Goal: Check status: Check status

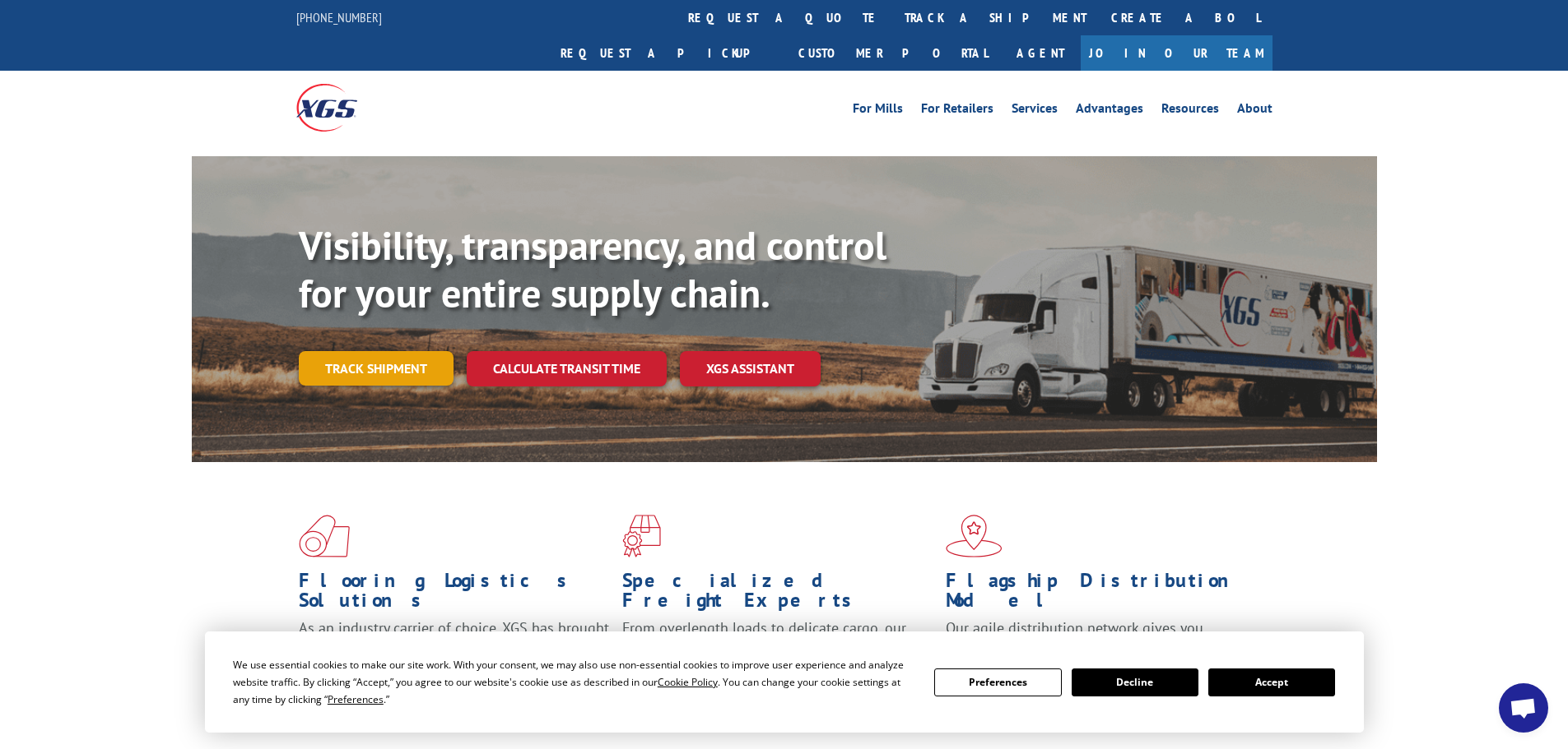
click at [381, 351] on link "Track shipment" at bounding box center [375, 368] width 154 height 35
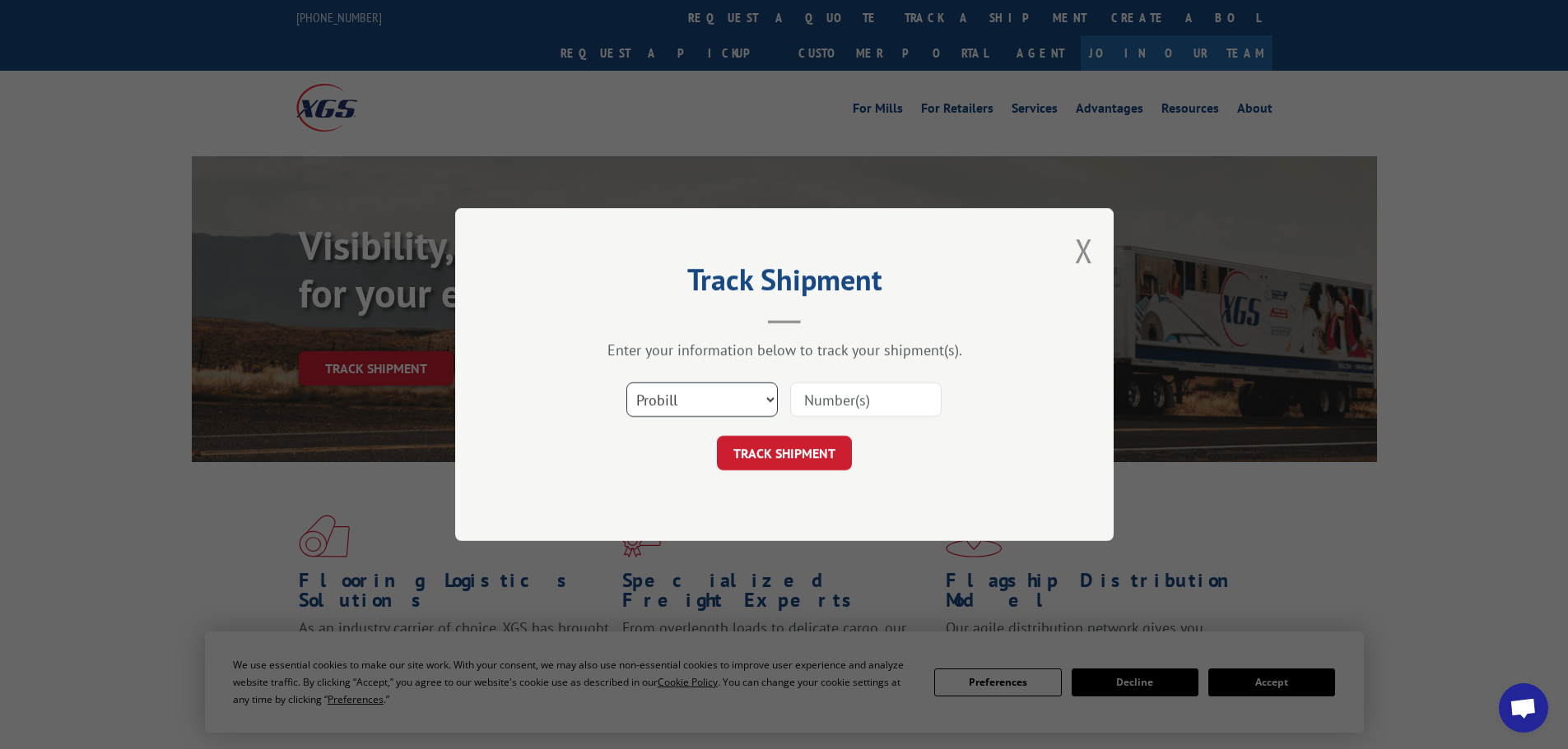
drag, startPoint x: 733, startPoint y: 403, endPoint x: 716, endPoint y: 415, distance: 20.8
click at [730, 403] on select "Select category... Probill BOL PO" at bounding box center [703, 400] width 152 height 35
select select "bol"
click at [627, 383] on select "Select category... Probill BOL PO" at bounding box center [703, 400] width 152 height 35
click at [846, 401] on input at bounding box center [866, 400] width 152 height 35
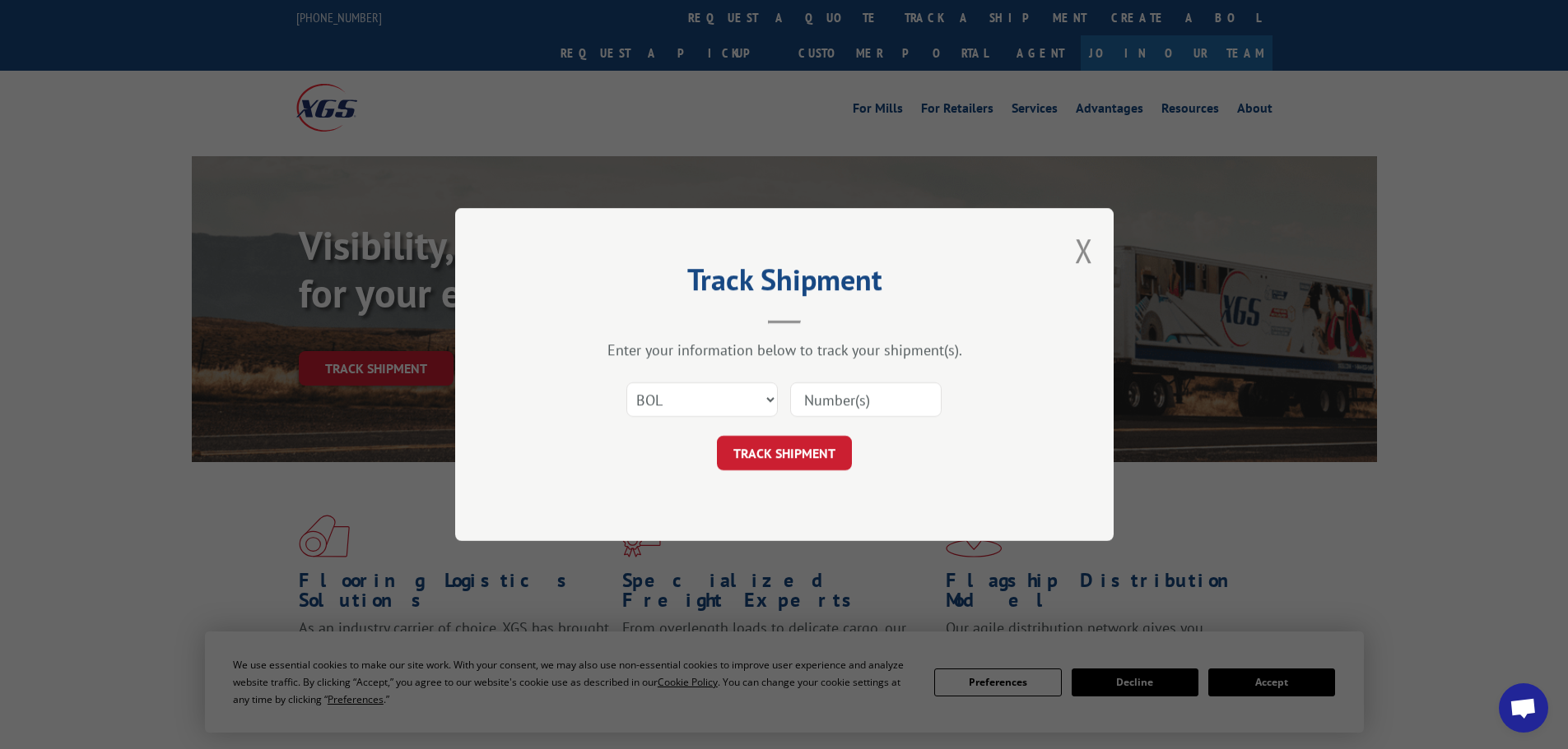
paste input "7080205"
type input "7080205"
click button "TRACK SHIPMENT" at bounding box center [784, 453] width 135 height 35
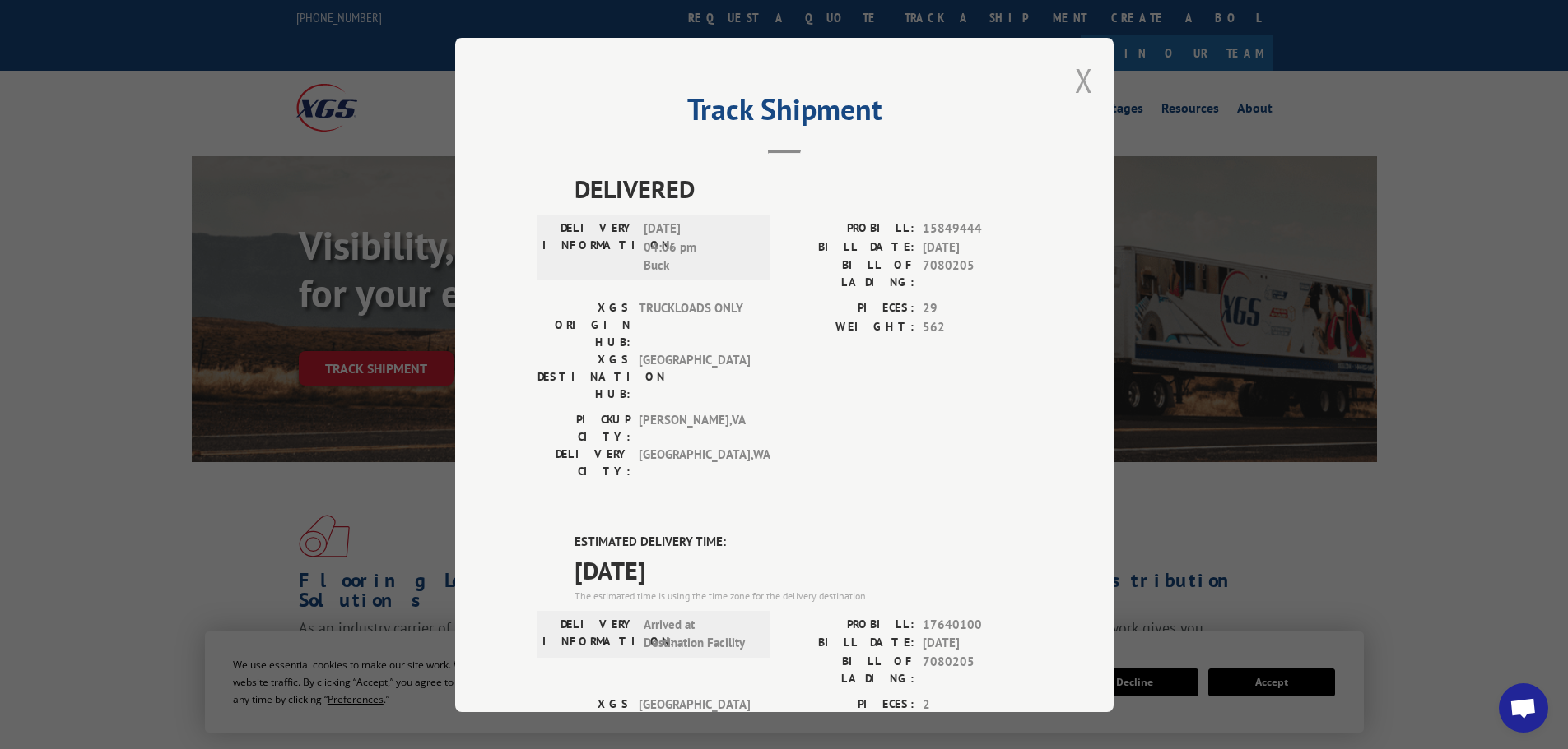
click at [1075, 78] on button "Close modal" at bounding box center [1084, 80] width 18 height 43
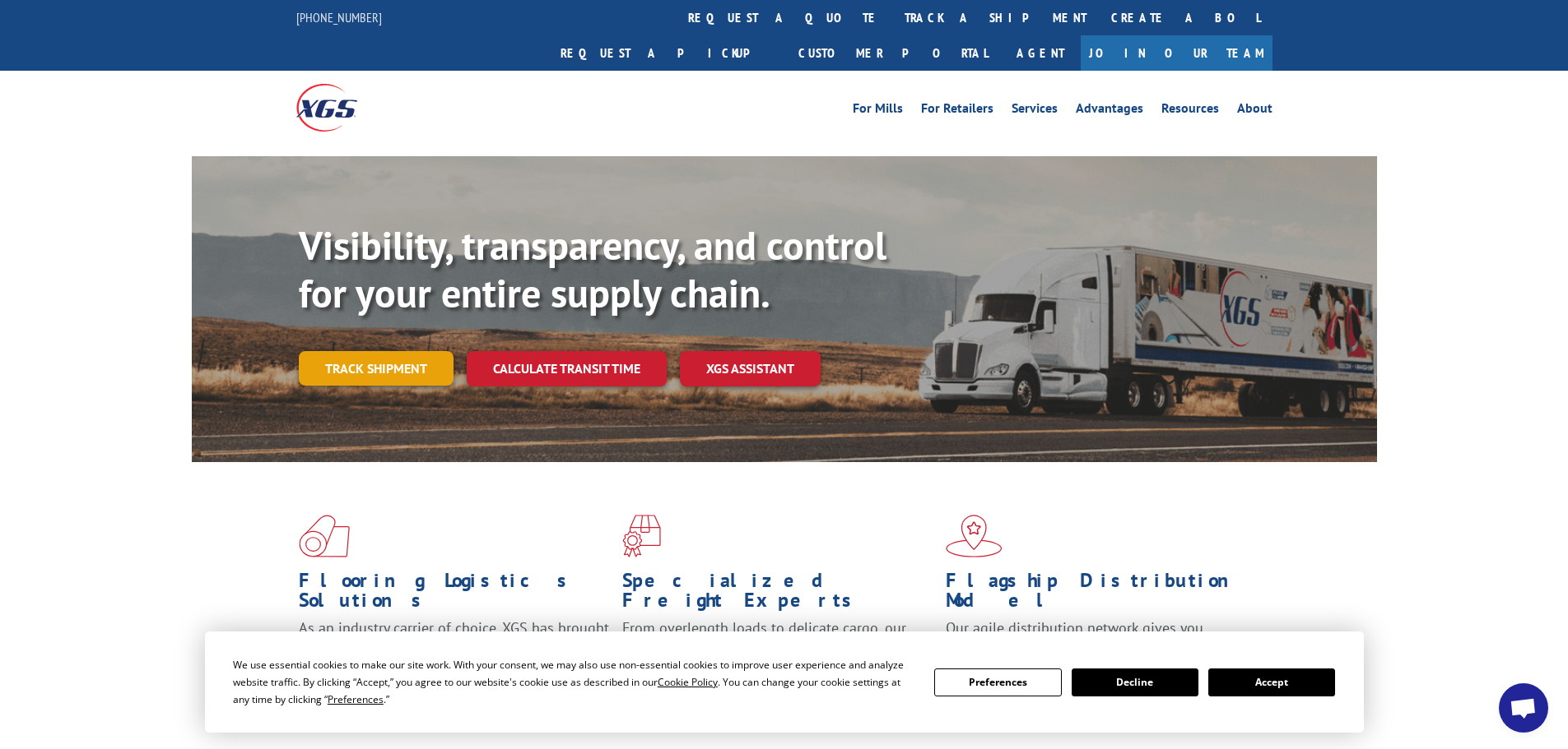
click at [395, 351] on link "Track shipment" at bounding box center [375, 368] width 154 height 35
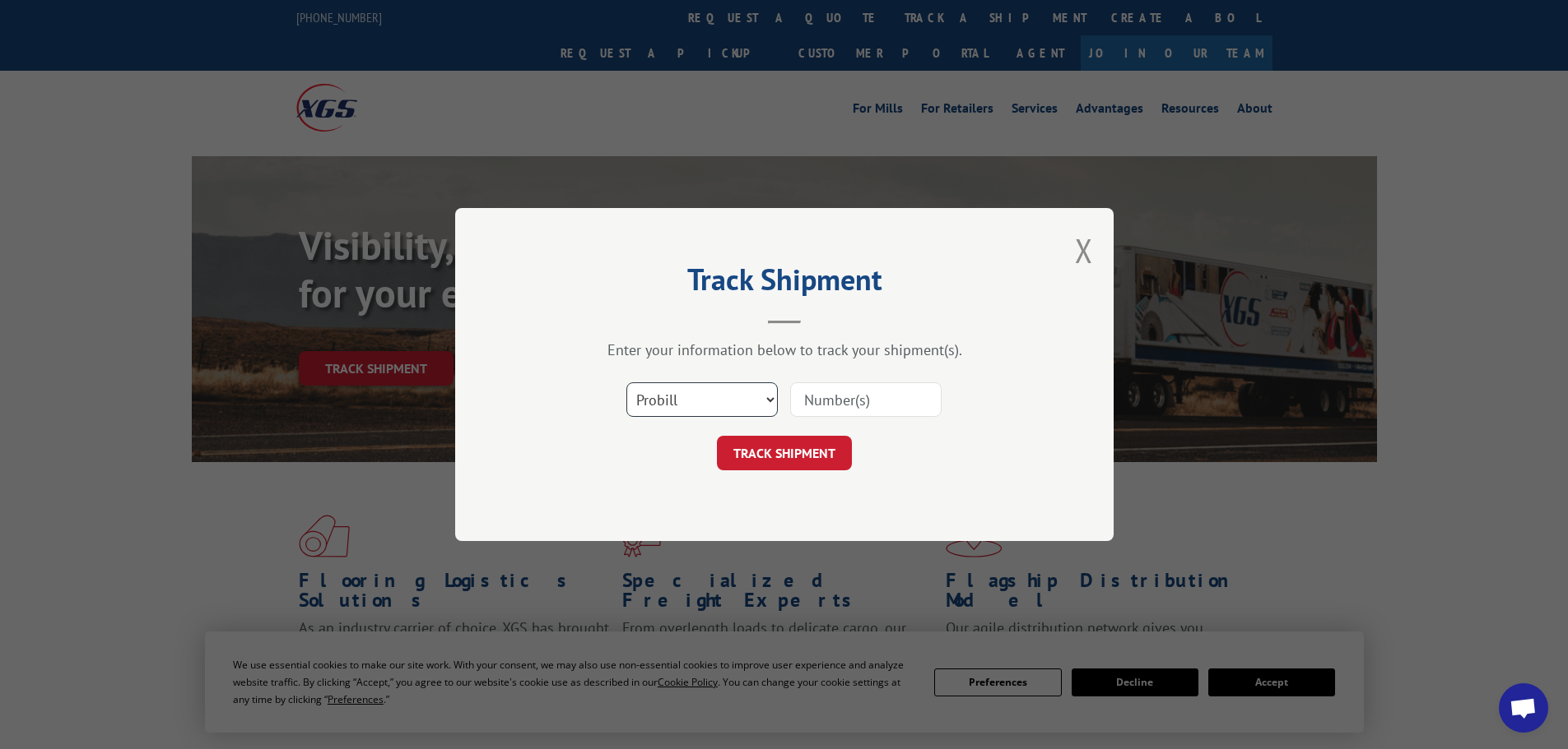
click at [717, 413] on select "Select category... Probill BOL PO" at bounding box center [703, 400] width 152 height 35
select select "bol"
click at [627, 383] on select "Select category... Probill BOL PO" at bounding box center [703, 400] width 152 height 35
click at [840, 410] on input at bounding box center [866, 400] width 152 height 35
paste input "1270999"
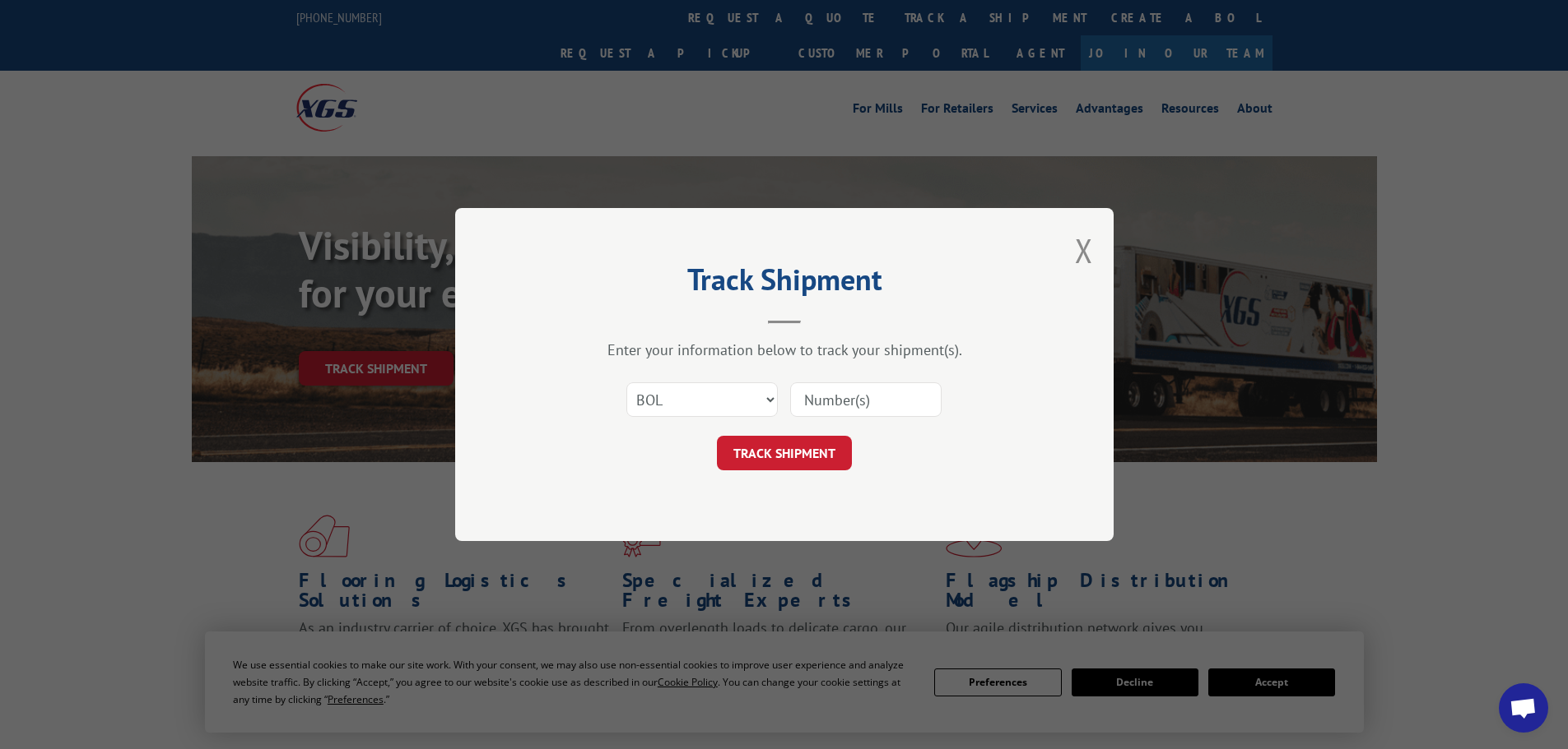
type input "1270999"
click button "TRACK SHIPMENT" at bounding box center [784, 453] width 135 height 35
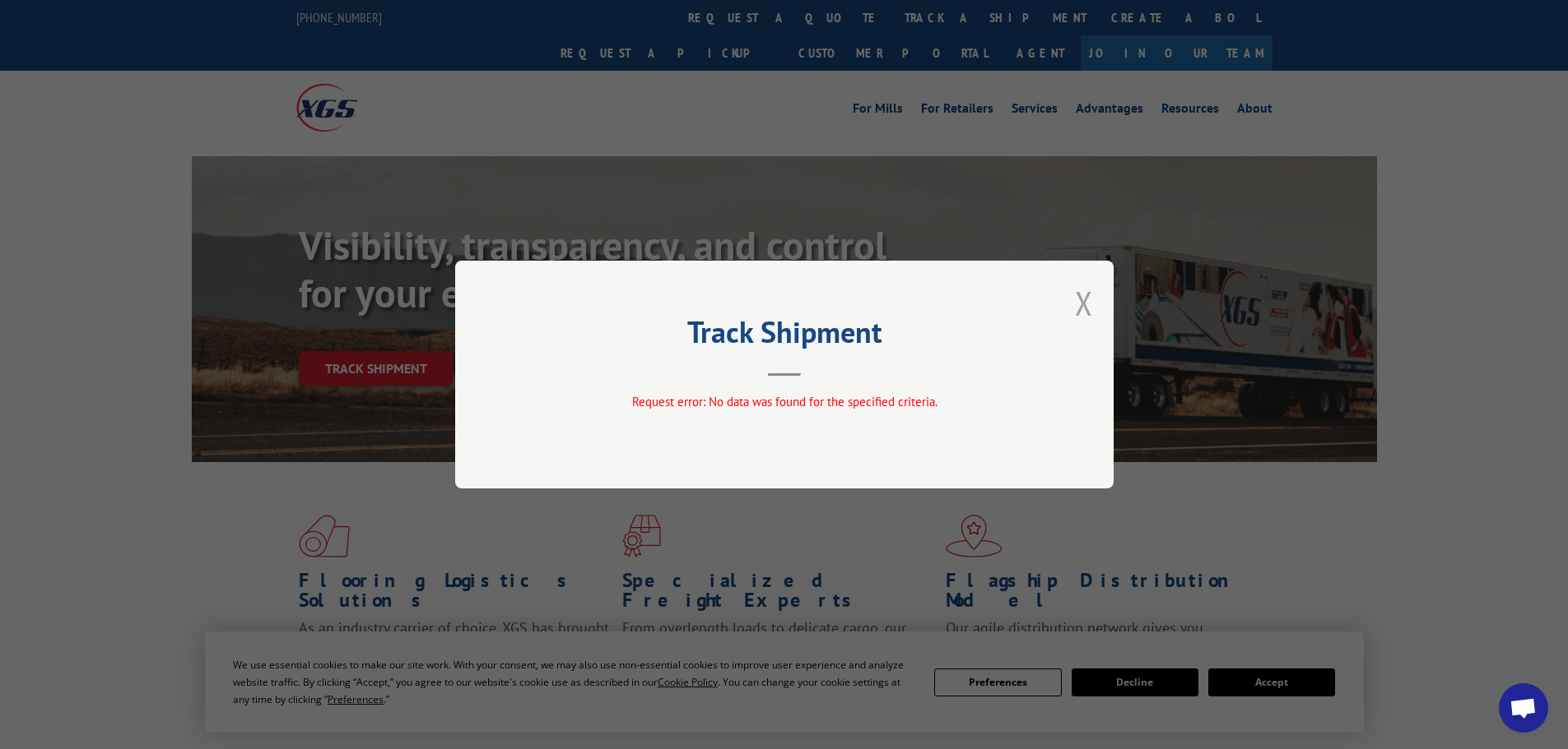
click at [1091, 302] on button "Close modal" at bounding box center [1084, 302] width 18 height 43
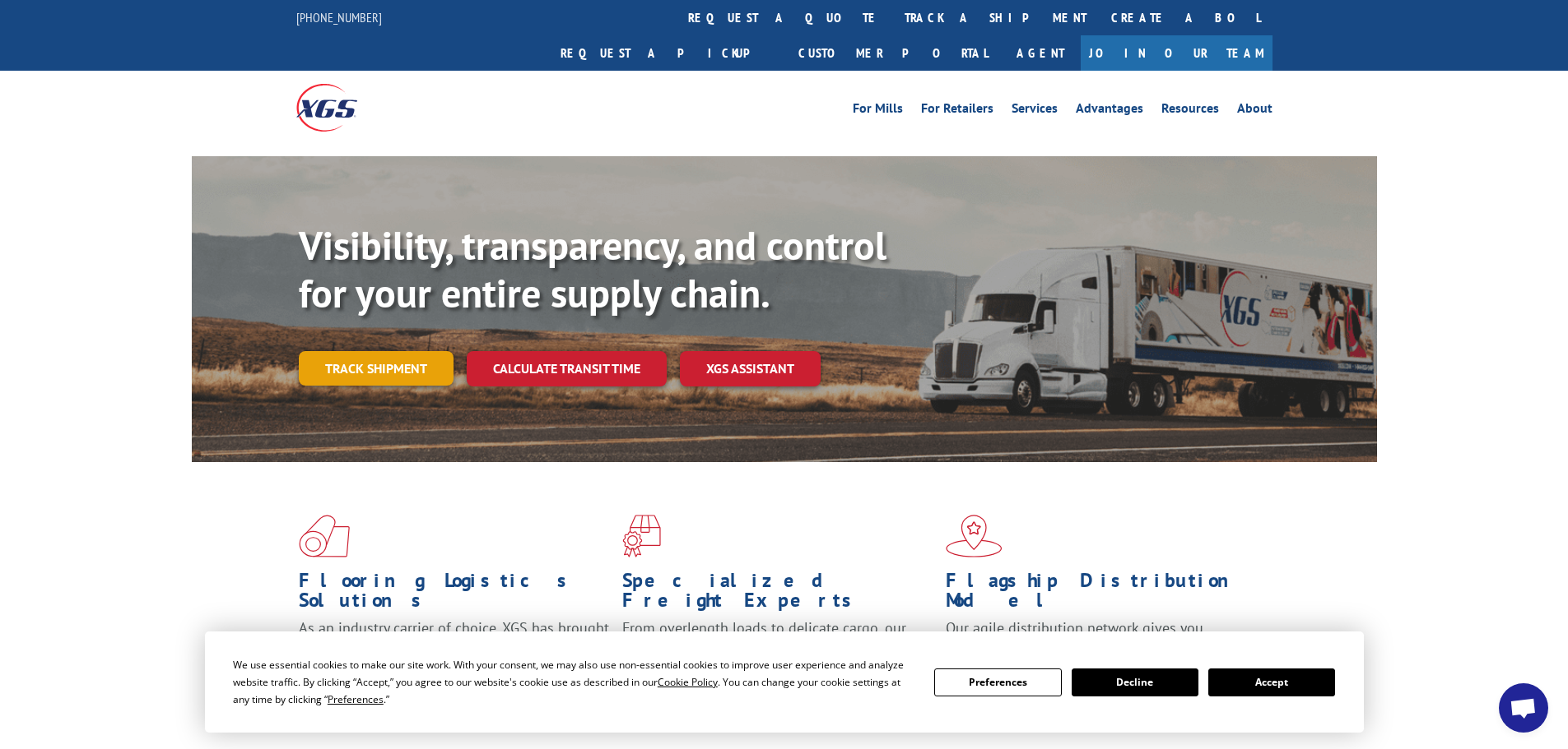
click at [363, 351] on link "Track shipment" at bounding box center [375, 368] width 154 height 35
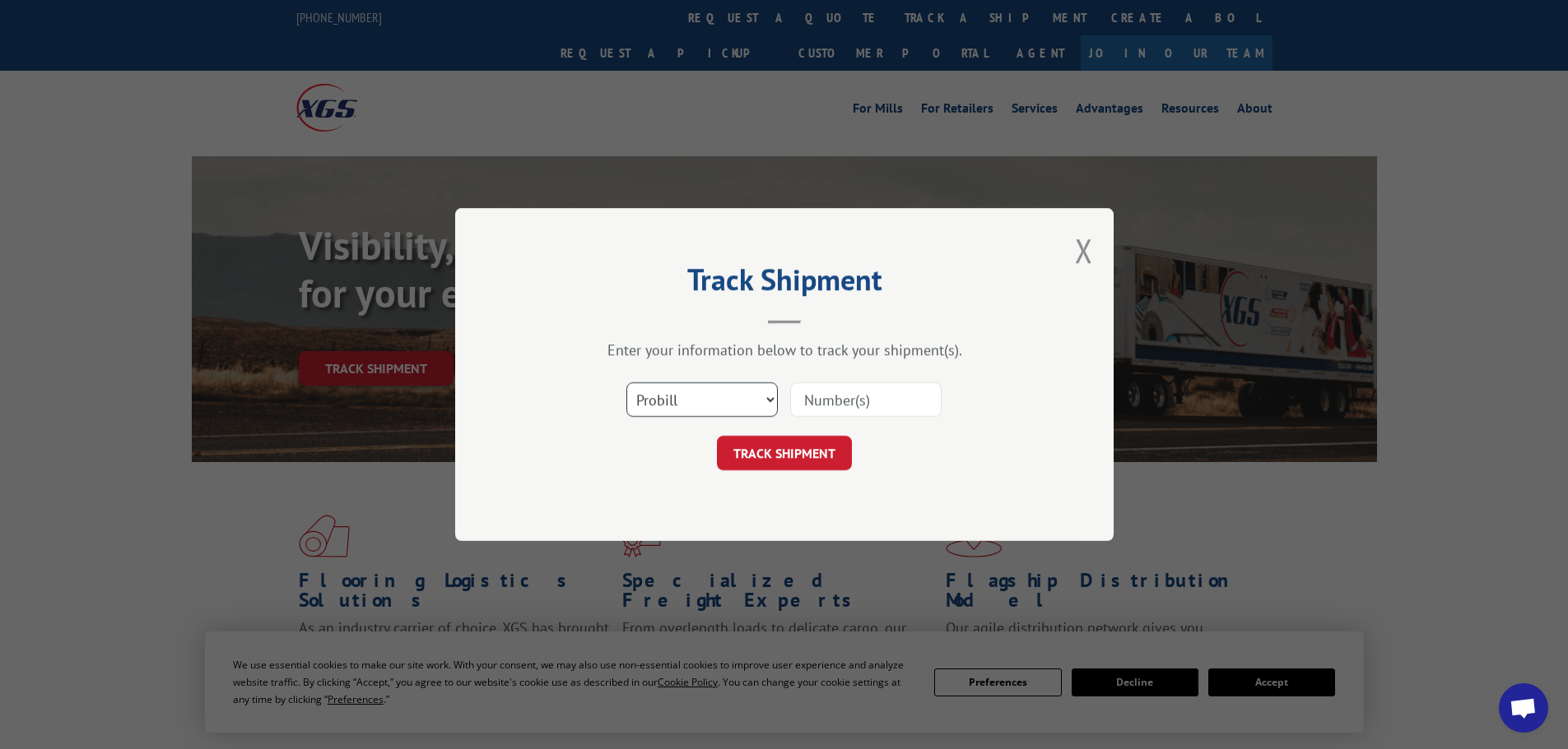
click at [658, 403] on select "Select category... Probill BOL PO" at bounding box center [703, 400] width 152 height 35
select select "bol"
click at [627, 383] on select "Select category... Probill BOL PO" at bounding box center [703, 400] width 152 height 35
click at [859, 397] on input at bounding box center [866, 400] width 152 height 35
paste input "7078341"
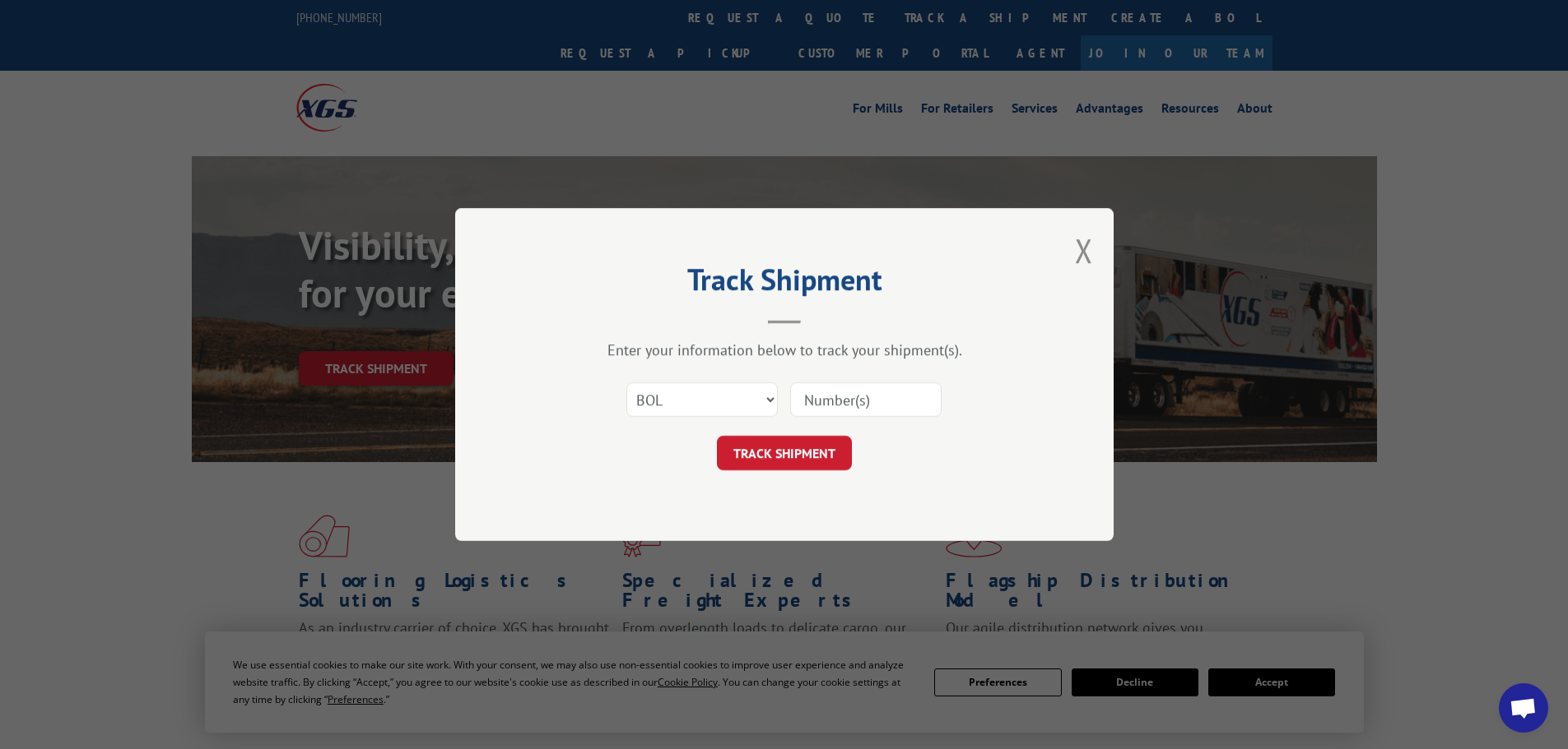
type input "7078341"
click button "TRACK SHIPMENT" at bounding box center [784, 453] width 135 height 35
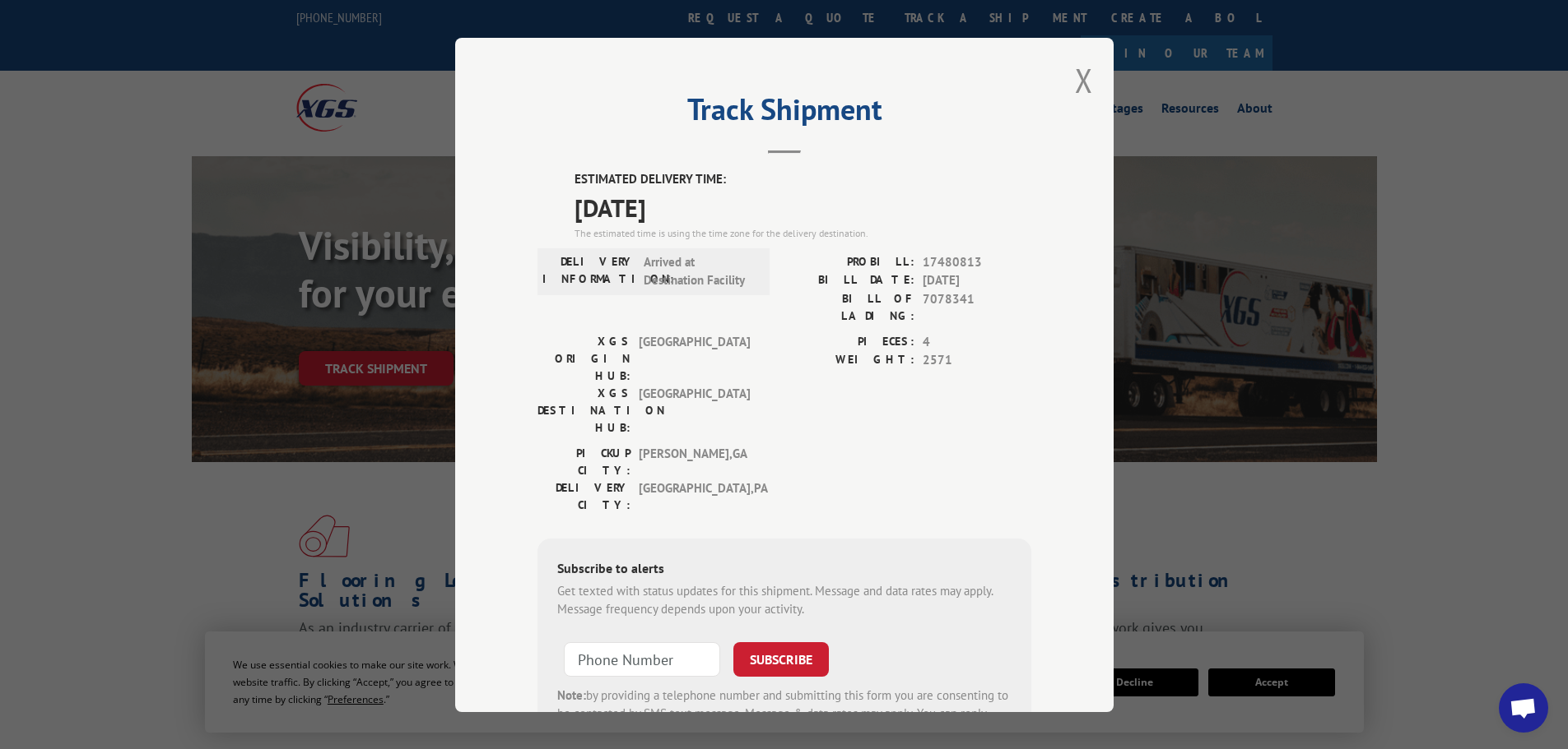
click at [1086, 66] on div "Track Shipment ESTIMATED DELIVERY TIME: [DATE] The estimated time is using the …" at bounding box center [784, 375] width 658 height 675
click at [1079, 75] on button "Close modal" at bounding box center [1084, 80] width 18 height 43
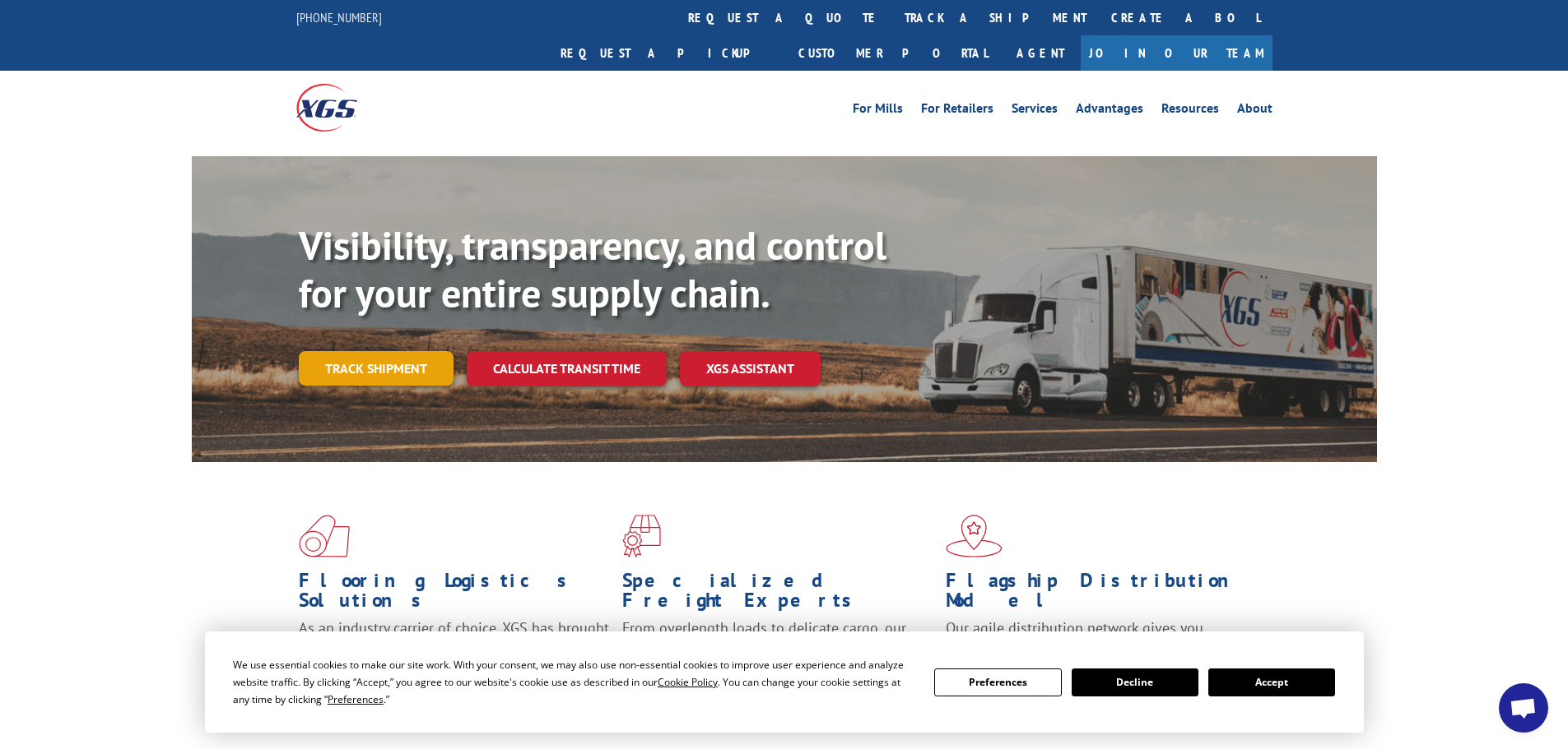
click at [432, 351] on link "Track shipment" at bounding box center [375, 368] width 154 height 35
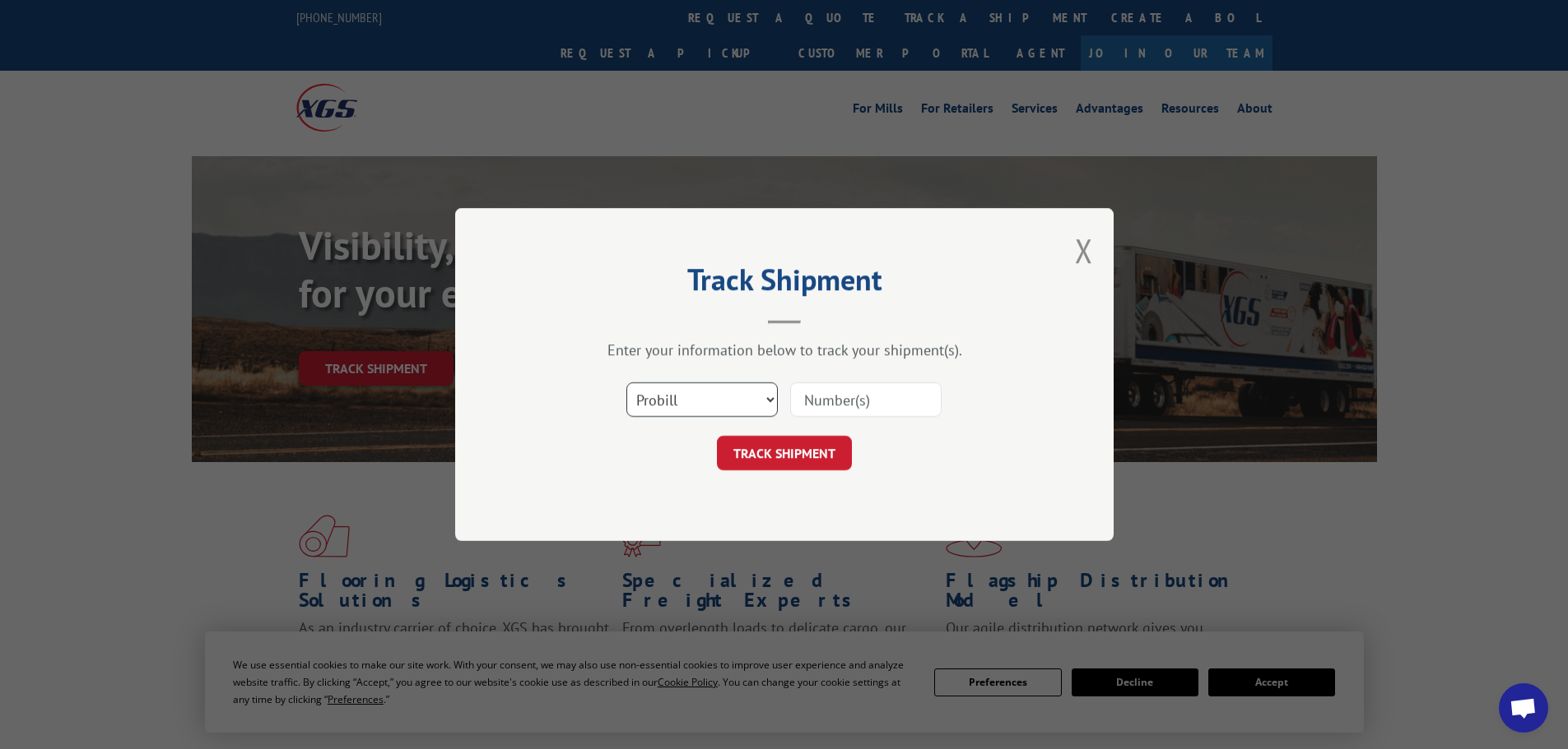
drag, startPoint x: 676, startPoint y: 396, endPoint x: 680, endPoint y: 409, distance: 13.6
click at [676, 396] on select "Select category... Probill BOL PO" at bounding box center [703, 400] width 152 height 35
select select "bol"
click at [627, 383] on select "Select category... Probill BOL PO" at bounding box center [703, 400] width 152 height 35
click at [849, 379] on div "Select category... Probill BOL PO" at bounding box center [784, 400] width 494 height 55
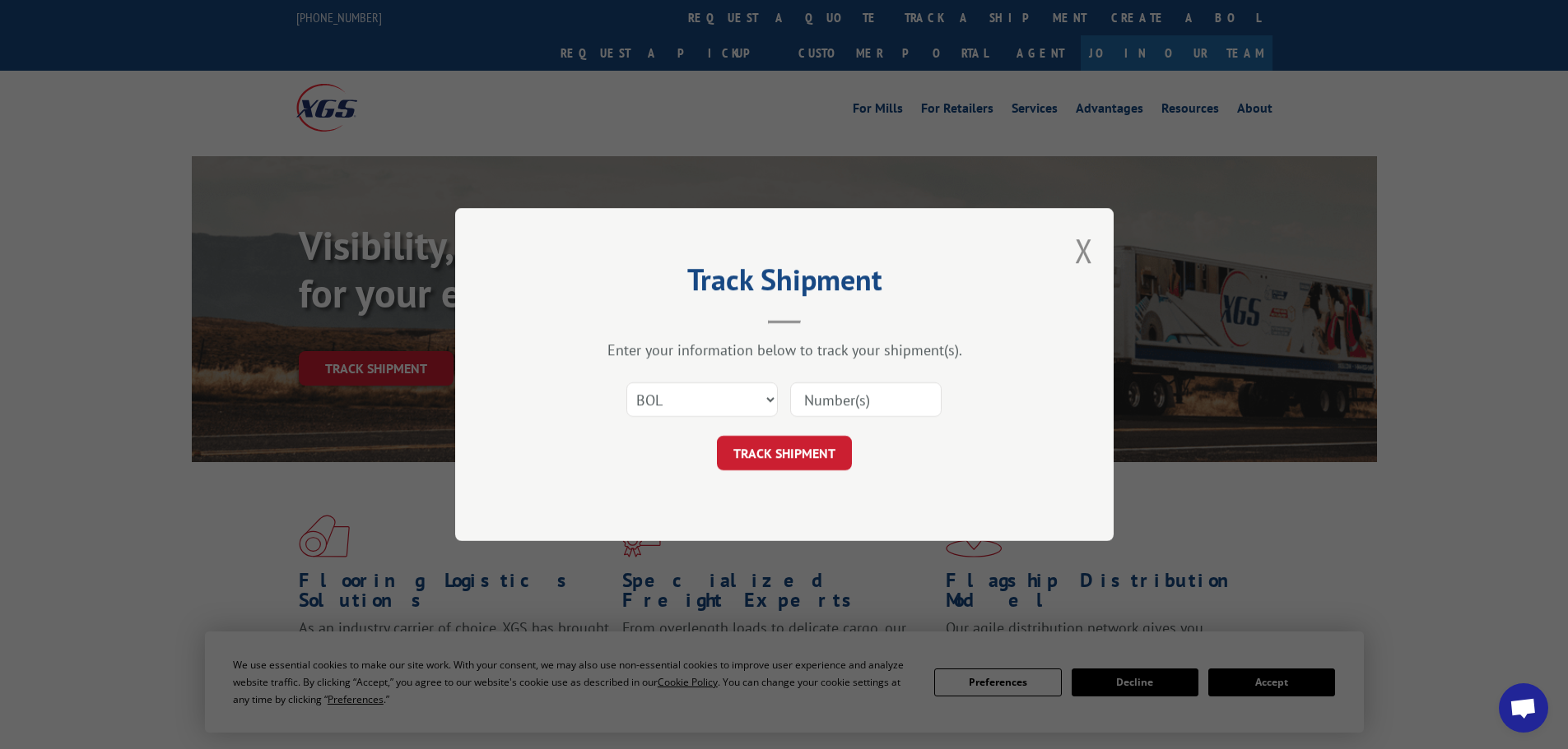
click at [848, 393] on input at bounding box center [866, 400] width 152 height 35
paste input "482321"
type input "482321"
click button "TRACK SHIPMENT" at bounding box center [784, 453] width 135 height 35
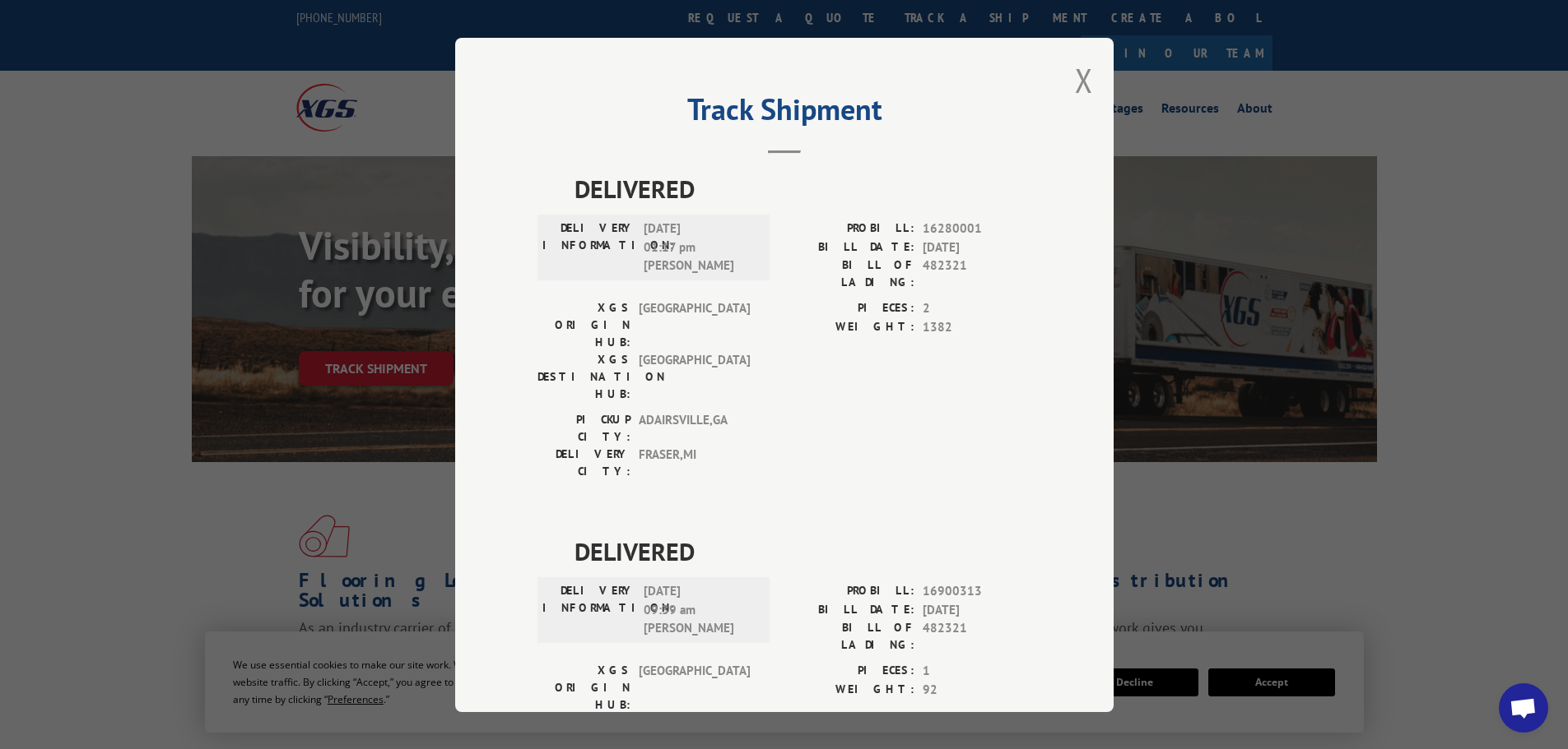
click at [1075, 91] on button "Close modal" at bounding box center [1084, 80] width 18 height 43
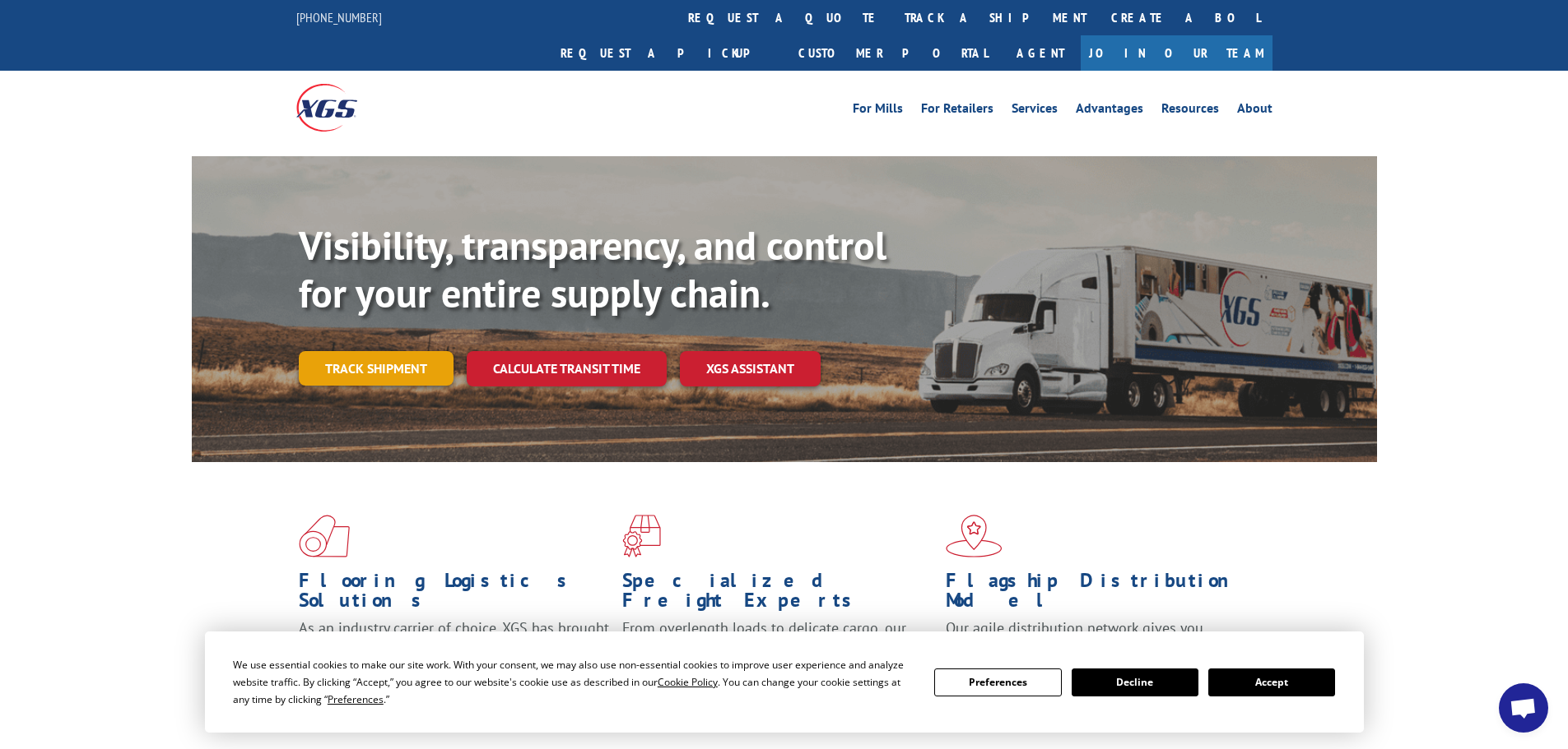
click at [389, 351] on link "Track shipment" at bounding box center [375, 368] width 154 height 35
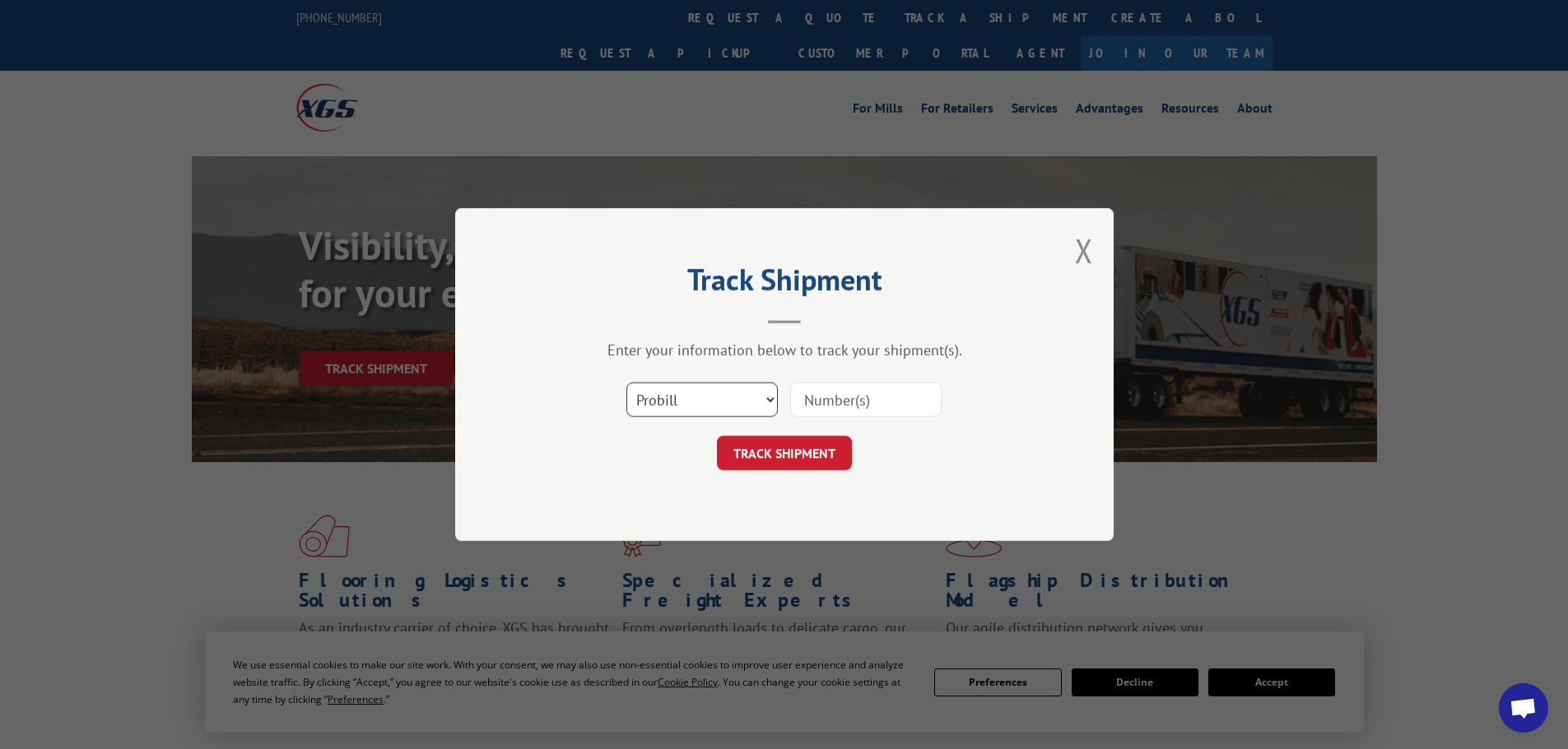
click at [679, 402] on select "Select category... Probill BOL PO" at bounding box center [703, 400] width 152 height 35
click at [627, 383] on select "Select category... Probill BOL PO" at bounding box center [703, 400] width 152 height 35
drag, startPoint x: 674, startPoint y: 401, endPoint x: 665, endPoint y: 417, distance: 18.4
click at [671, 405] on select "Select category... Probill BOL PO" at bounding box center [703, 400] width 152 height 35
select select "bol"
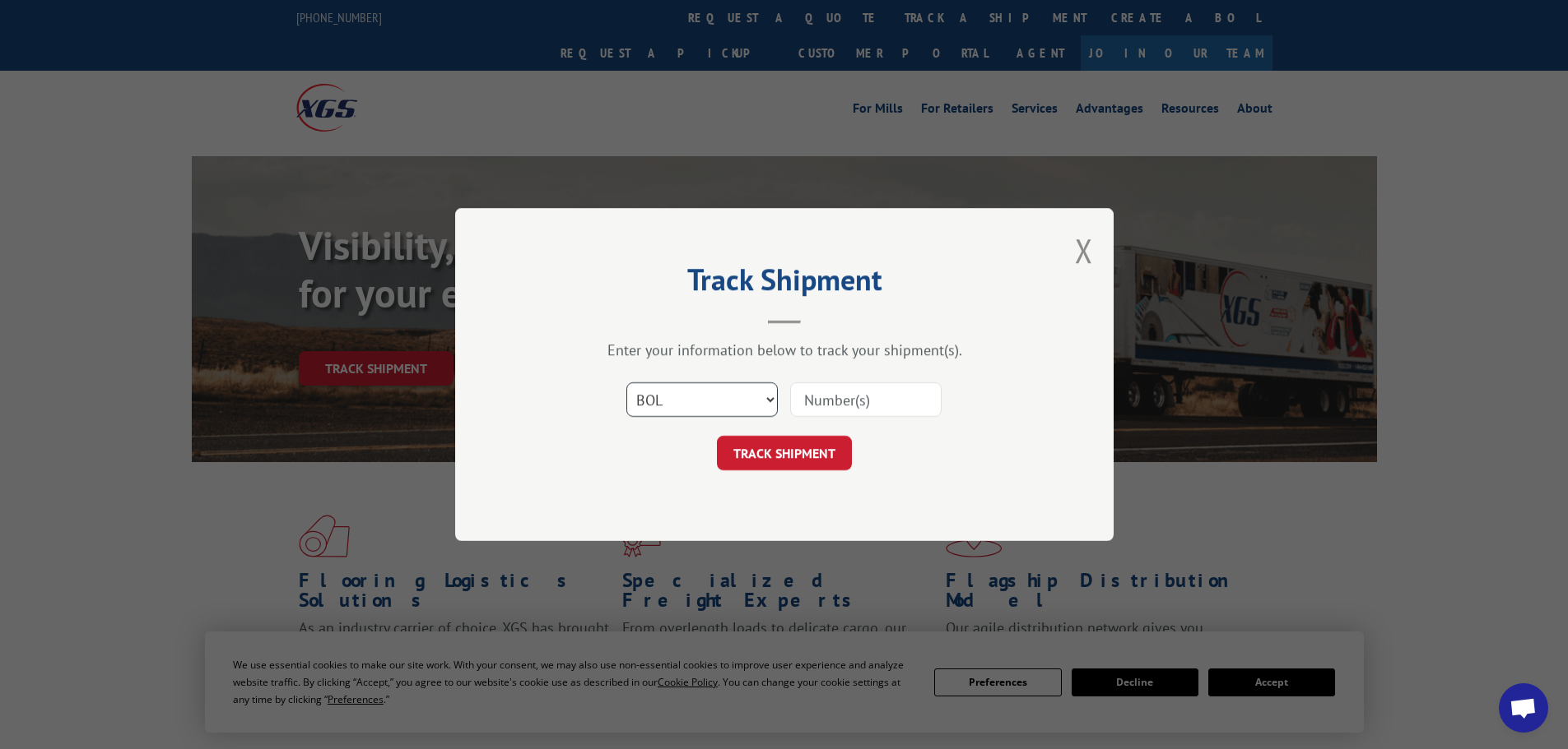
click at [627, 383] on select "Select category... Probill BOL PO" at bounding box center [703, 400] width 152 height 35
click at [833, 395] on input at bounding box center [866, 400] width 152 height 35
paste input "5620344"
type input "5620344"
click button "TRACK SHIPMENT" at bounding box center [784, 453] width 135 height 35
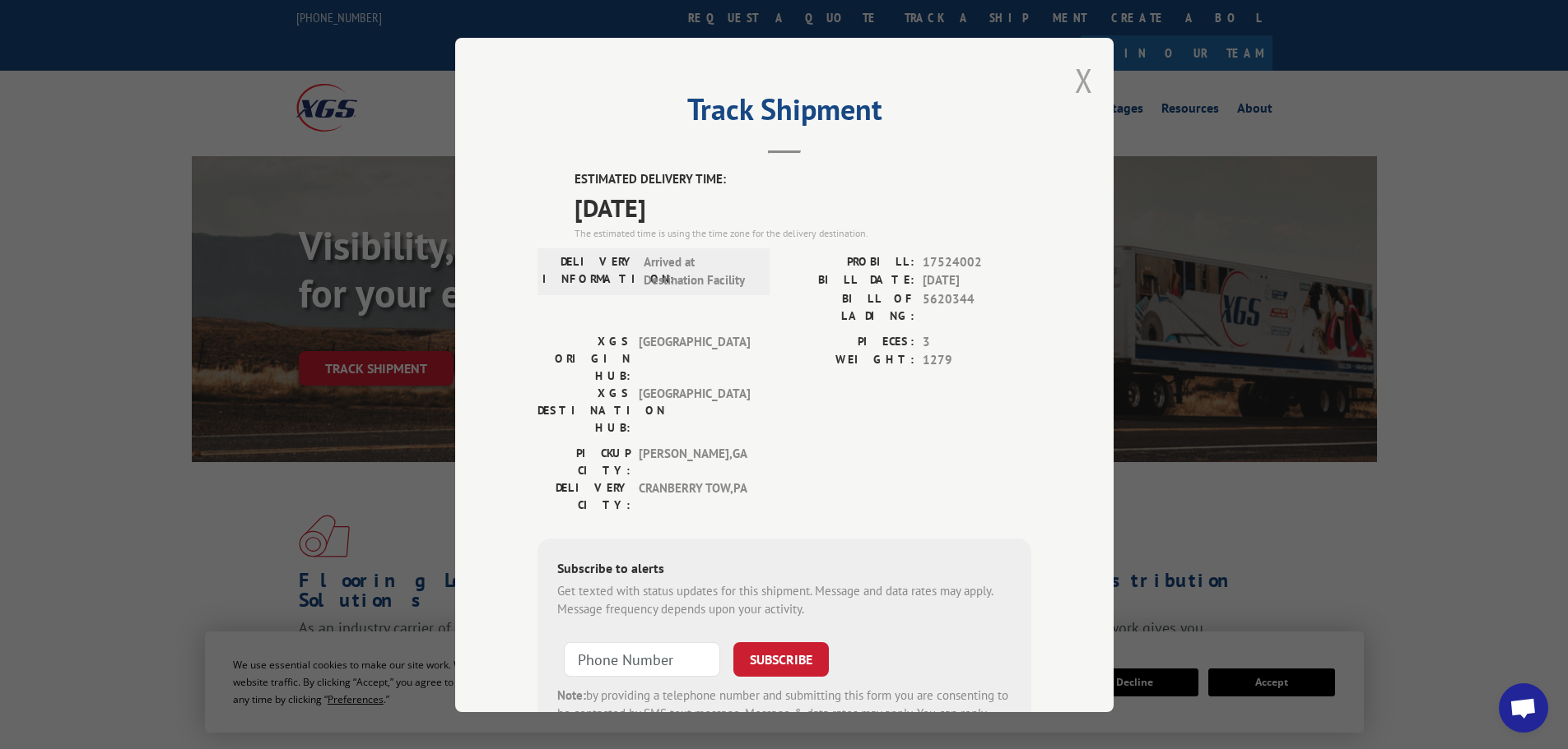
click at [1075, 75] on button "Close modal" at bounding box center [1084, 80] width 18 height 43
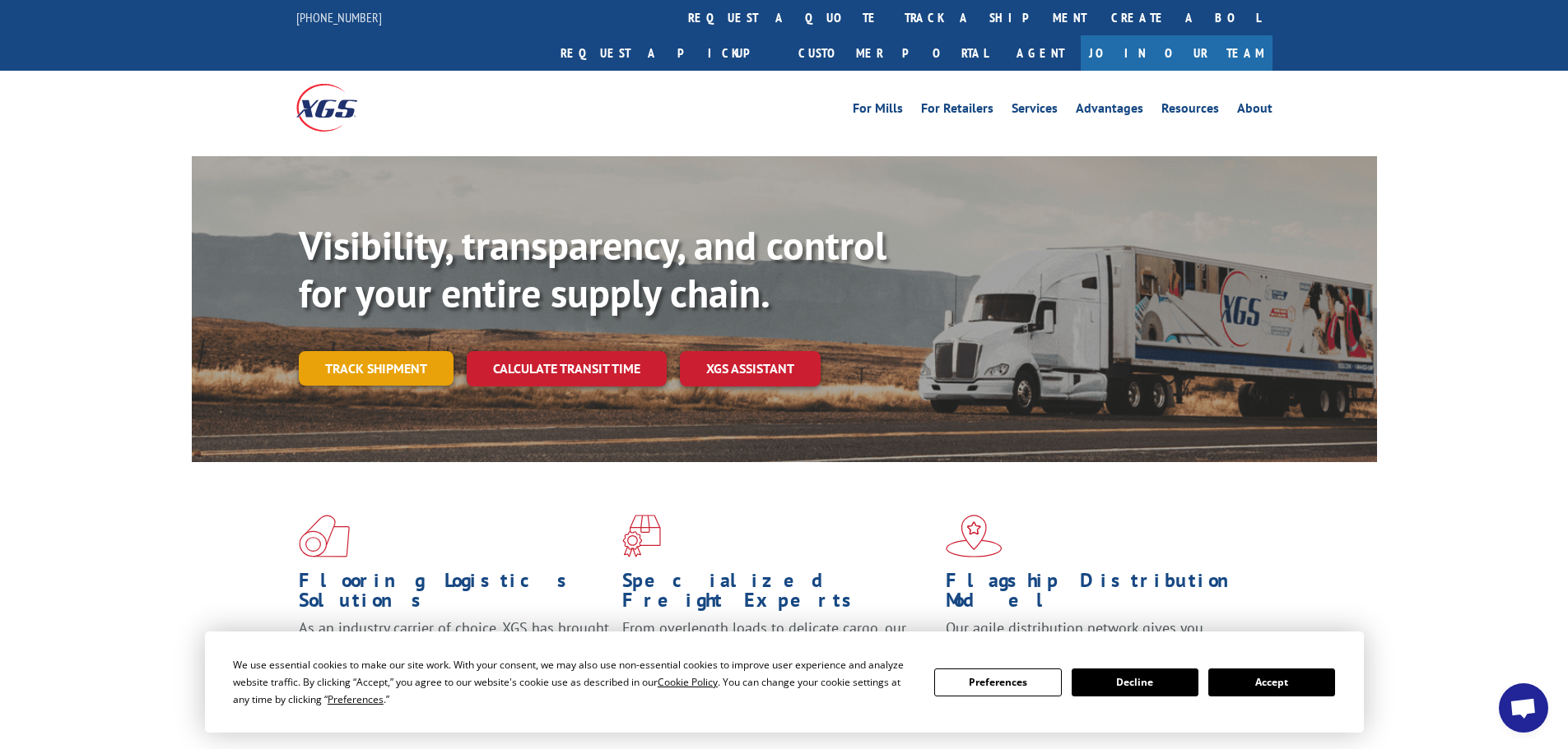
click at [403, 351] on link "Track shipment" at bounding box center [375, 368] width 154 height 35
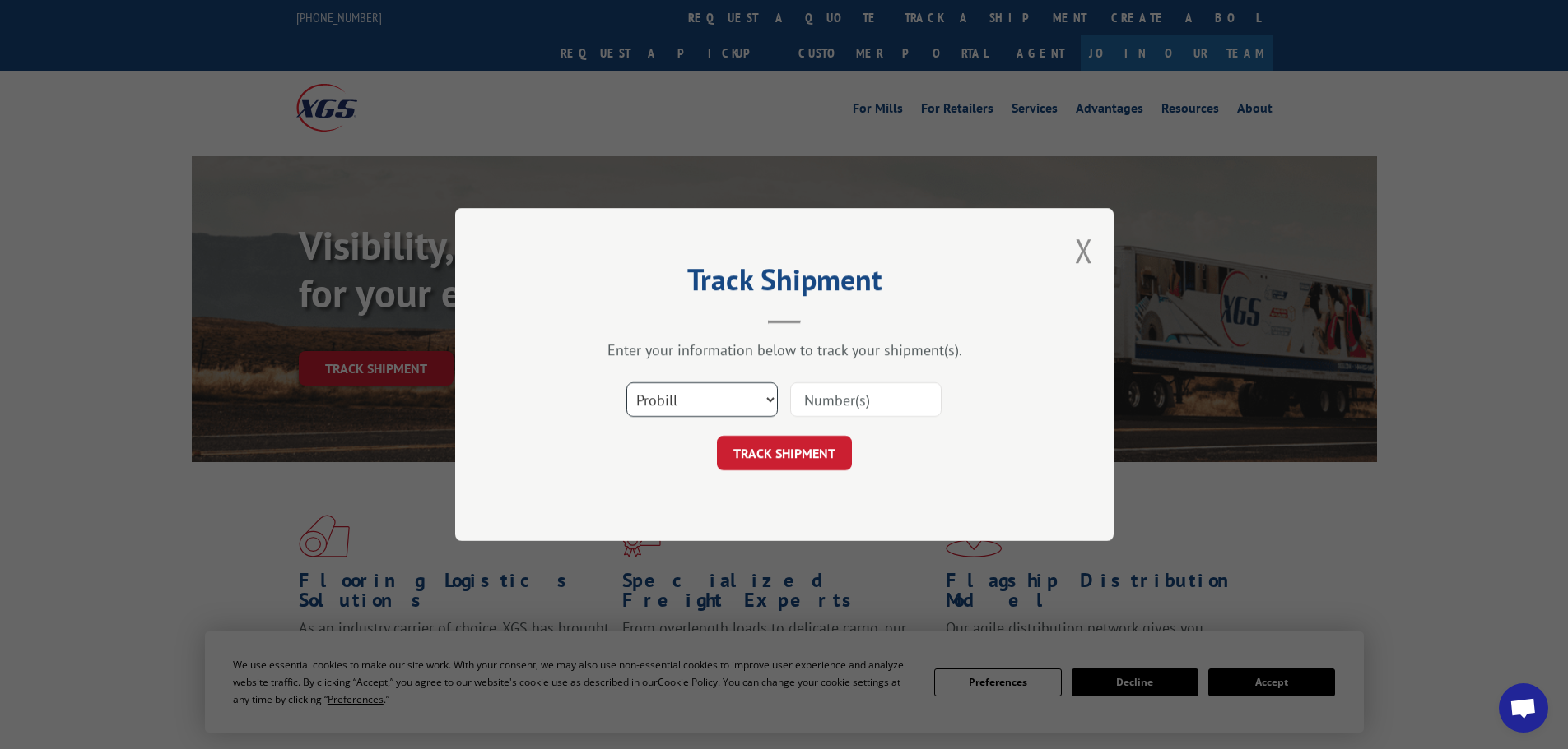
click at [709, 393] on select "Select category... Probill BOL PO" at bounding box center [703, 400] width 152 height 35
select select "bol"
click at [627, 383] on select "Select category... Probill BOL PO" at bounding box center [703, 400] width 152 height 35
click at [869, 389] on input at bounding box center [866, 400] width 152 height 35
paste input "481674"
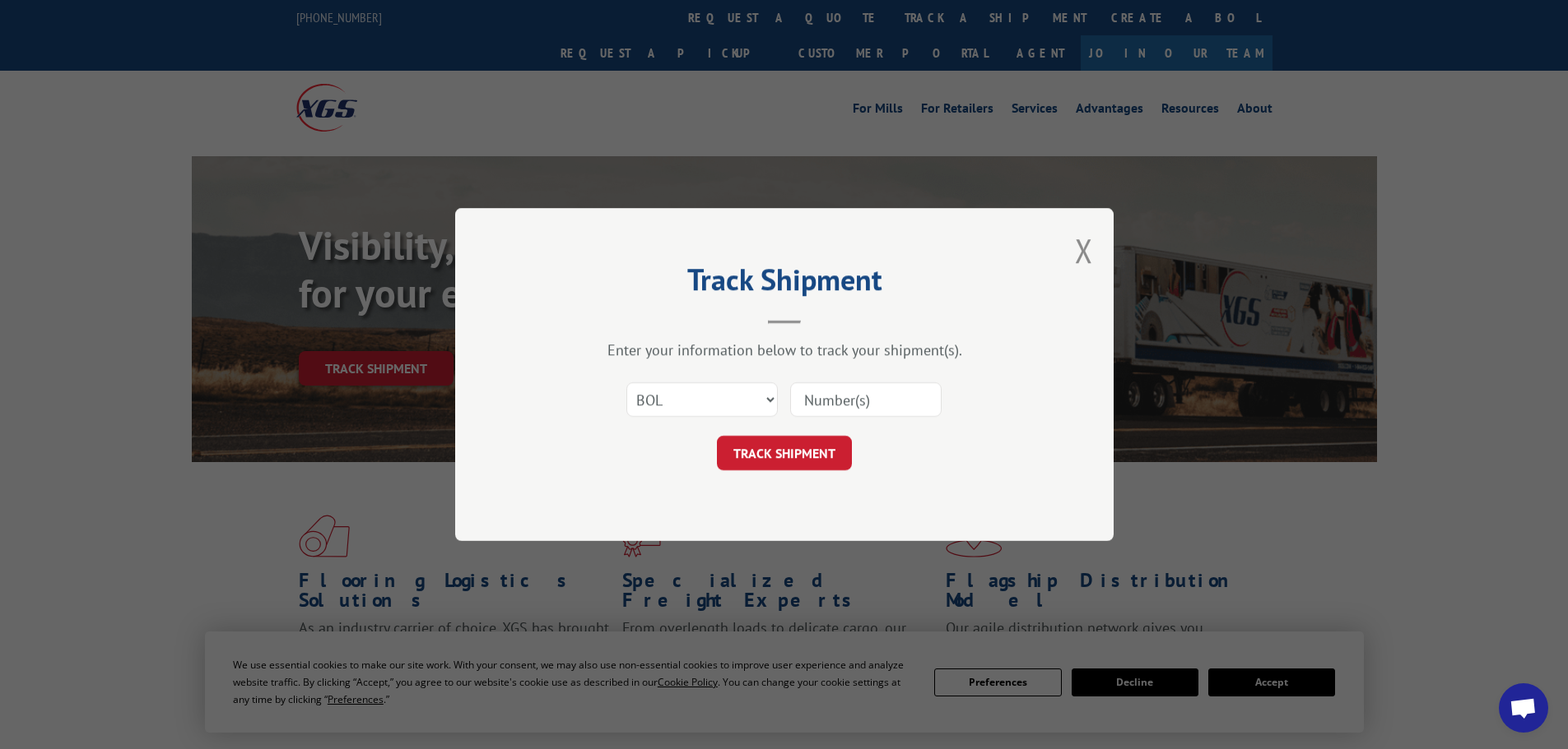
type input "481674"
click button "TRACK SHIPMENT" at bounding box center [784, 453] width 135 height 35
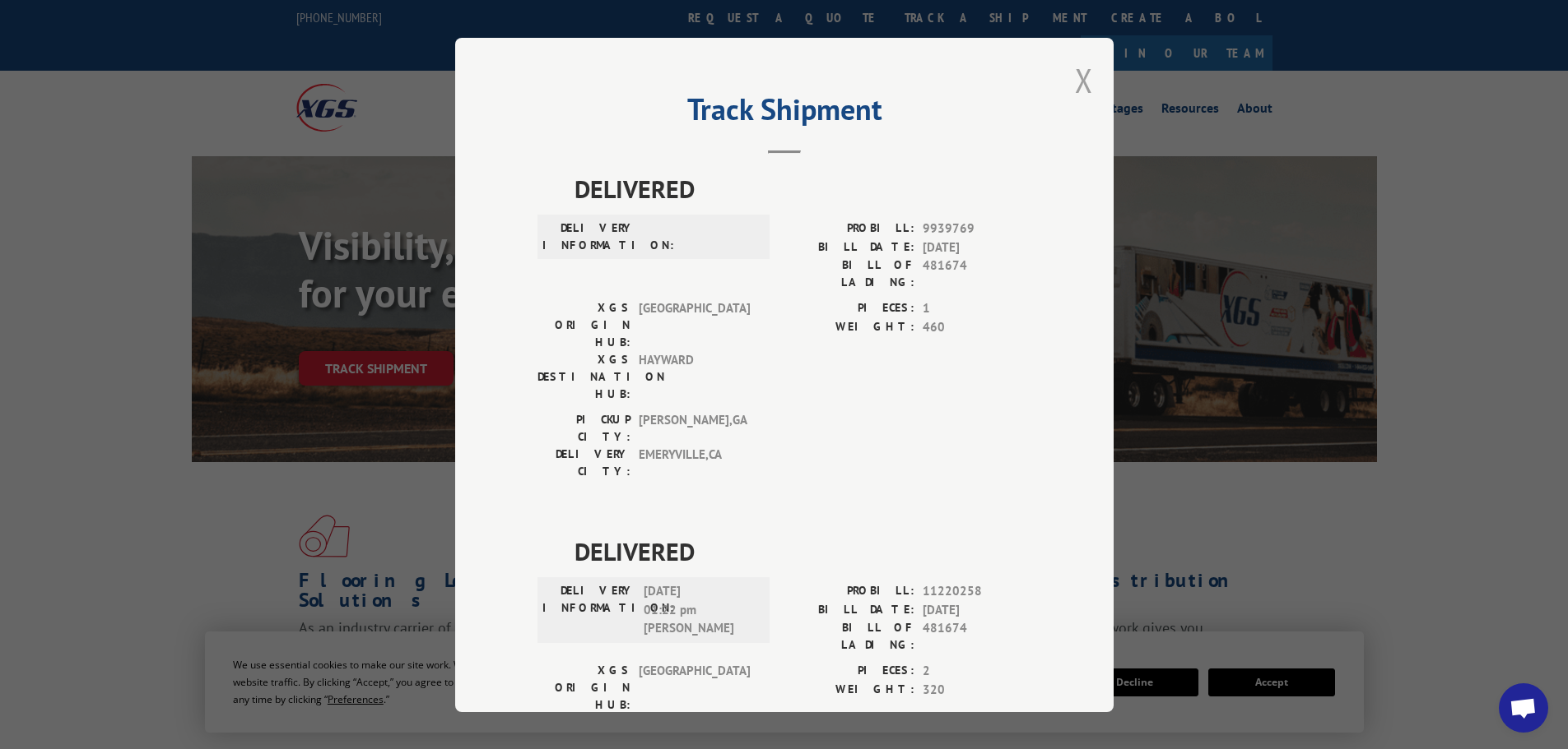
click at [1077, 62] on button "Close modal" at bounding box center [1084, 80] width 18 height 43
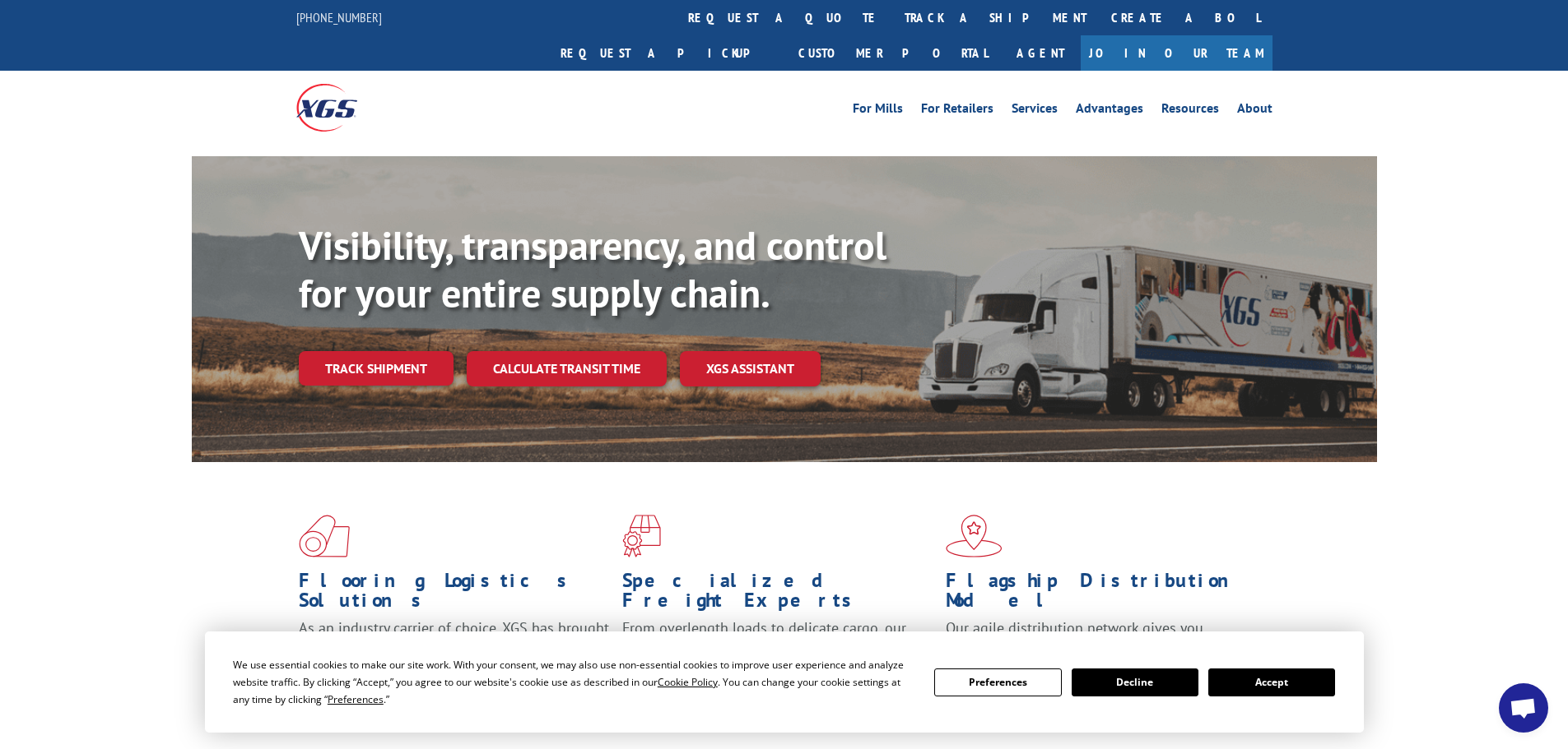
drag, startPoint x: 339, startPoint y: 329, endPoint x: 398, endPoint y: 414, distance: 103.5
click at [339, 351] on link "Track shipment" at bounding box center [375, 368] width 154 height 35
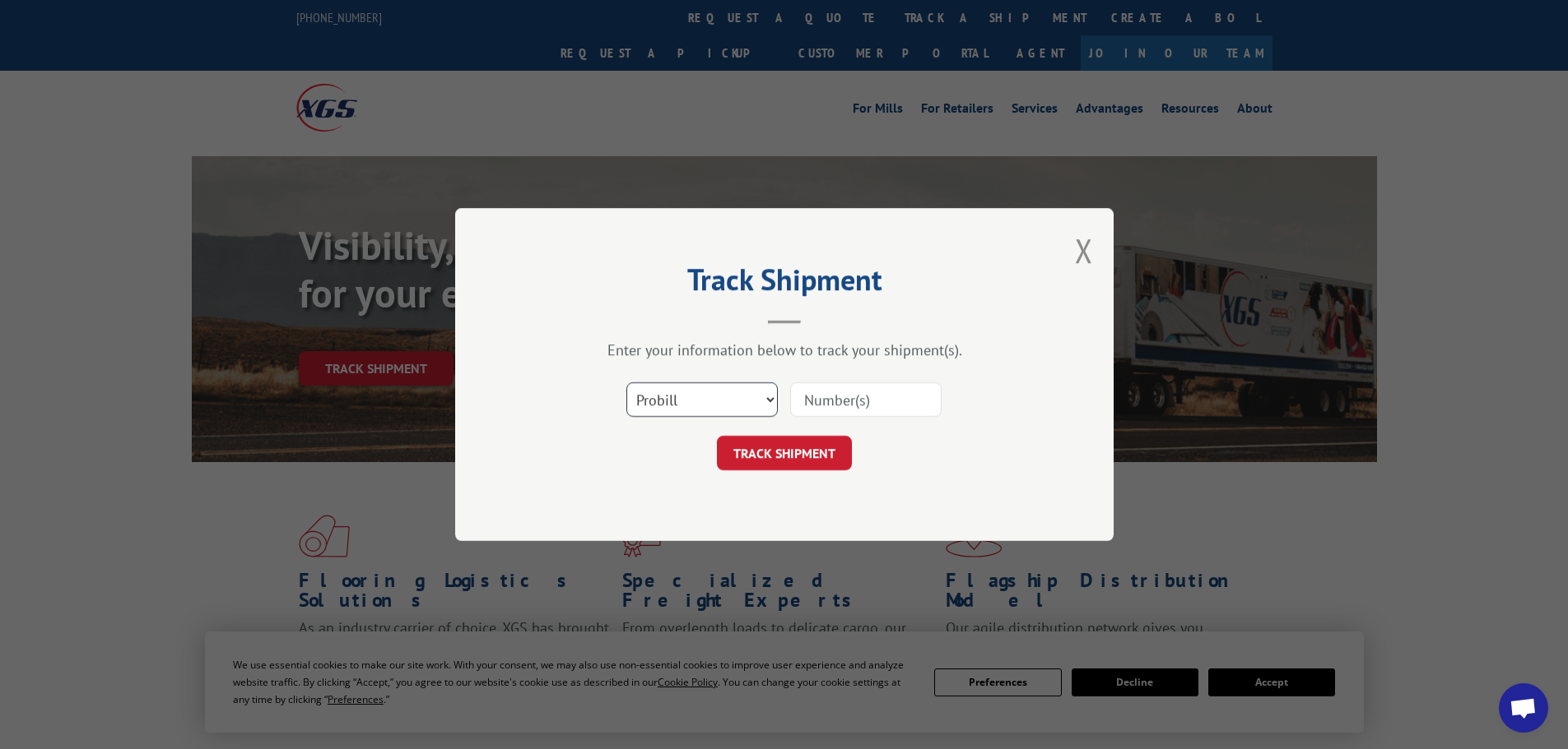
click at [667, 396] on select "Select category... Probill BOL PO" at bounding box center [703, 400] width 152 height 35
select select "bol"
click at [627, 383] on select "Select category... Probill BOL PO" at bounding box center [703, 400] width 152 height 35
click at [900, 405] on input at bounding box center [866, 400] width 152 height 35
paste input "481674"
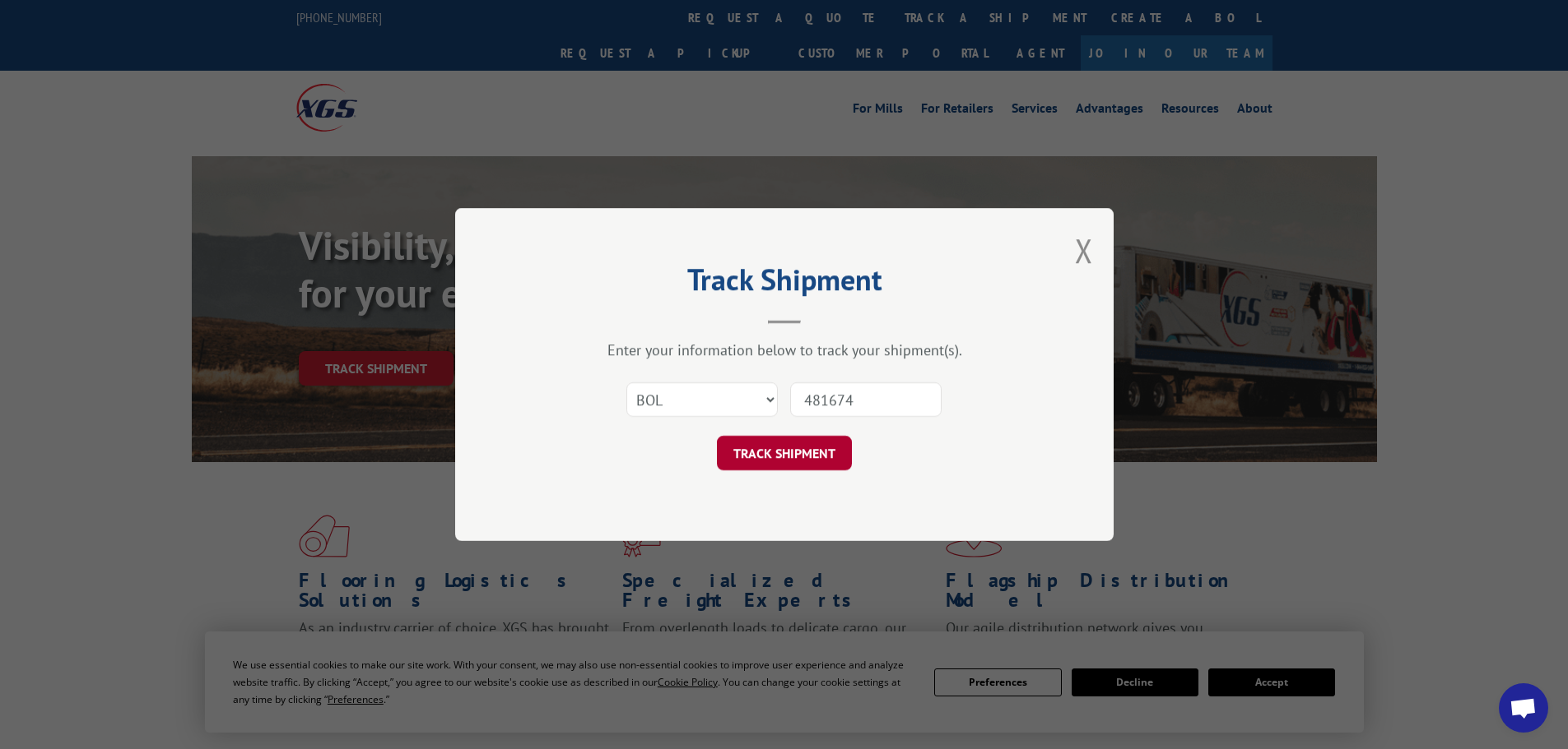
type input "481674"
click at [778, 453] on button "TRACK SHIPMENT" at bounding box center [784, 453] width 135 height 35
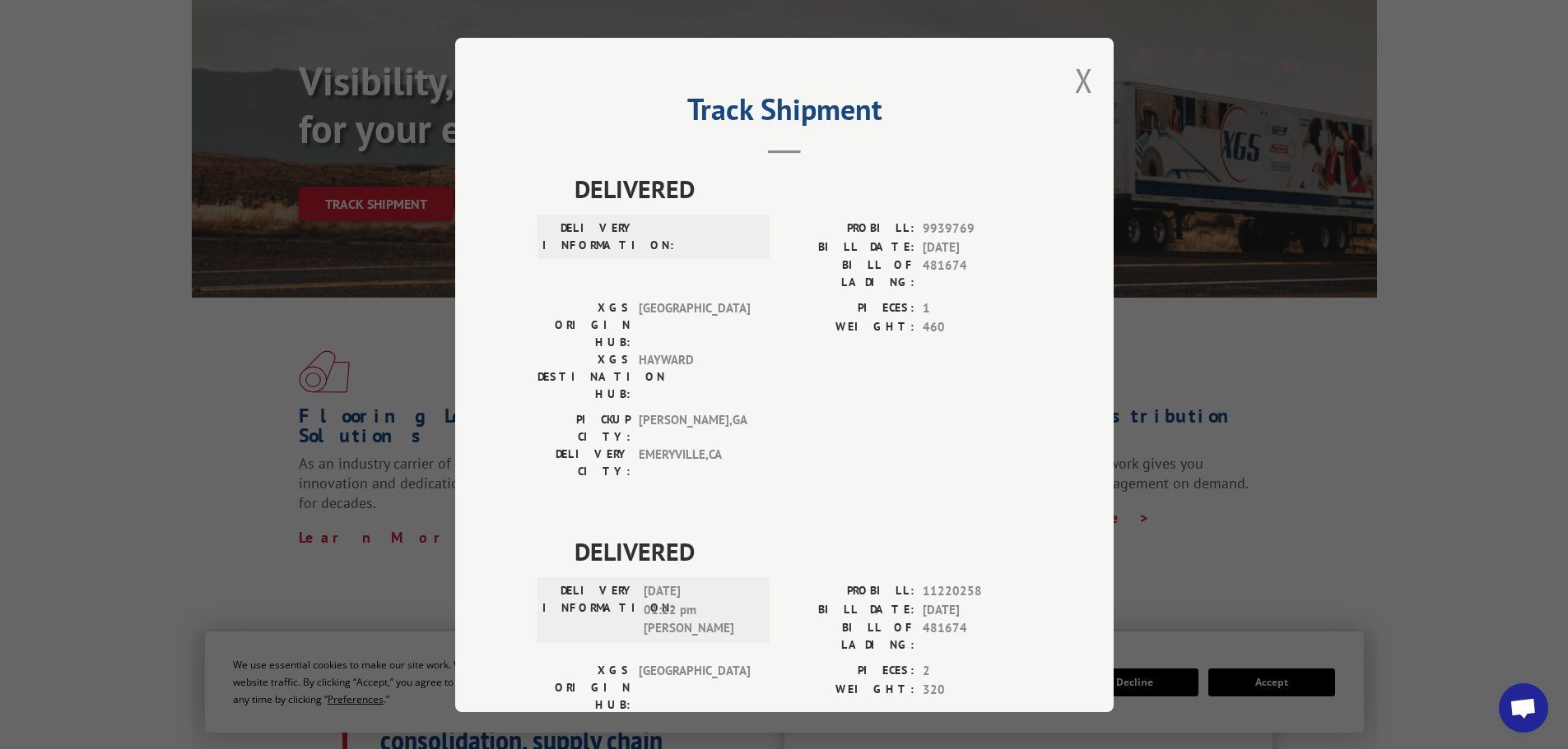
drag, startPoint x: 1081, startPoint y: 83, endPoint x: 1055, endPoint y: 66, distance: 31.1
click at [1081, 83] on button "Close modal" at bounding box center [1084, 80] width 18 height 43
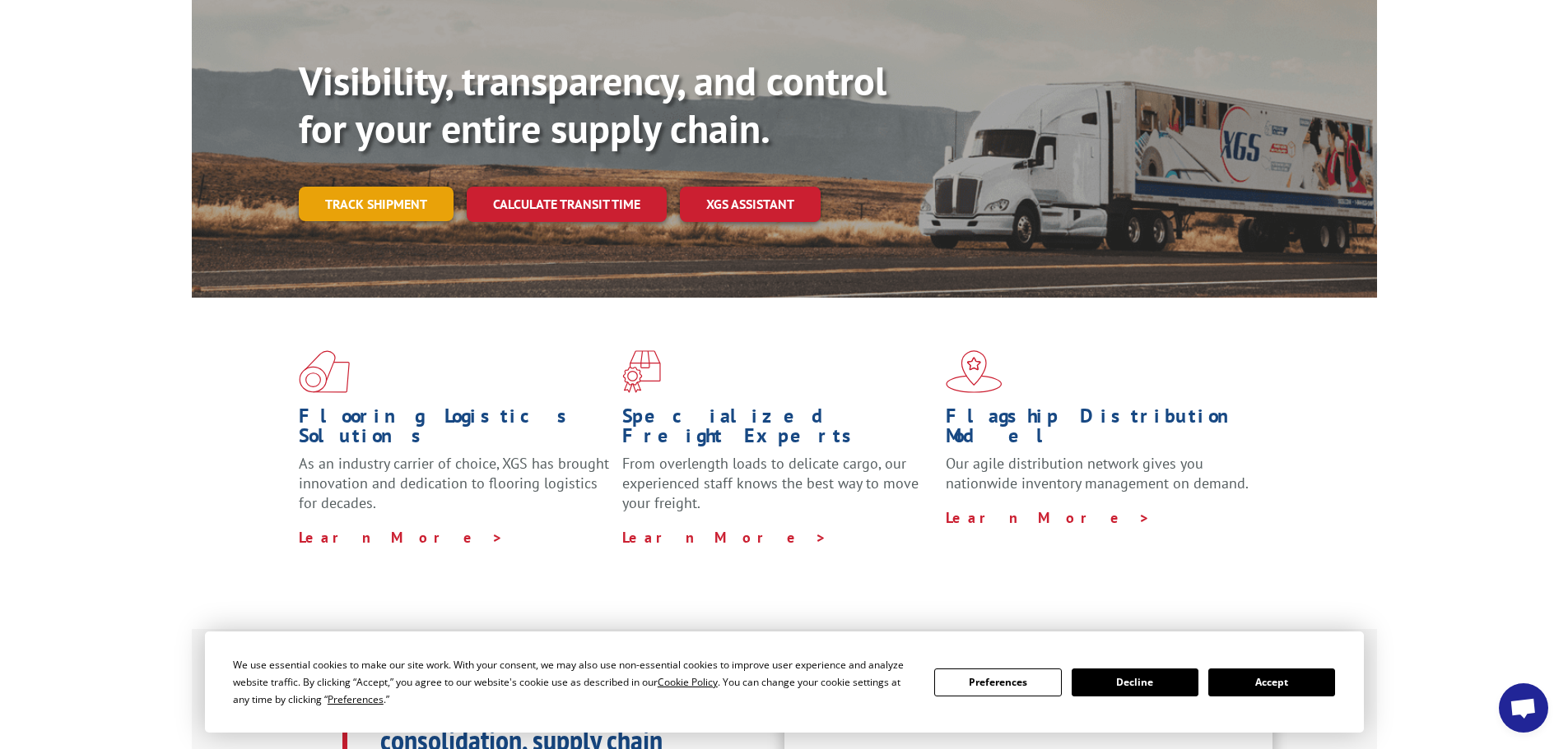
click at [379, 187] on link "Track shipment" at bounding box center [375, 204] width 154 height 35
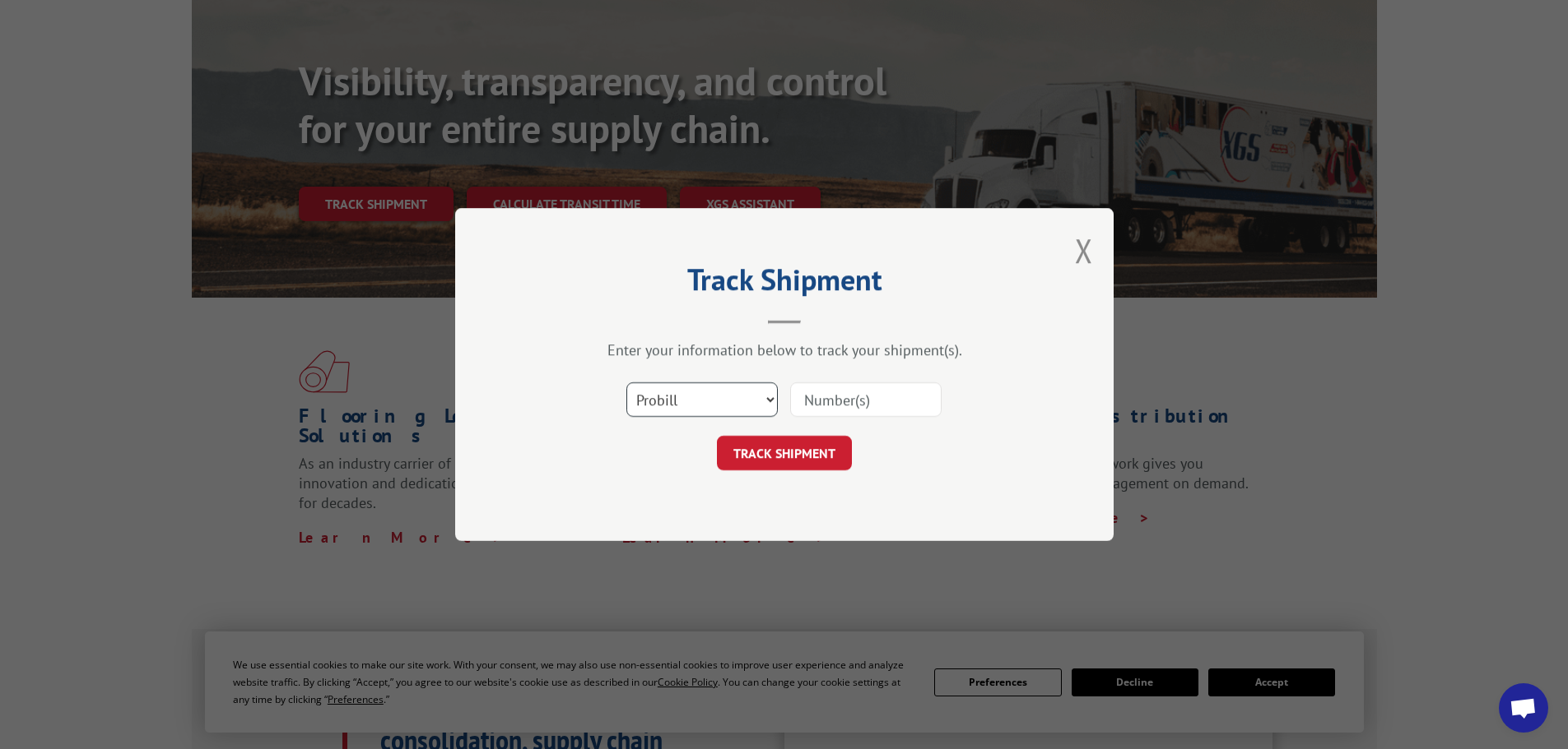
click at [737, 393] on select "Select category... Probill BOL PO" at bounding box center [703, 400] width 152 height 35
select select "bol"
click at [627, 383] on select "Select category... Probill BOL PO" at bounding box center [703, 400] width 152 height 35
click at [827, 389] on input at bounding box center [866, 400] width 152 height 35
paste input "7079768"
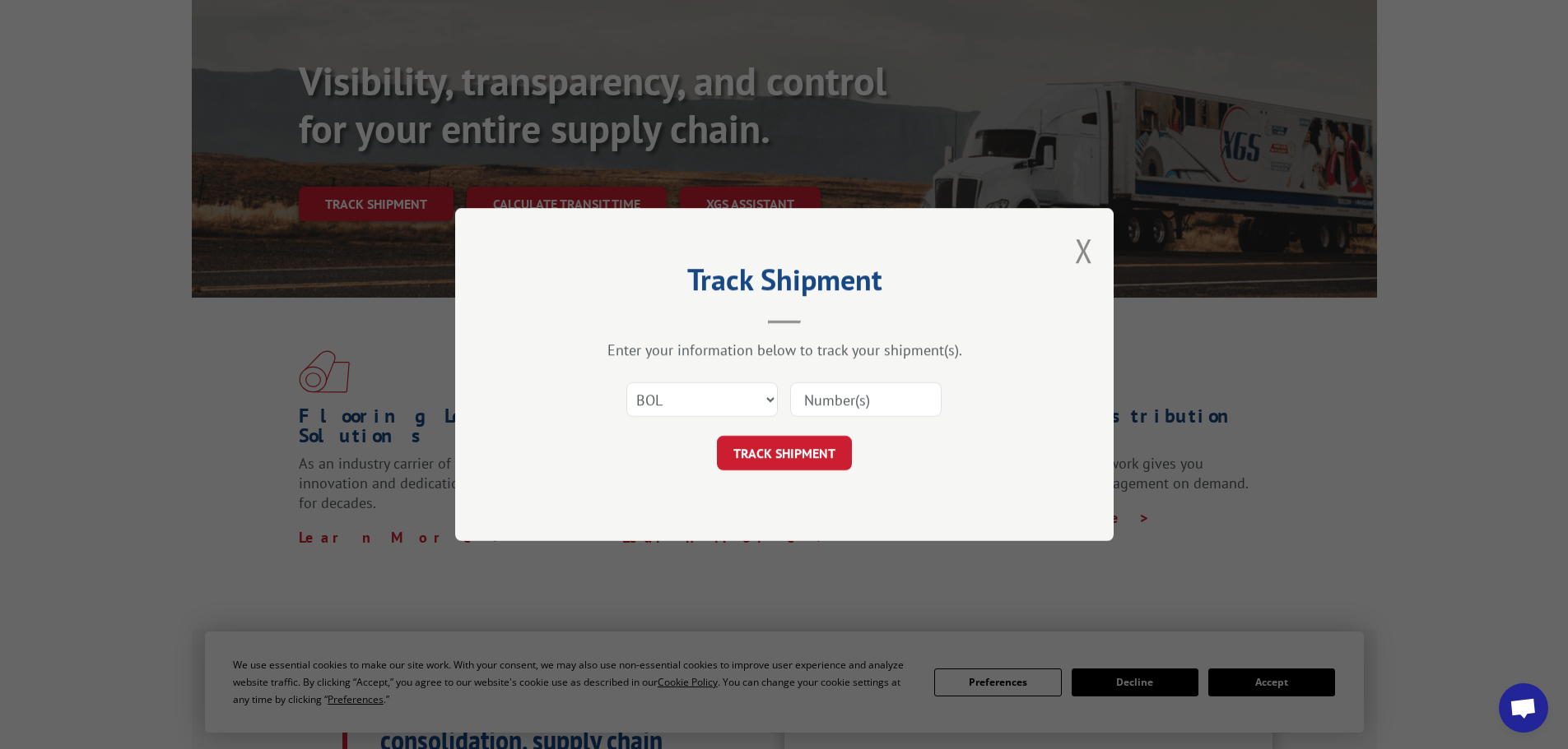
type input "7079768"
click button "TRACK SHIPMENT" at bounding box center [784, 453] width 135 height 35
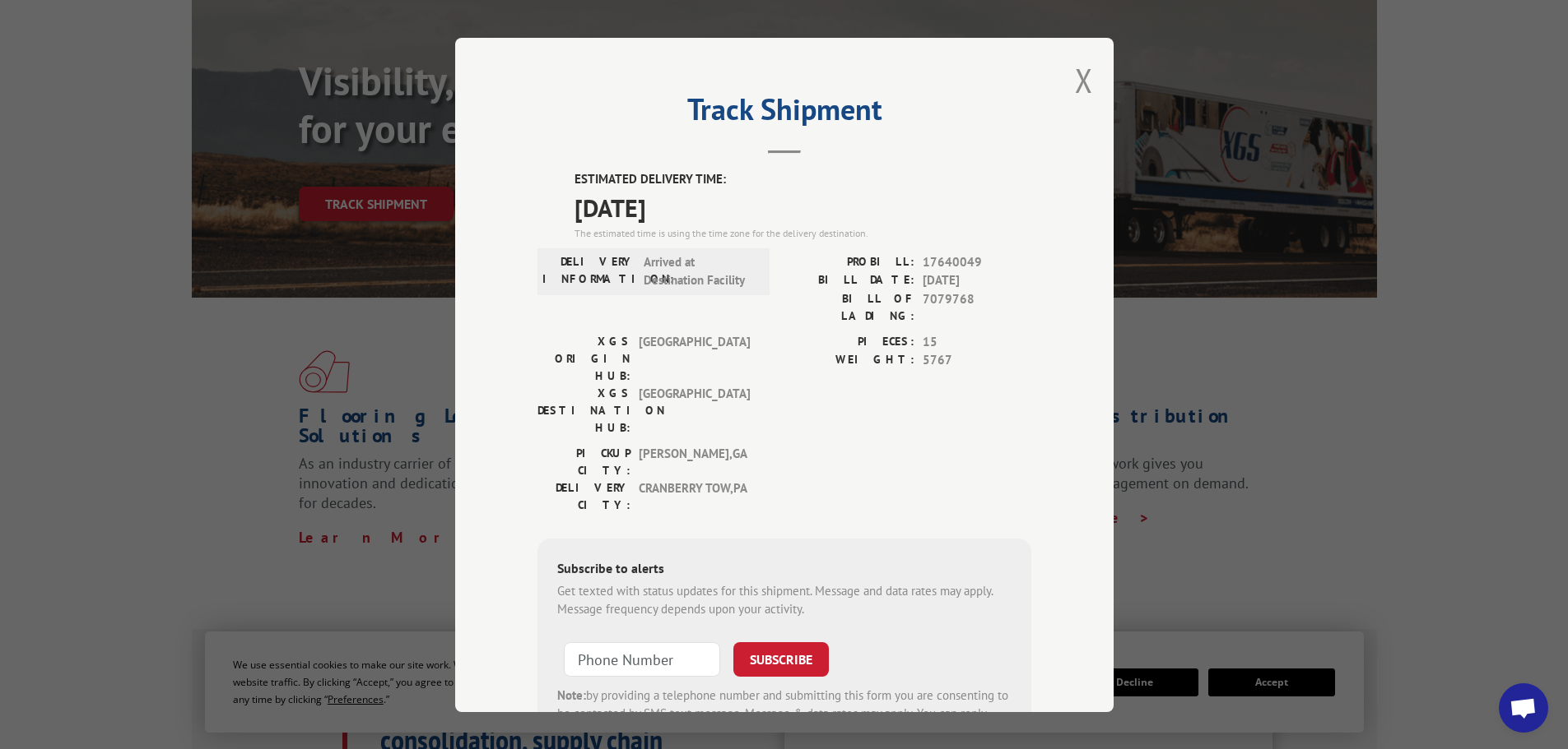
drag, startPoint x: 1083, startPoint y: 67, endPoint x: 1013, endPoint y: 31, distance: 78.7
click at [1081, 67] on button "Close modal" at bounding box center [1084, 80] width 18 height 43
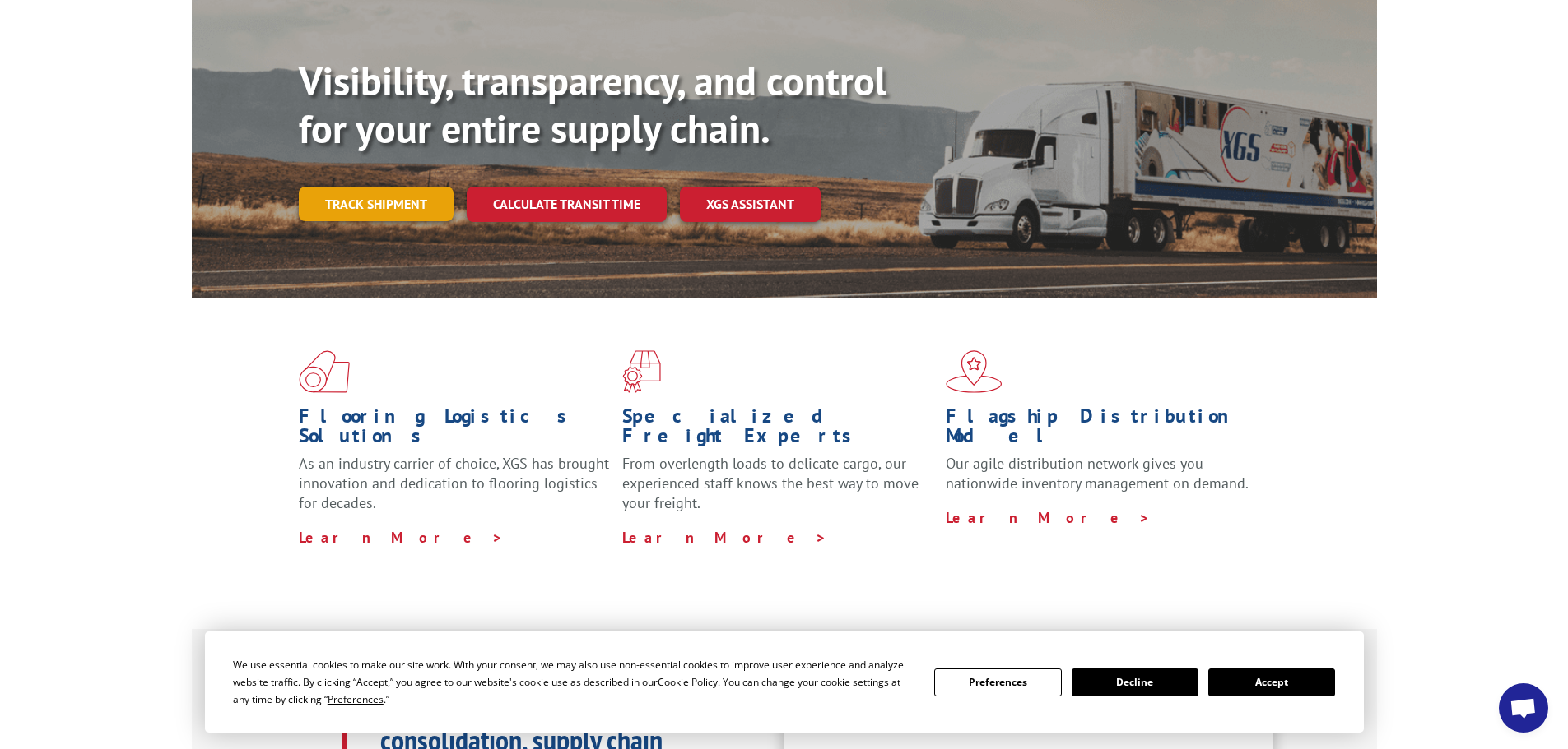
click at [389, 187] on link "Track shipment" at bounding box center [375, 204] width 154 height 35
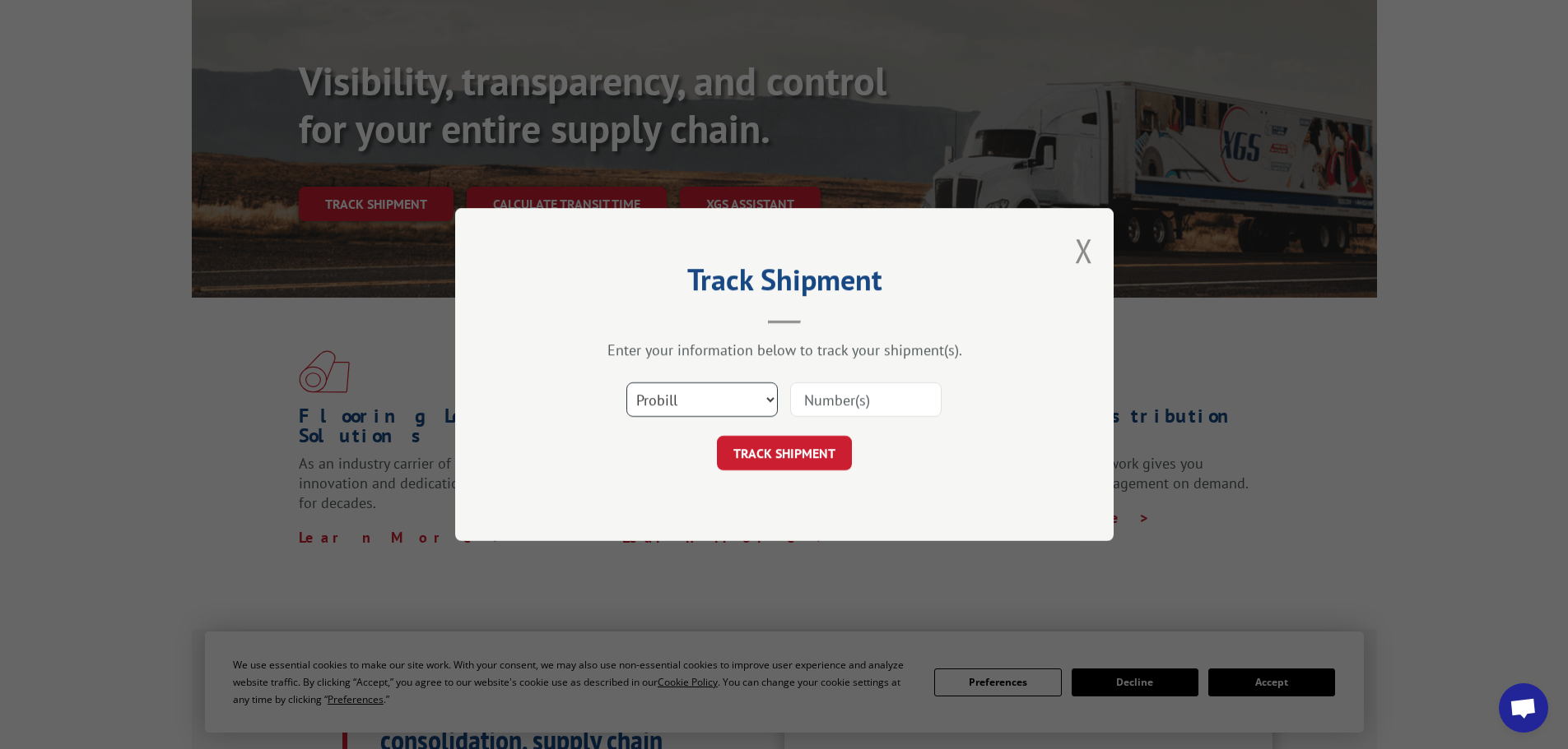
click at [712, 406] on select "Select category... Probill BOL PO" at bounding box center [703, 400] width 152 height 35
select select "bol"
click at [627, 383] on select "Select category... Probill BOL PO" at bounding box center [703, 400] width 152 height 35
click at [834, 399] on input at bounding box center [866, 400] width 152 height 35
paste input "7079768"
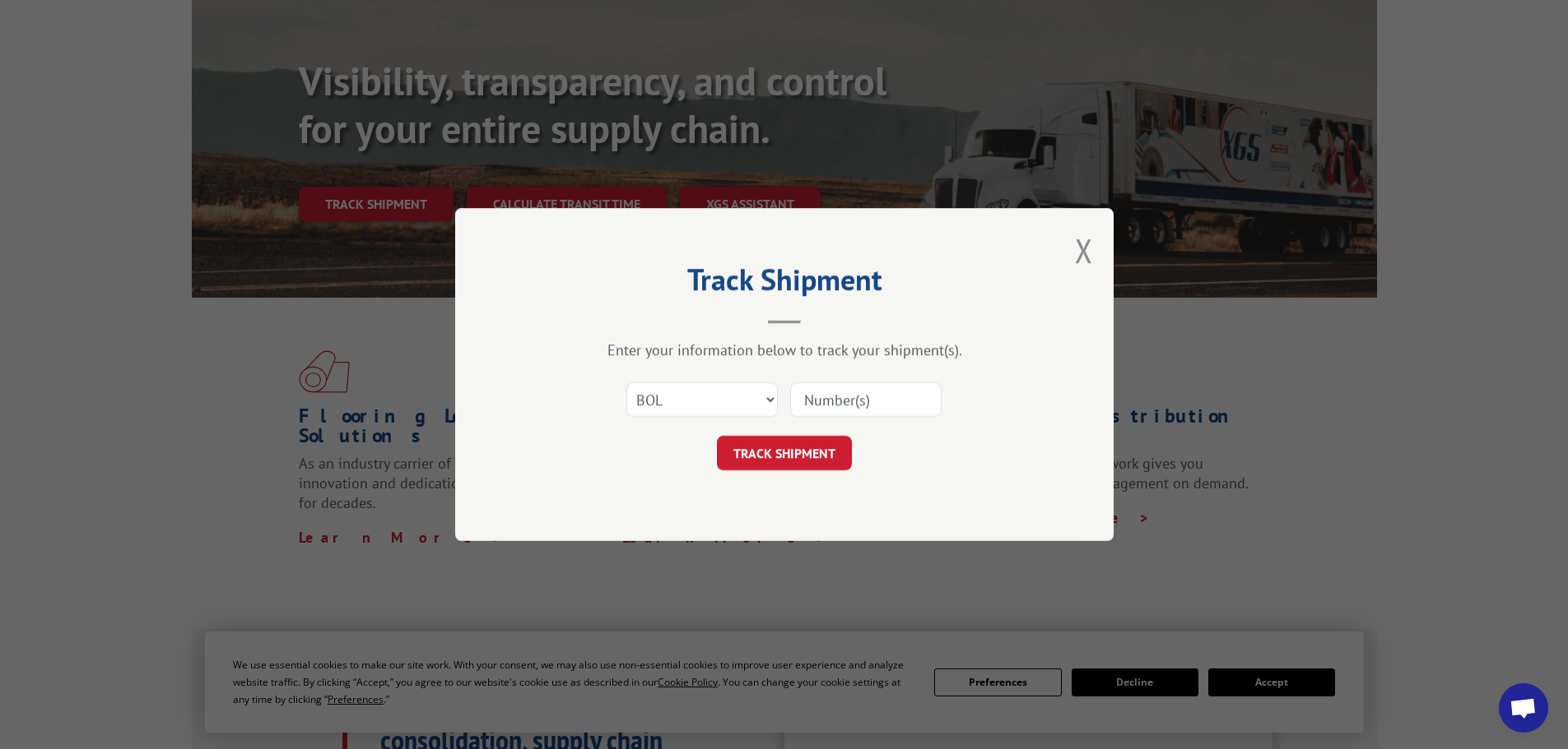
type input "7079768"
click button "TRACK SHIPMENT" at bounding box center [784, 453] width 135 height 35
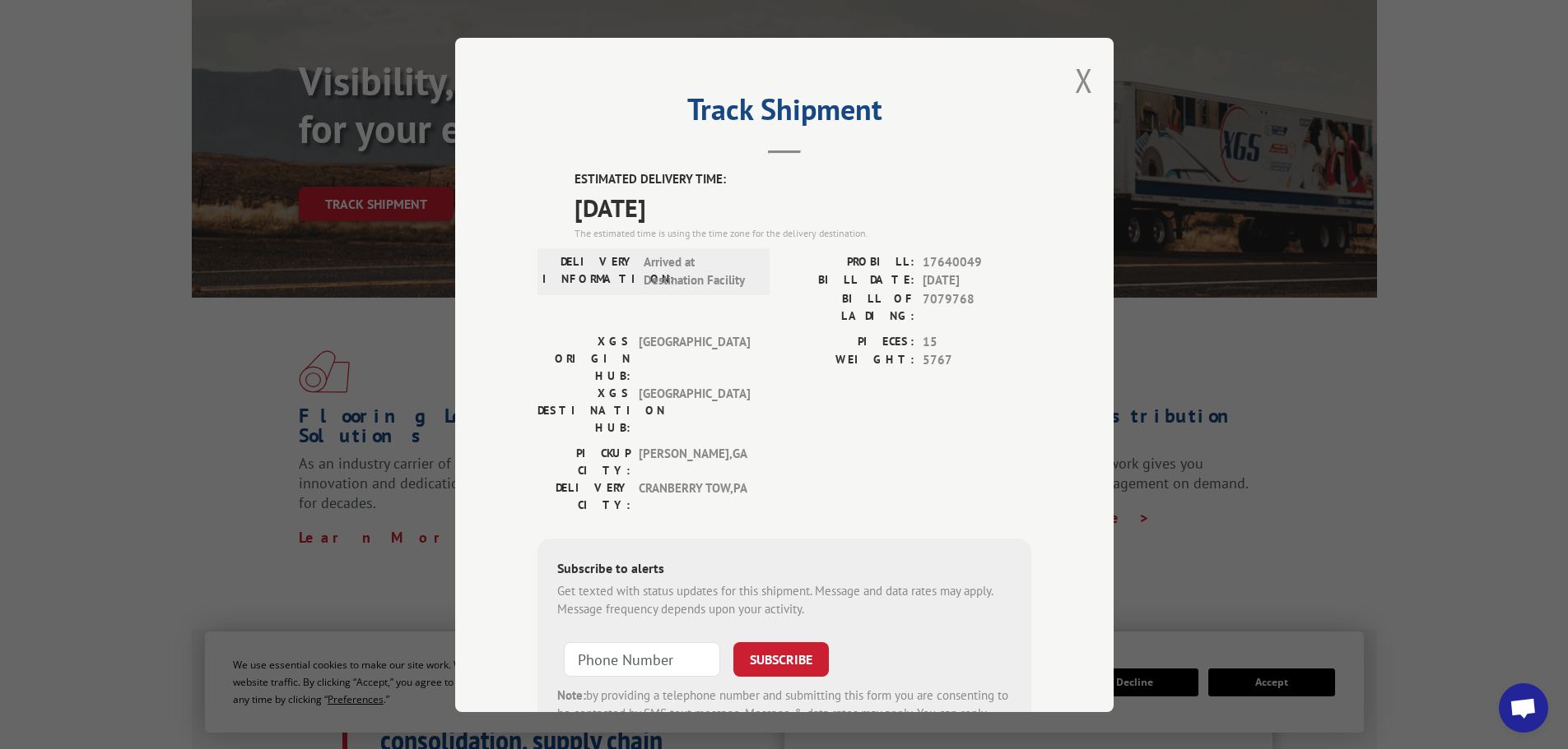
drag, startPoint x: 1073, startPoint y: 91, endPoint x: 1103, endPoint y: 55, distance: 46.9
click at [1079, 84] on button "Close modal" at bounding box center [1084, 80] width 18 height 43
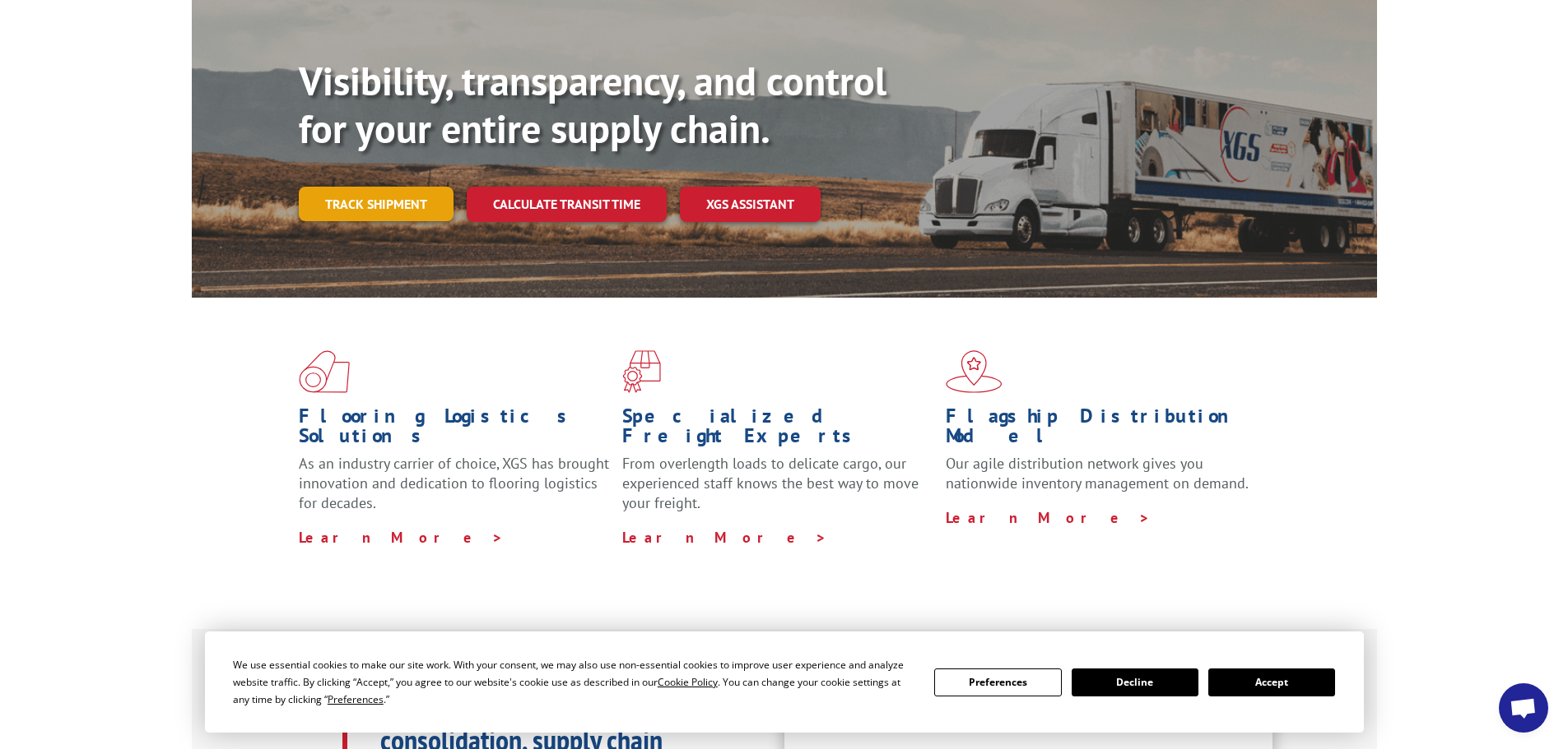
click at [381, 187] on link "Track shipment" at bounding box center [375, 204] width 154 height 35
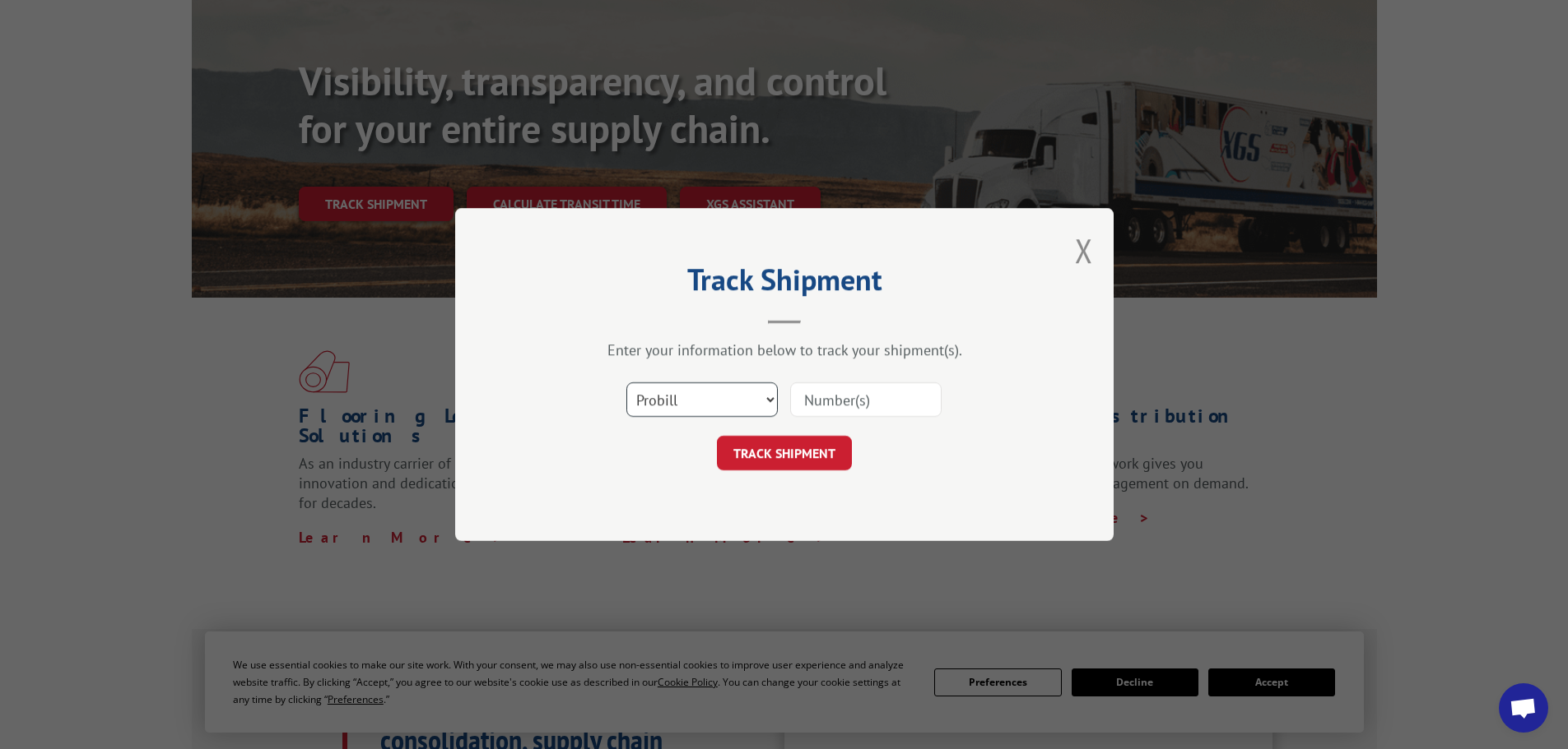
click at [691, 405] on select "Select category... Probill BOL PO" at bounding box center [703, 400] width 152 height 35
select select "bol"
click at [627, 383] on select "Select category... Probill BOL PO" at bounding box center [703, 400] width 152 height 35
click at [895, 396] on input at bounding box center [866, 400] width 152 height 35
paste input "7080205"
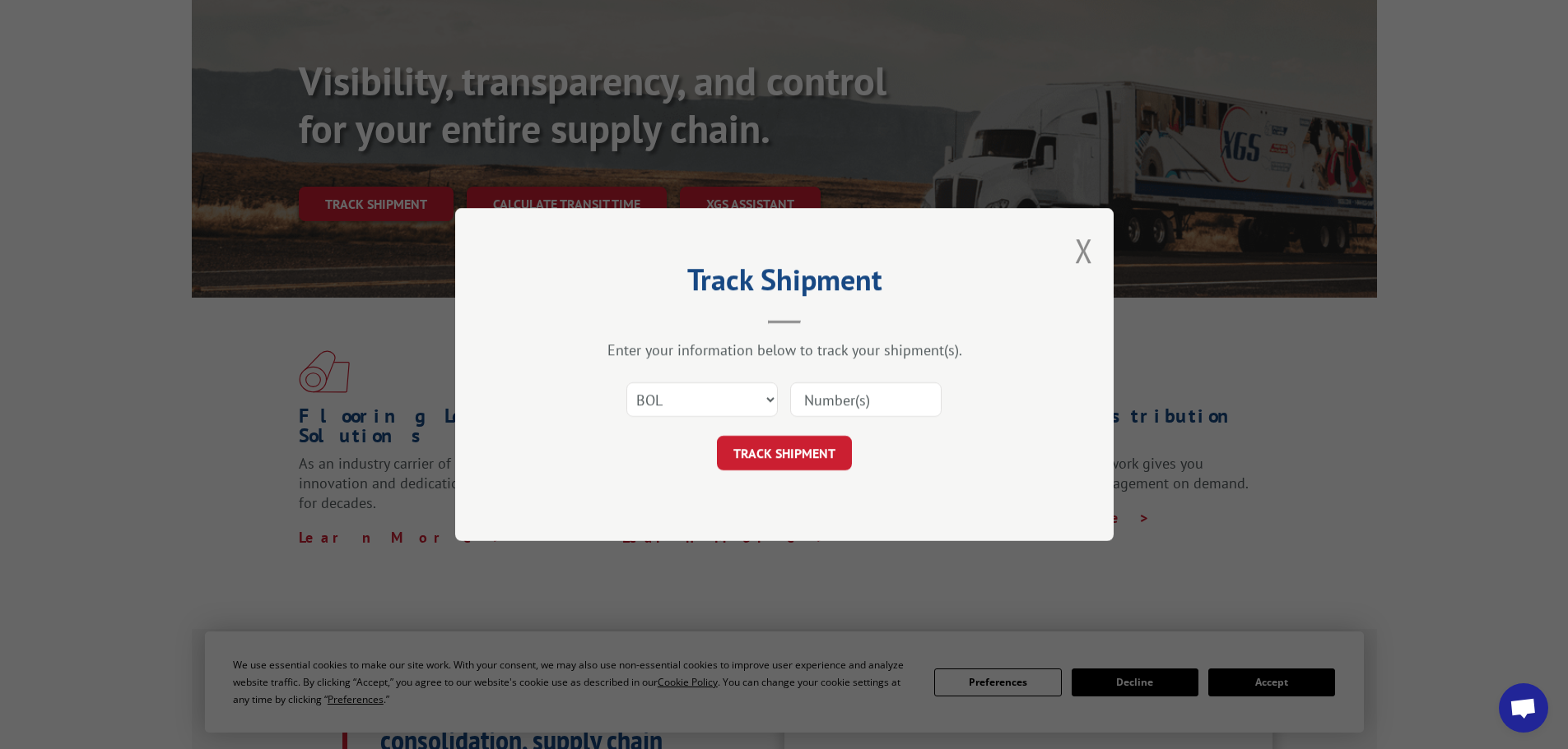
type input "7080205"
click button "TRACK SHIPMENT" at bounding box center [784, 453] width 135 height 35
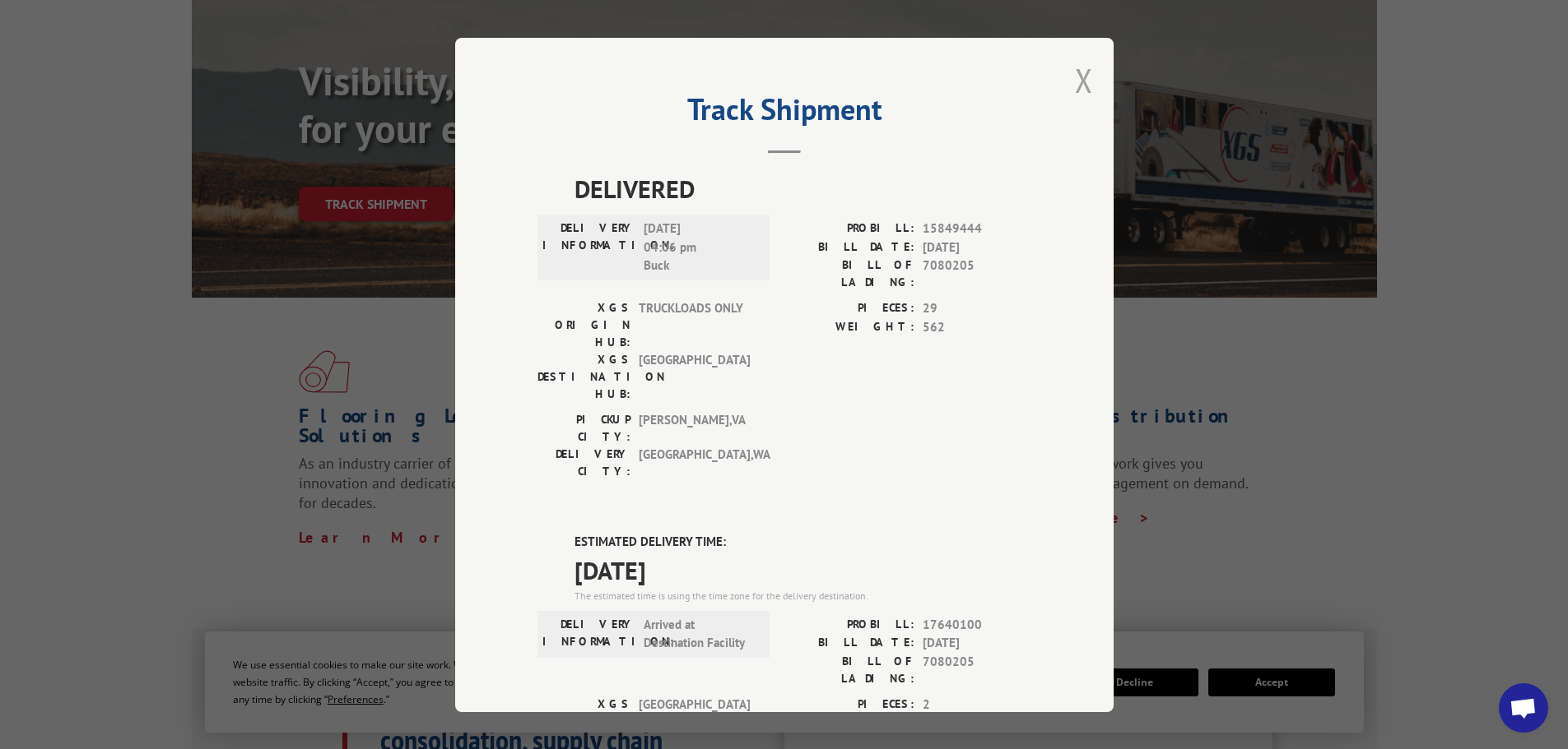
click at [1068, 73] on div "Track Shipment DELIVERED DELIVERY INFORMATION: [DATE] 04:06 pm Buck PROBILL: 15…" at bounding box center [784, 375] width 658 height 675
click at [1085, 69] on button "Close modal" at bounding box center [1084, 80] width 18 height 43
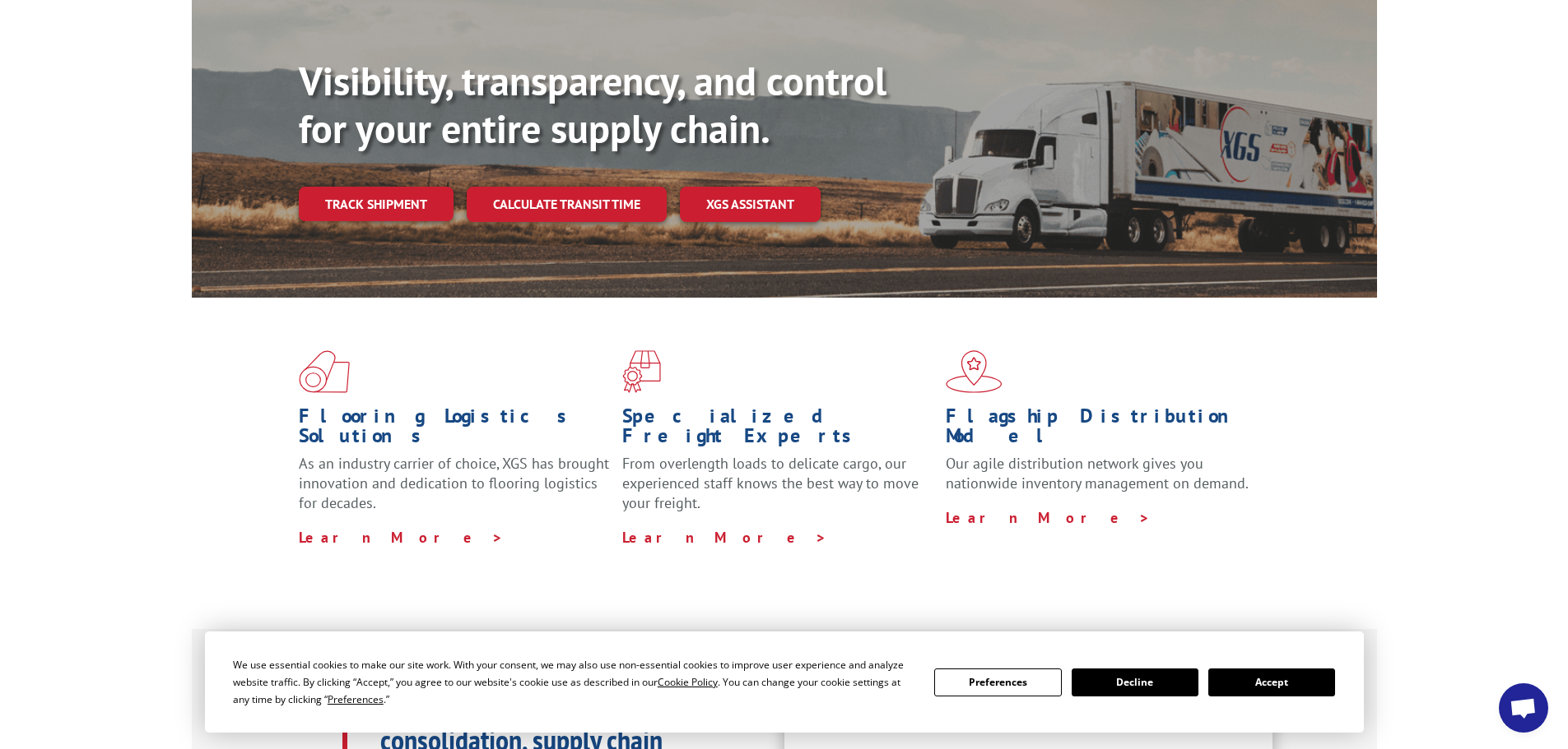
click at [398, 187] on link "Track shipment" at bounding box center [375, 204] width 154 height 35
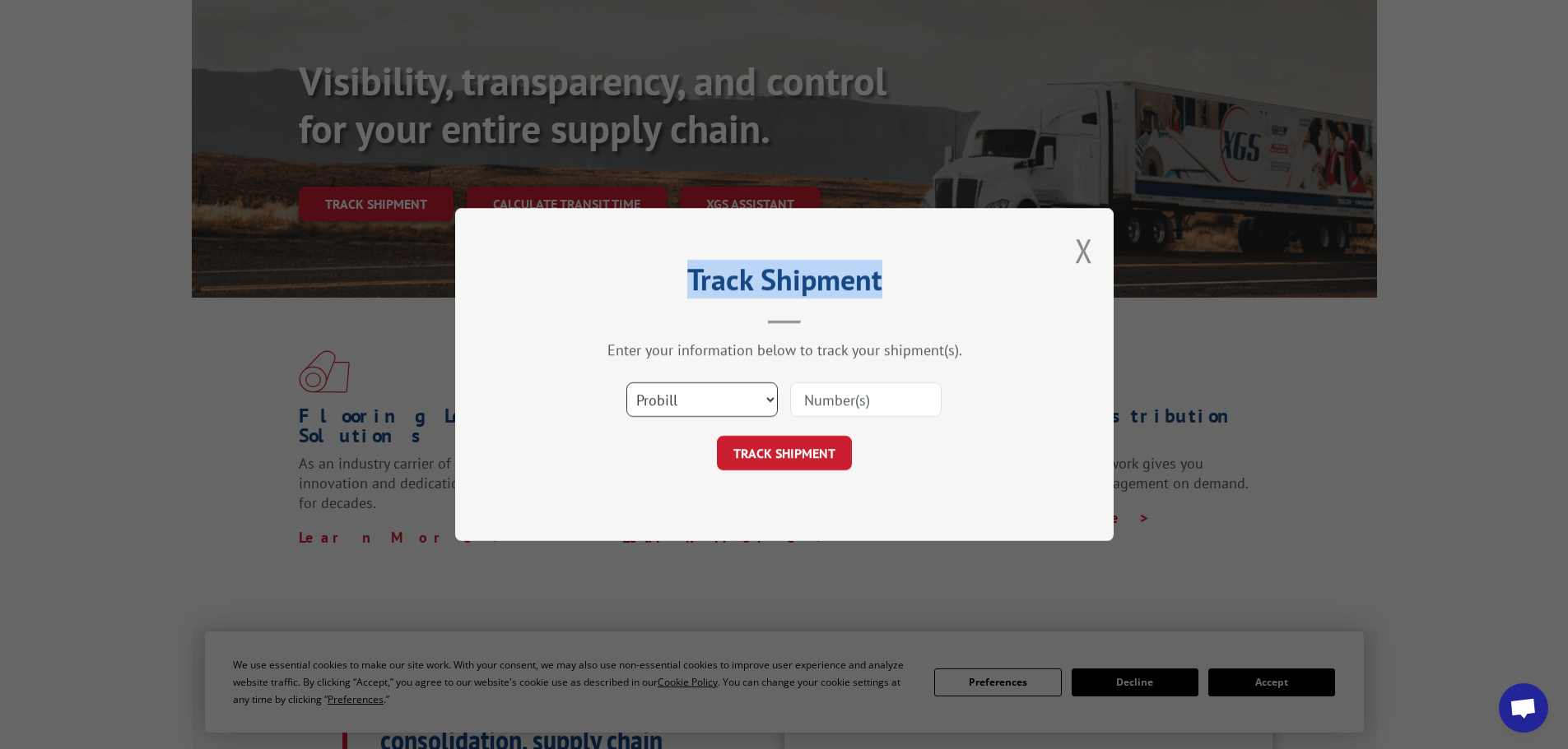
click at [668, 400] on select "Select category... Probill BOL PO" at bounding box center [703, 400] width 152 height 35
select select "bol"
click at [627, 383] on select "Select category... Probill BOL PO" at bounding box center [703, 400] width 152 height 35
click at [859, 400] on input at bounding box center [866, 400] width 152 height 35
paste input "5628870"
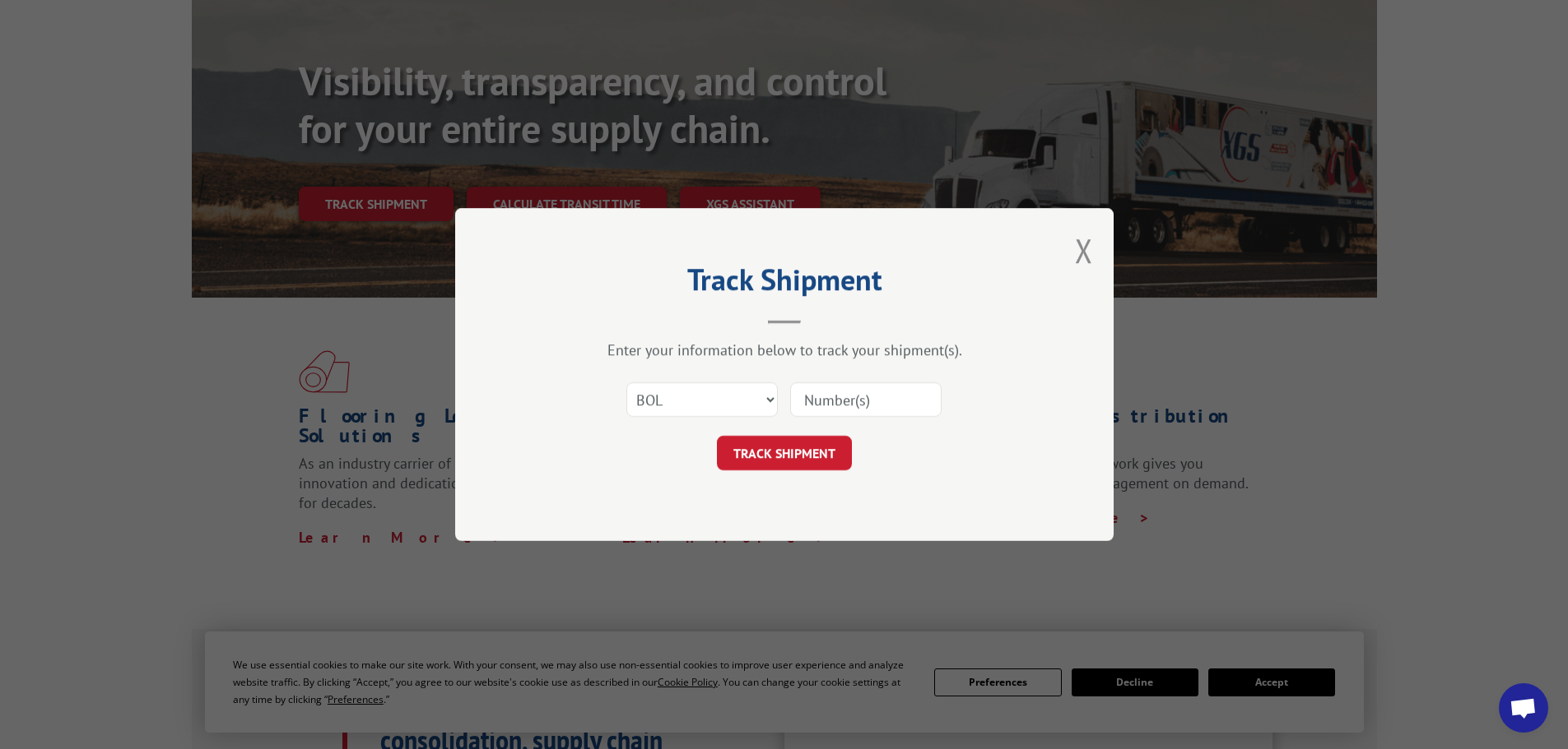
type input "5628870"
click button "TRACK SHIPMENT" at bounding box center [784, 453] width 135 height 35
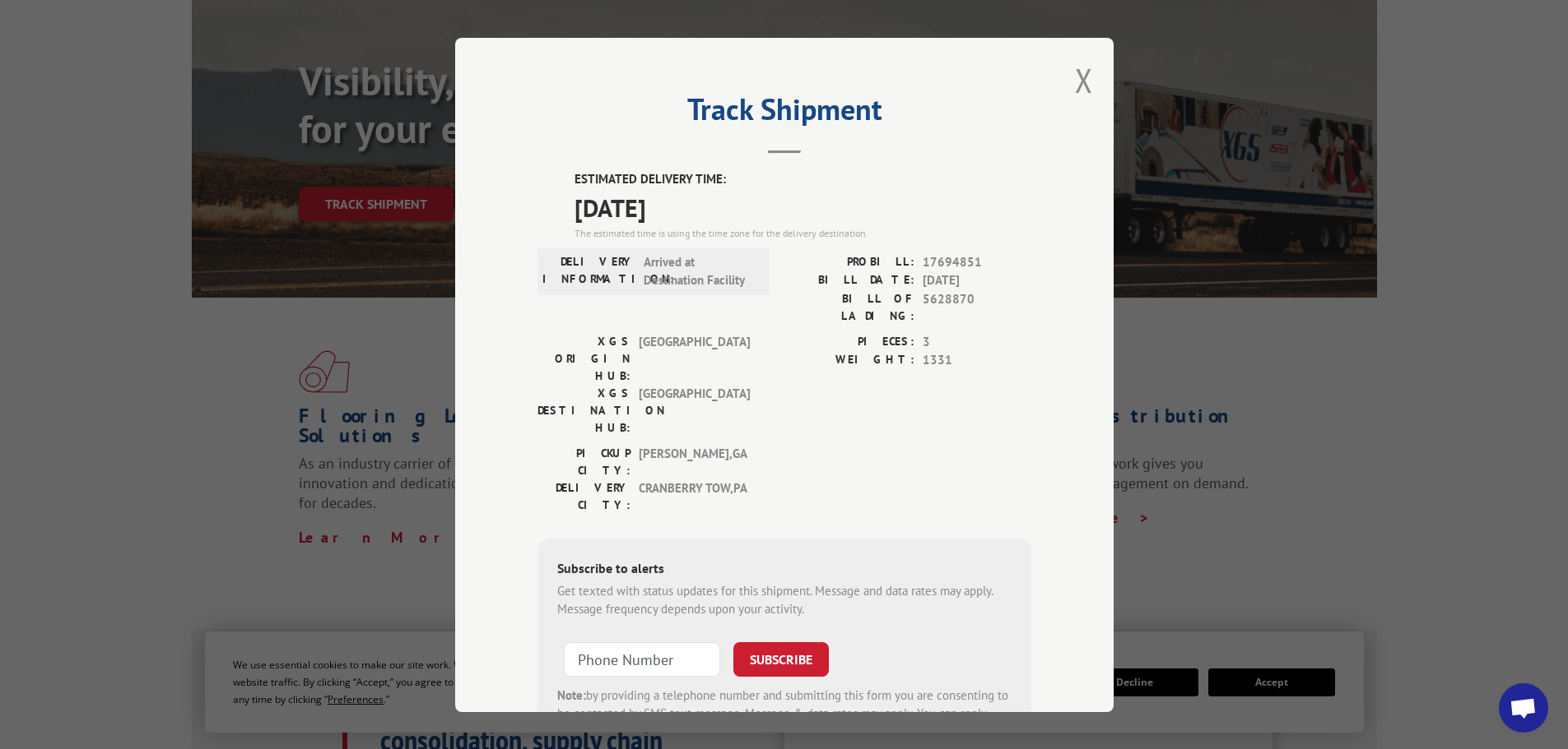
drag, startPoint x: 1080, startPoint y: 74, endPoint x: 1188, endPoint y: 33, distance: 115.5
click at [1090, 74] on div "Track Shipment ESTIMATED DELIVERY TIME: [DATE] The estimated time is using the …" at bounding box center [784, 375] width 658 height 675
drag, startPoint x: 1084, startPoint y: 66, endPoint x: 1062, endPoint y: 84, distance: 28.4
click at [1083, 67] on button "Close modal" at bounding box center [1084, 80] width 18 height 43
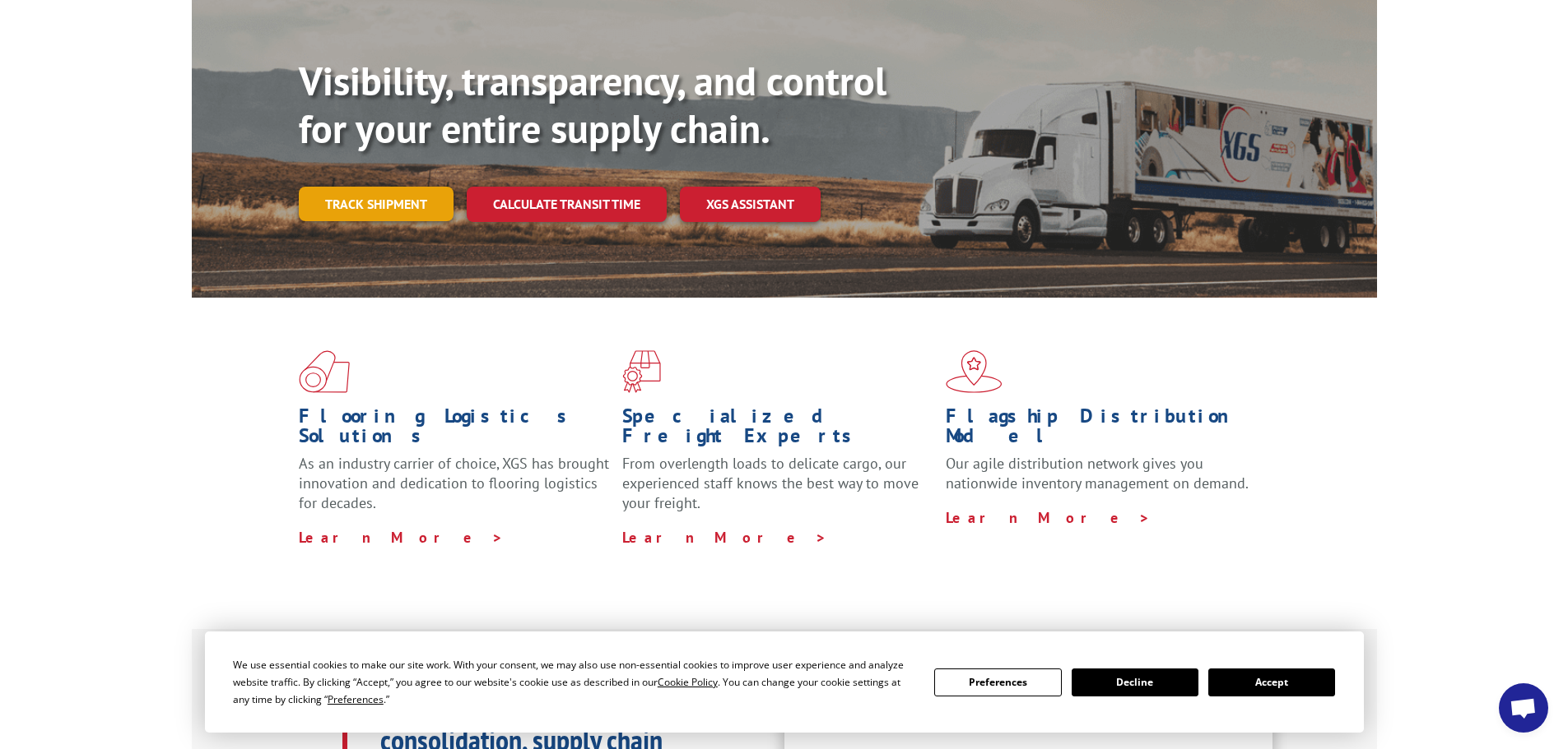
click at [375, 187] on link "Track shipment" at bounding box center [375, 204] width 154 height 35
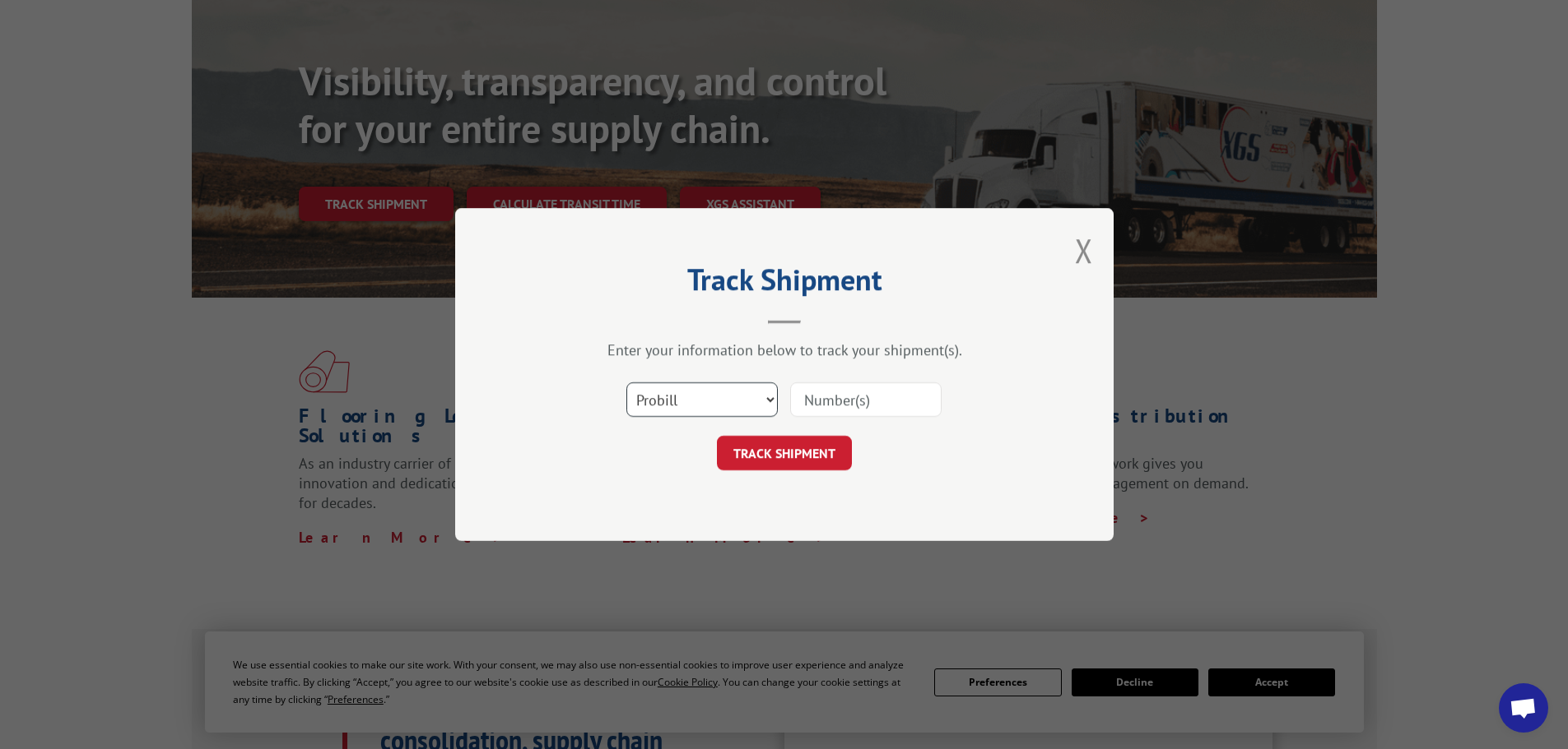
drag, startPoint x: 657, startPoint y: 399, endPoint x: 660, endPoint y: 413, distance: 14.3
click at [657, 399] on select "Select category... Probill BOL PO" at bounding box center [703, 400] width 152 height 35
click at [627, 383] on select "Select category... Probill BOL PO" at bounding box center [703, 400] width 152 height 35
click at [649, 382] on div "Select category... Probill BOL PO" at bounding box center [703, 400] width 150 height 37
drag, startPoint x: 651, startPoint y: 396, endPoint x: 657, endPoint y: 414, distance: 19.0
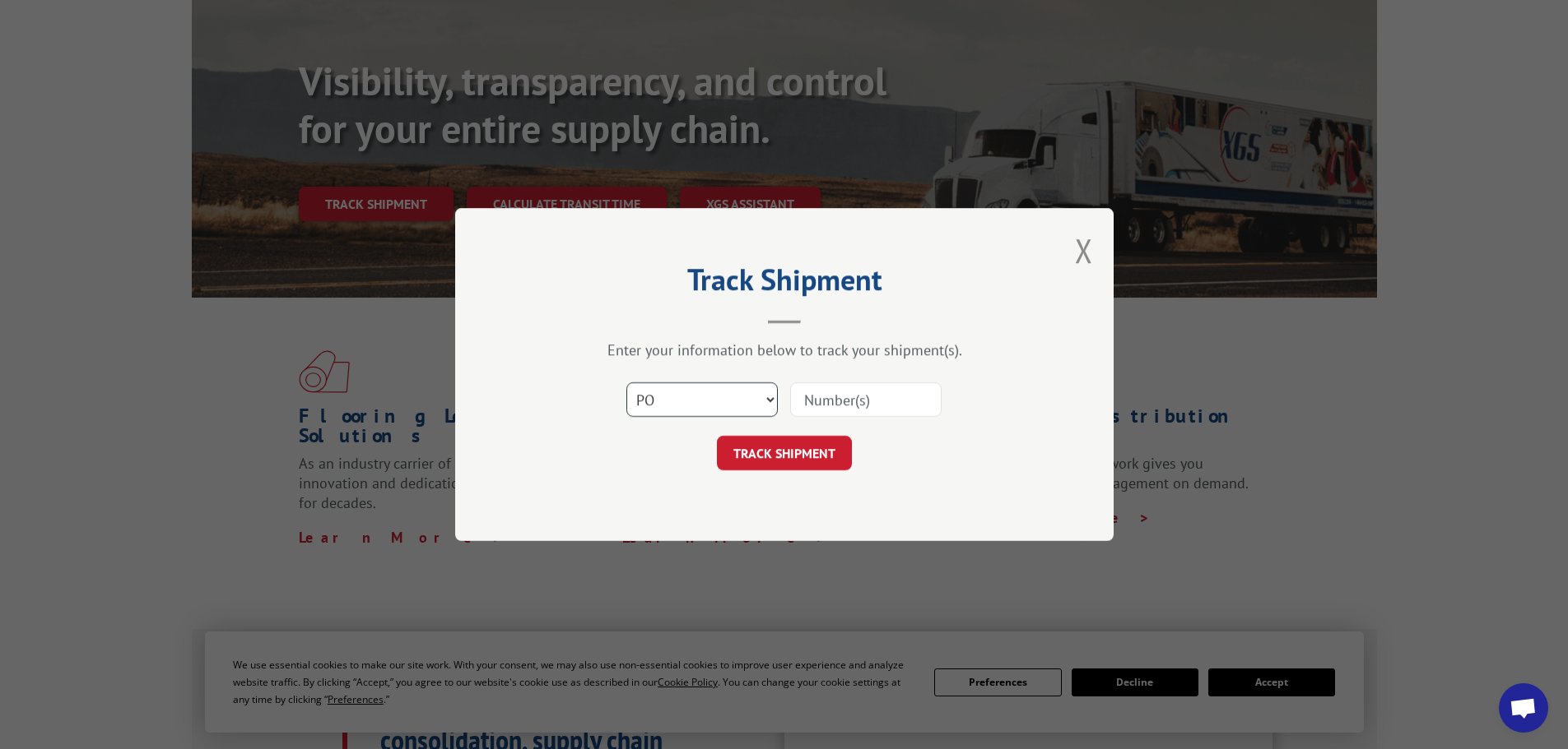
click at [651, 399] on select "Select category... Probill BOL PO" at bounding box center [703, 400] width 152 height 35
select select "bol"
click at [627, 383] on select "Select category... Probill BOL PO" at bounding box center [703, 400] width 152 height 35
click at [894, 412] on input at bounding box center [866, 400] width 152 height 35
paste input "7078341"
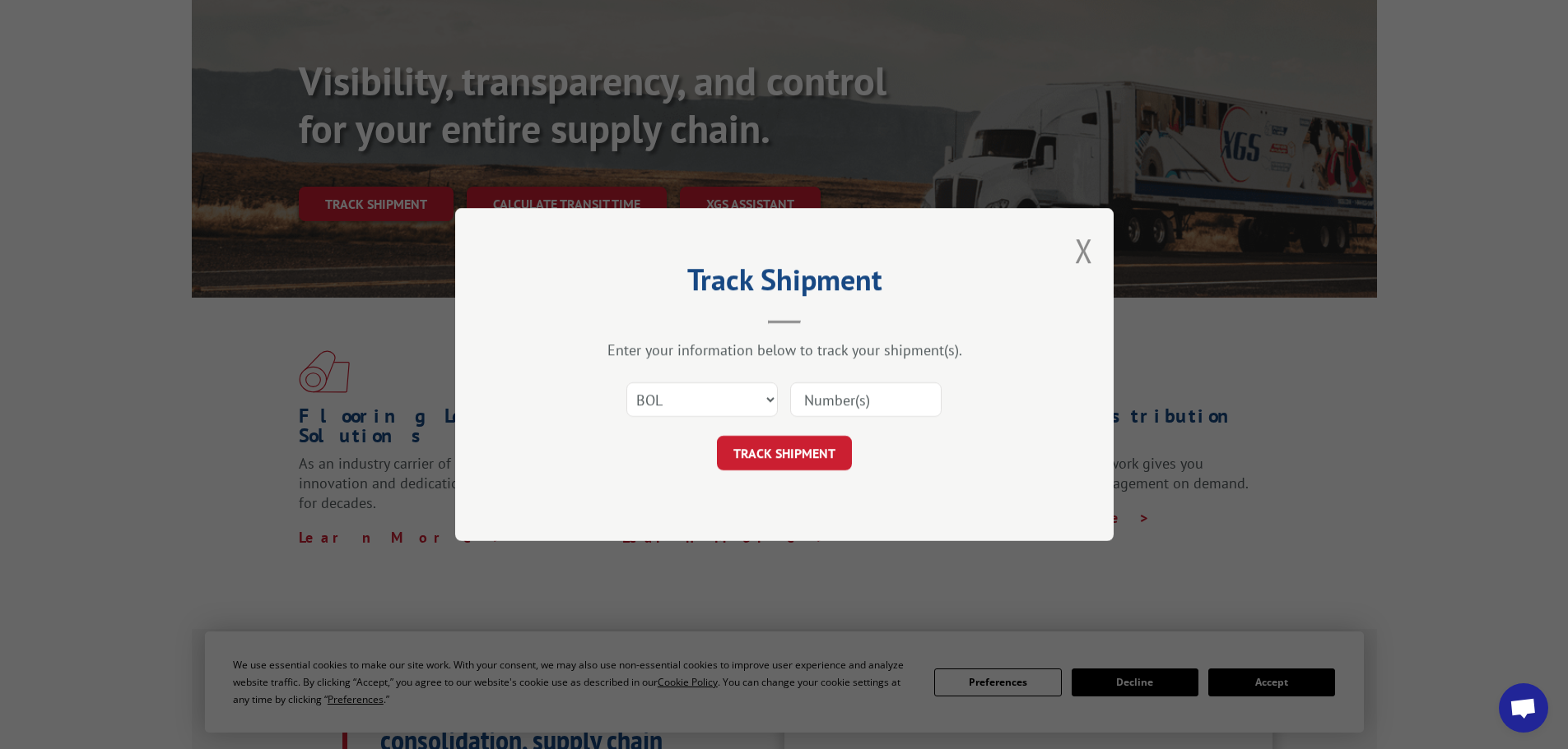
type input "7078341"
click button "TRACK SHIPMENT" at bounding box center [784, 453] width 135 height 35
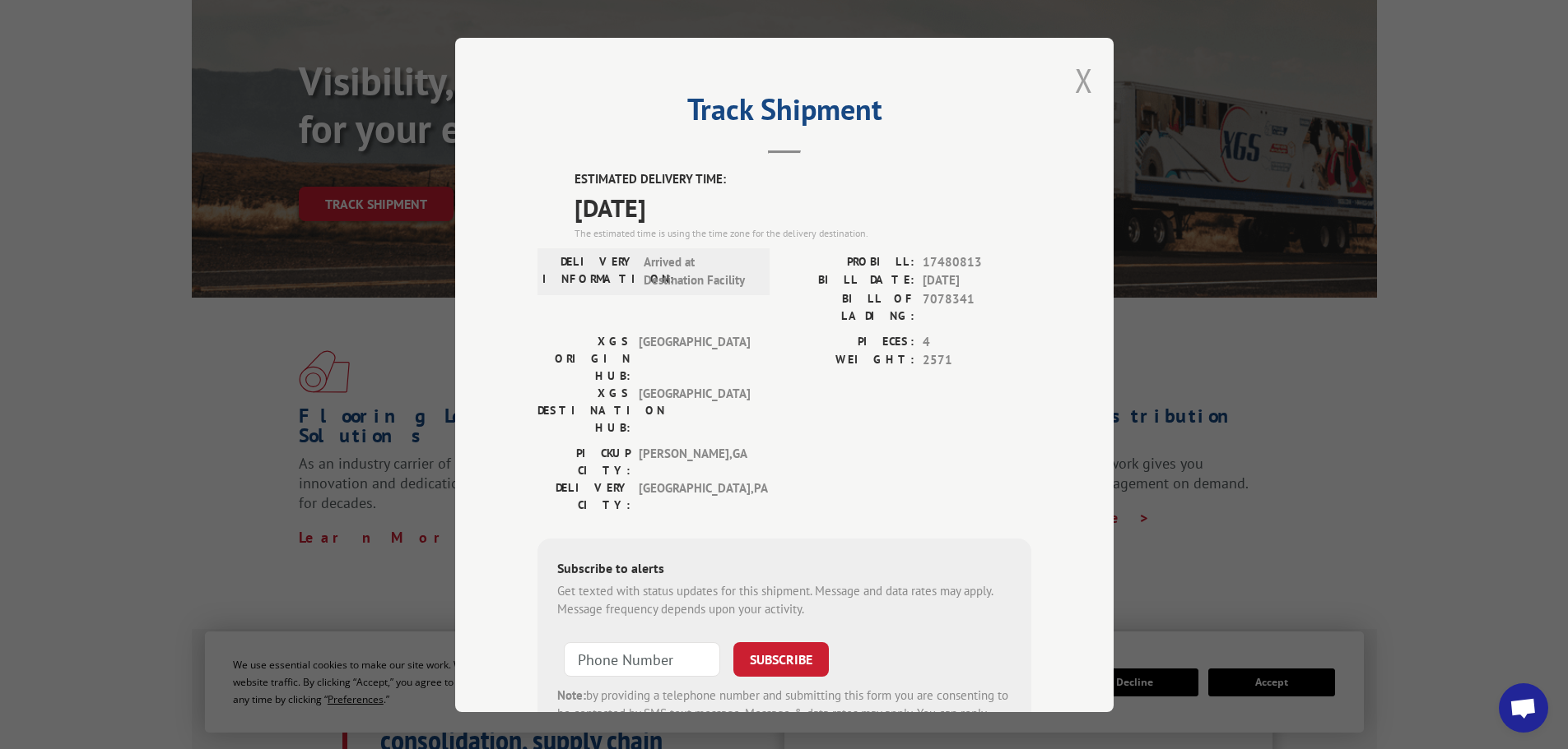
drag, startPoint x: 1081, startPoint y: 74, endPoint x: 1036, endPoint y: 38, distance: 57.6
click at [1081, 72] on button "Close modal" at bounding box center [1084, 80] width 18 height 43
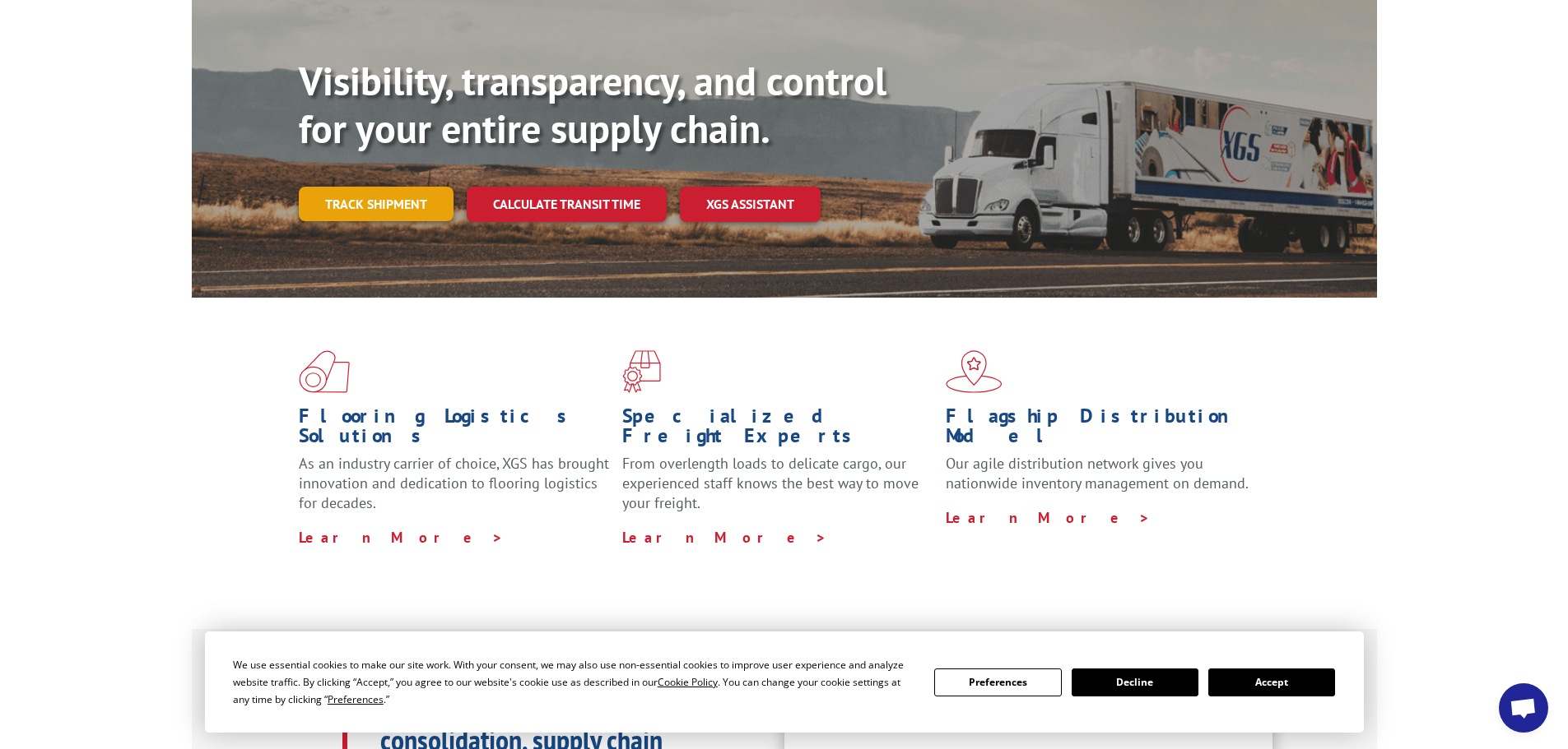
click at [333, 187] on link "Track shipment" at bounding box center [375, 204] width 154 height 35
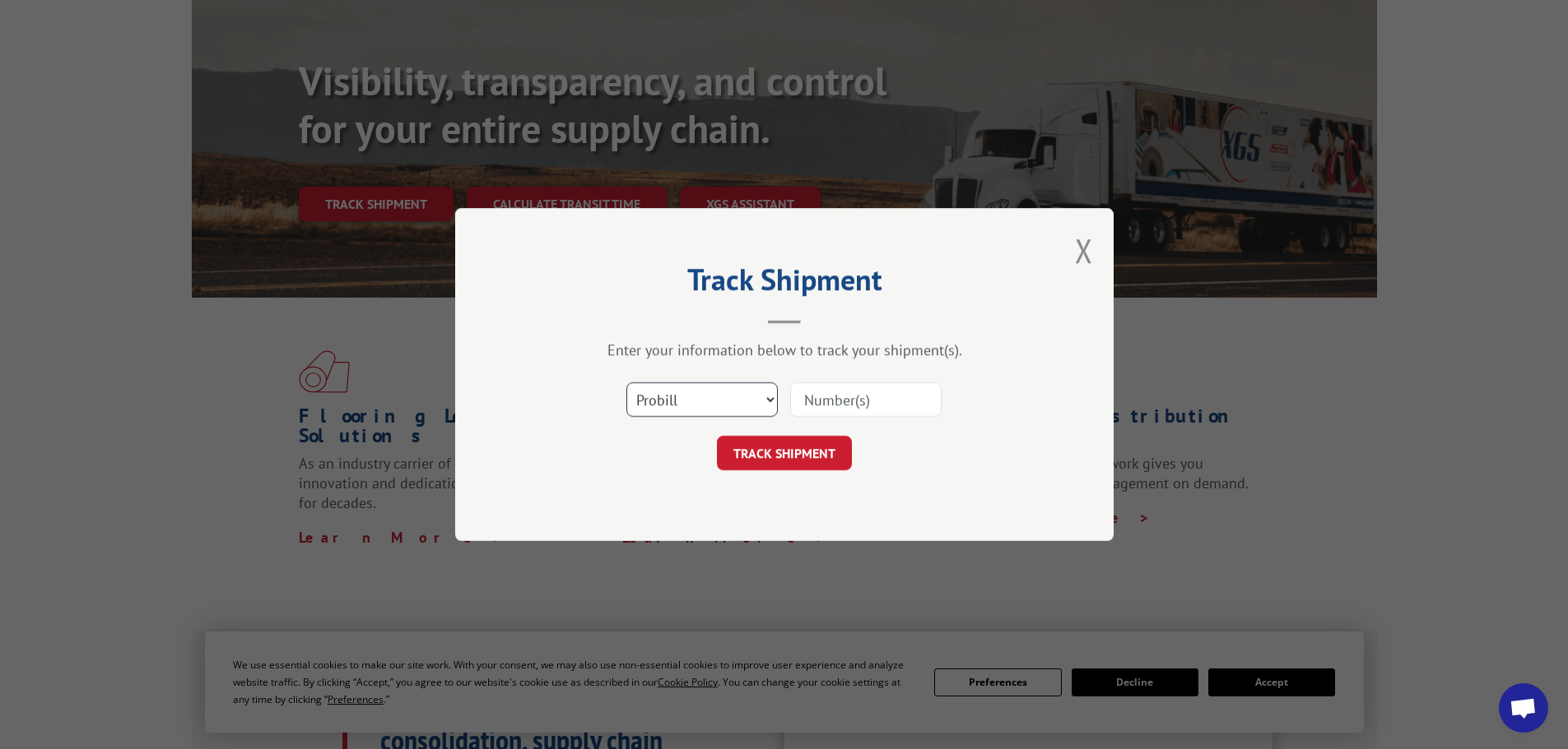
drag, startPoint x: 706, startPoint y: 411, endPoint x: 691, endPoint y: 417, distance: 16.2
click at [706, 411] on select "Select category... Probill BOL PO" at bounding box center [703, 400] width 152 height 35
select select "bol"
click at [627, 383] on select "Select category... Probill BOL PO" at bounding box center [703, 400] width 152 height 35
drag, startPoint x: 846, startPoint y: 399, endPoint x: 871, endPoint y: 367, distance: 40.6
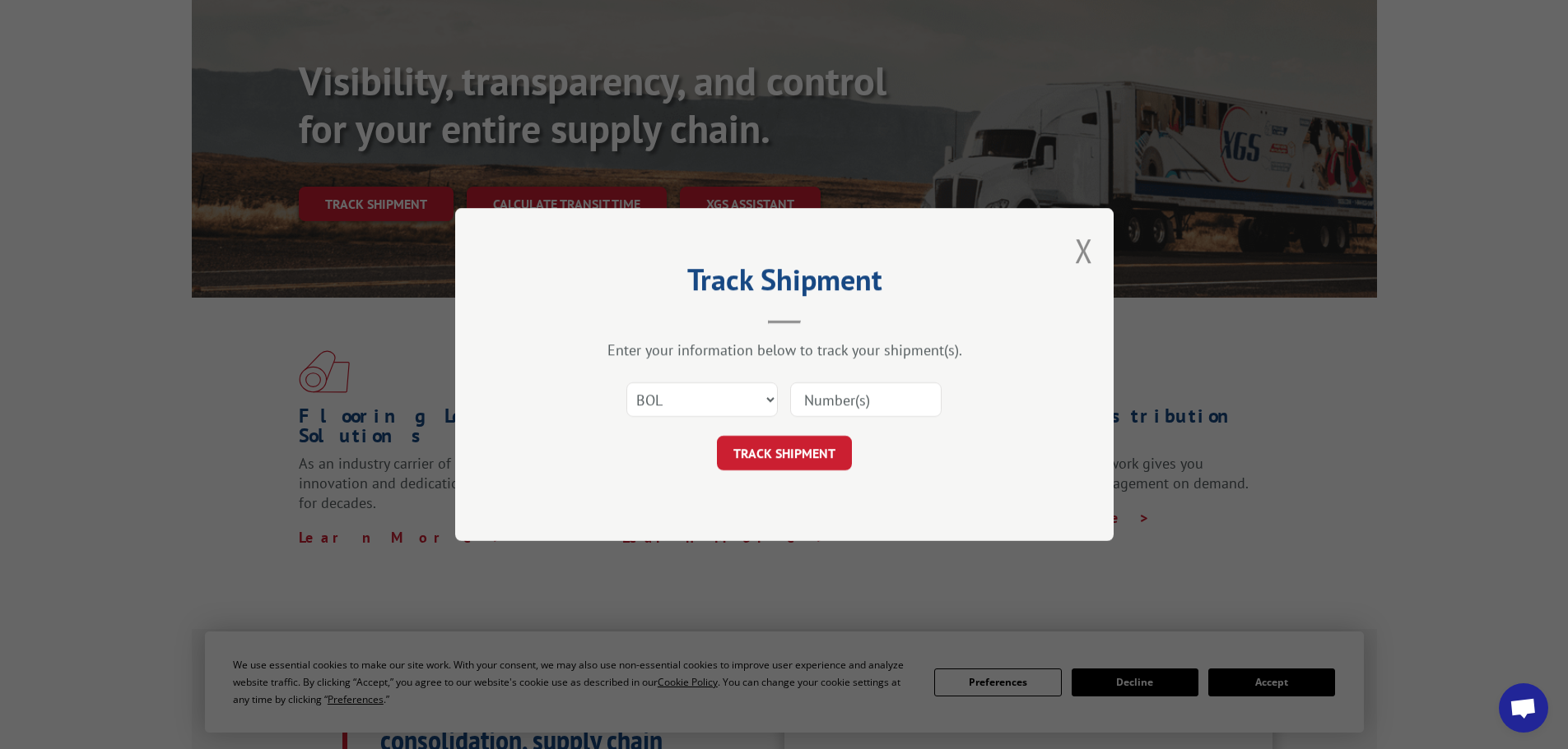
click at [846, 399] on input at bounding box center [866, 400] width 152 height 35
paste input "5628870"
type input "5628870"
click button "TRACK SHIPMENT" at bounding box center [784, 453] width 135 height 35
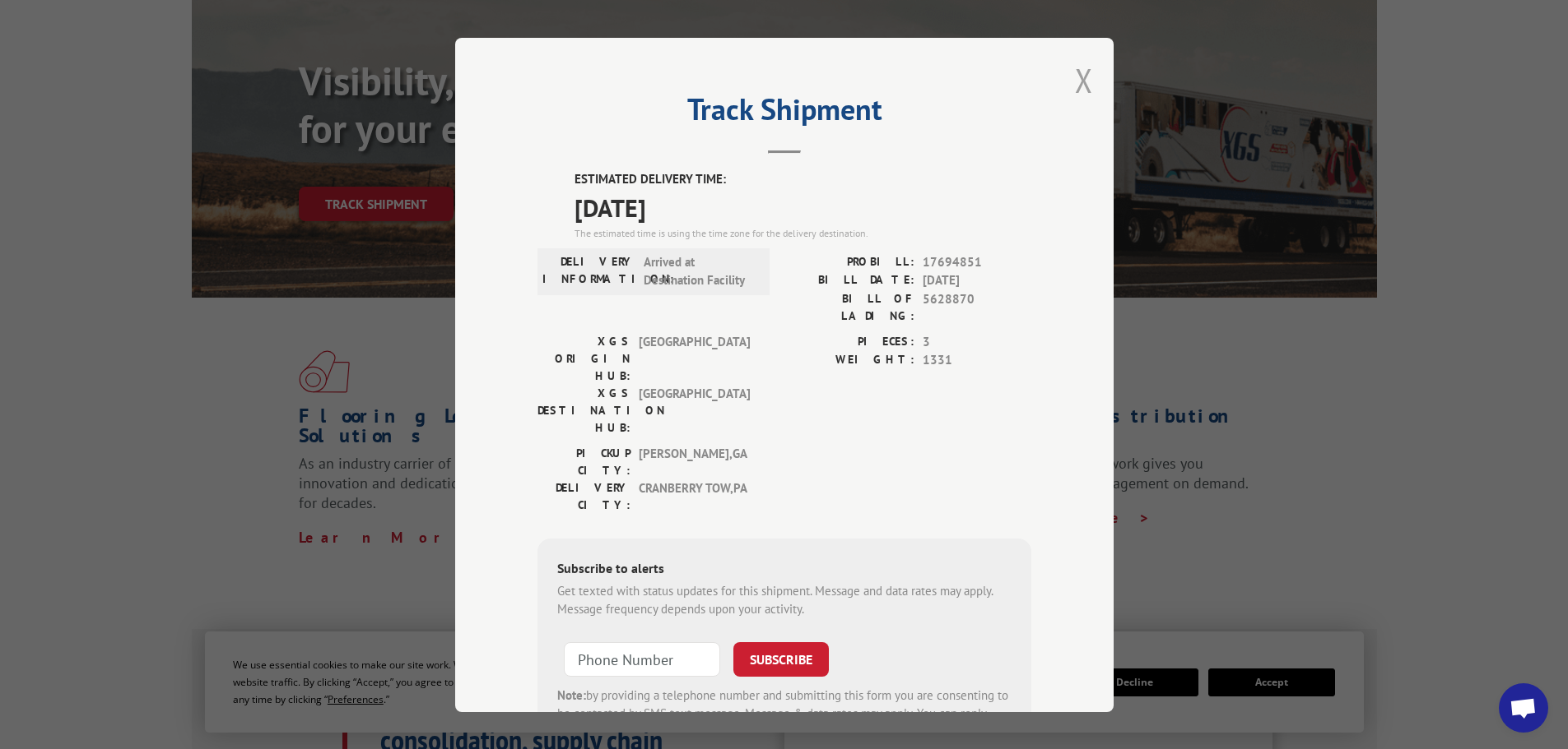
click at [1075, 78] on button "Close modal" at bounding box center [1084, 80] width 18 height 43
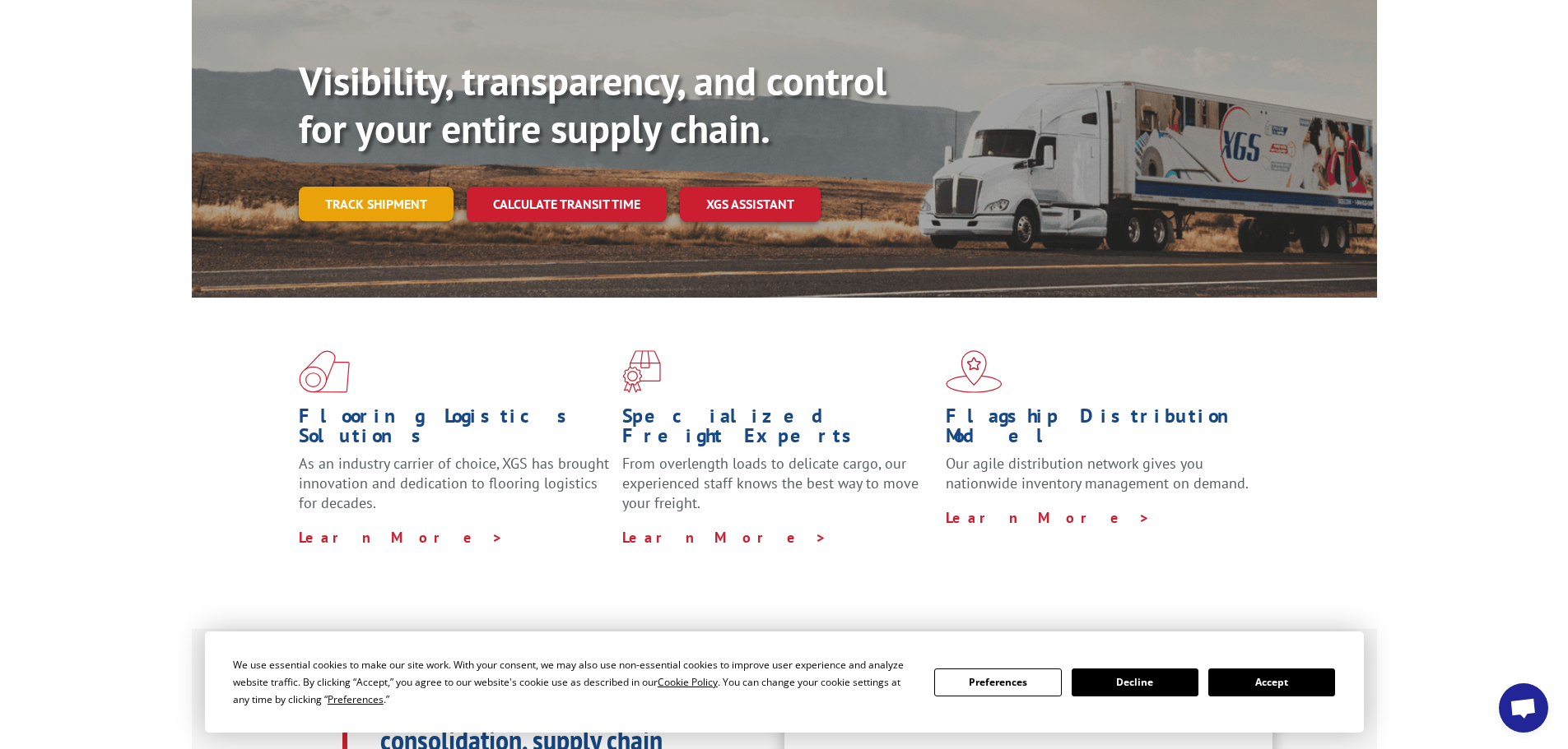
click at [373, 187] on link "Track shipment" at bounding box center [375, 204] width 154 height 35
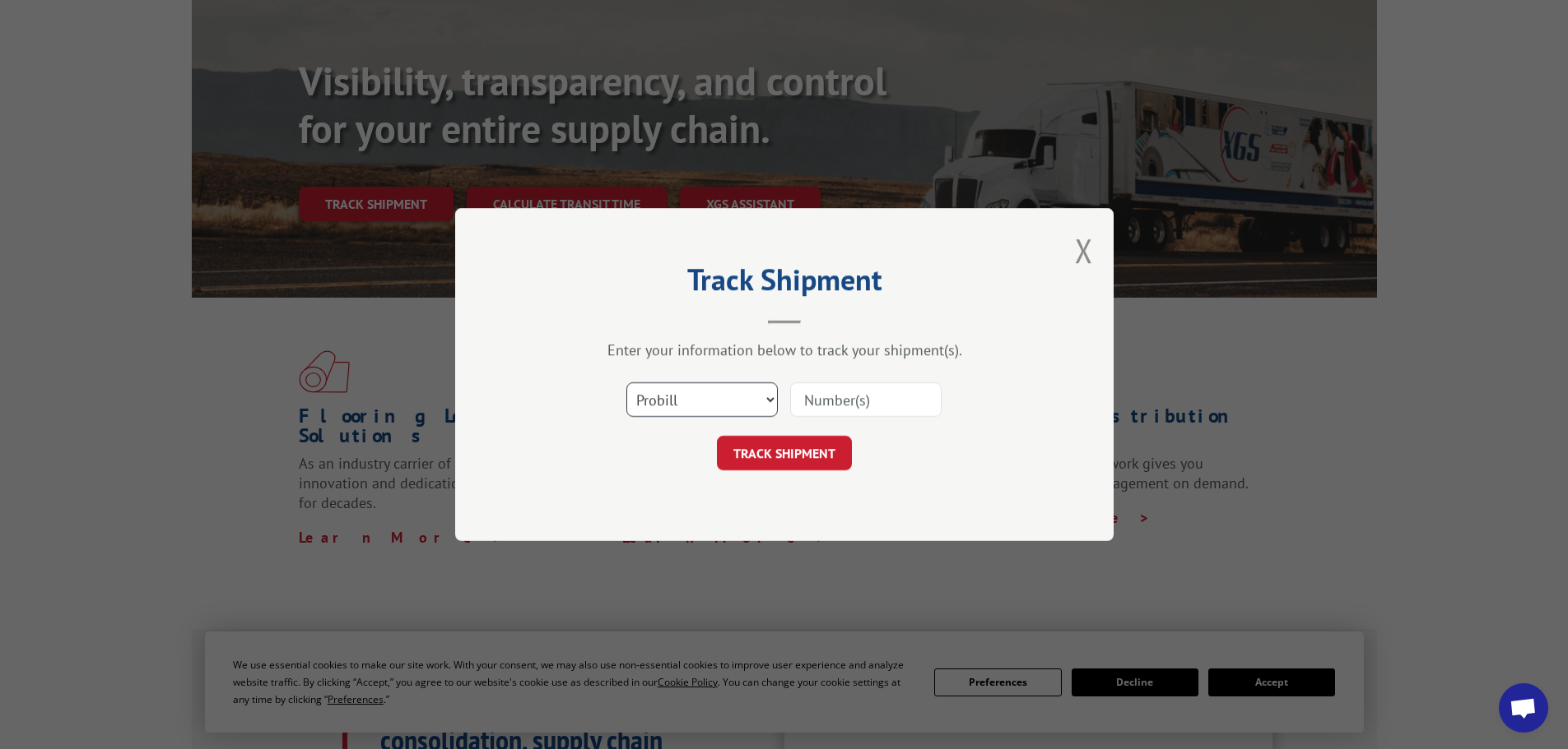
drag, startPoint x: 662, startPoint y: 387, endPoint x: 661, endPoint y: 414, distance: 27.0
click at [661, 388] on select "Select category... Probill BOL PO" at bounding box center [703, 400] width 152 height 35
select select "bol"
click at [627, 383] on select "Select category... Probill BOL PO" at bounding box center [703, 400] width 152 height 35
click at [828, 391] on input at bounding box center [866, 400] width 152 height 35
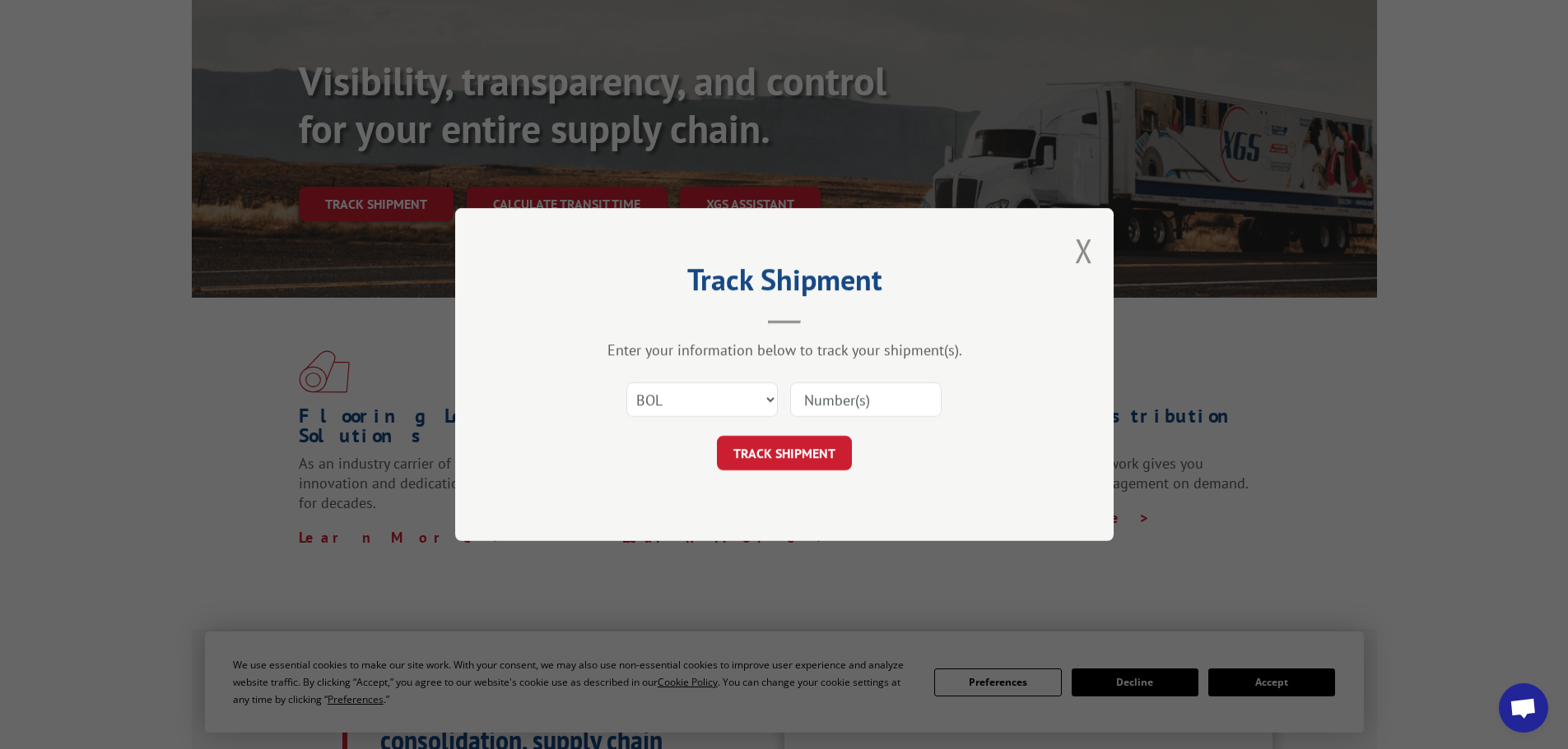
paste input "5633256"
type input "5633256"
click at [768, 461] on button "TRACK SHIPMENT" at bounding box center [784, 453] width 135 height 35
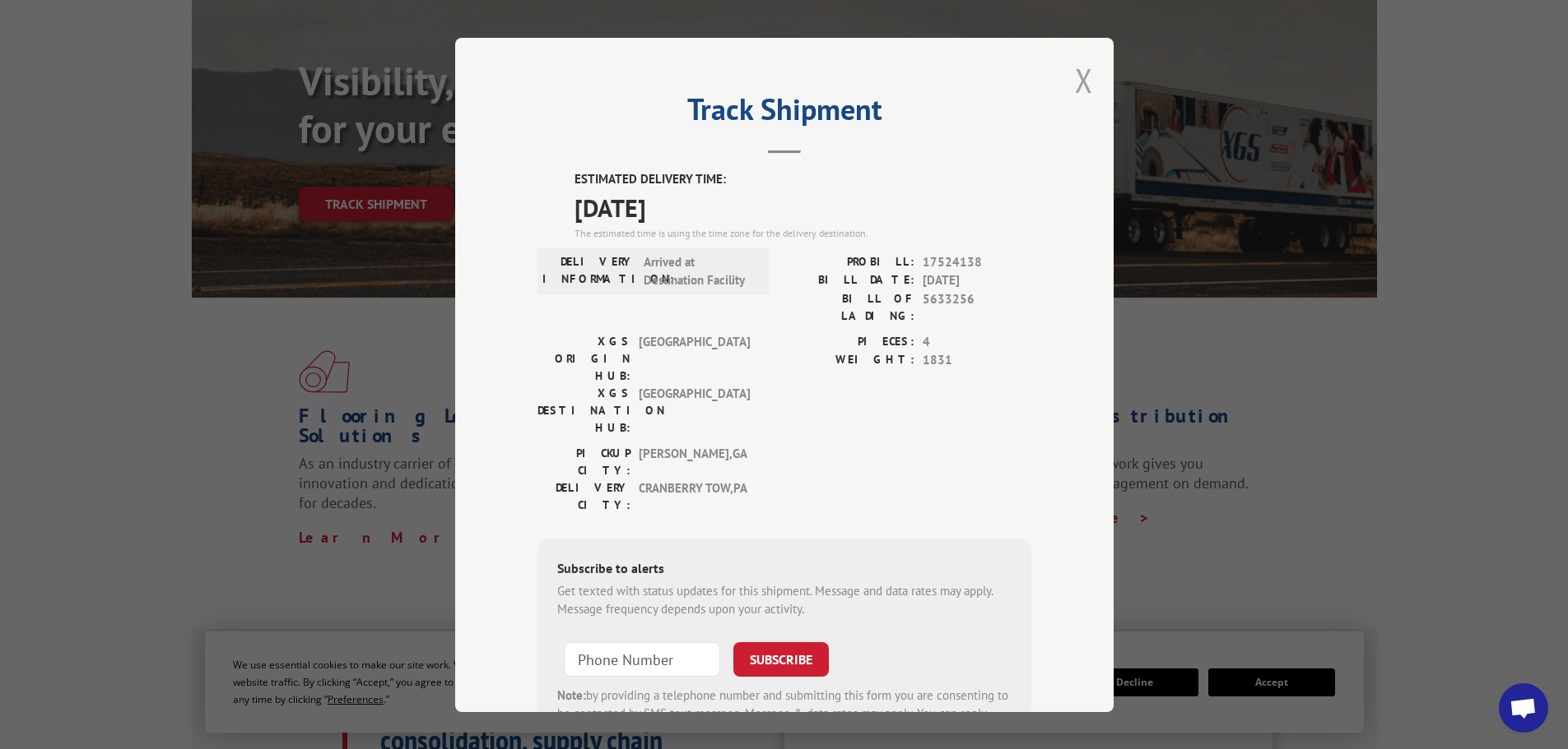
click at [1075, 93] on button "Close modal" at bounding box center [1084, 80] width 18 height 43
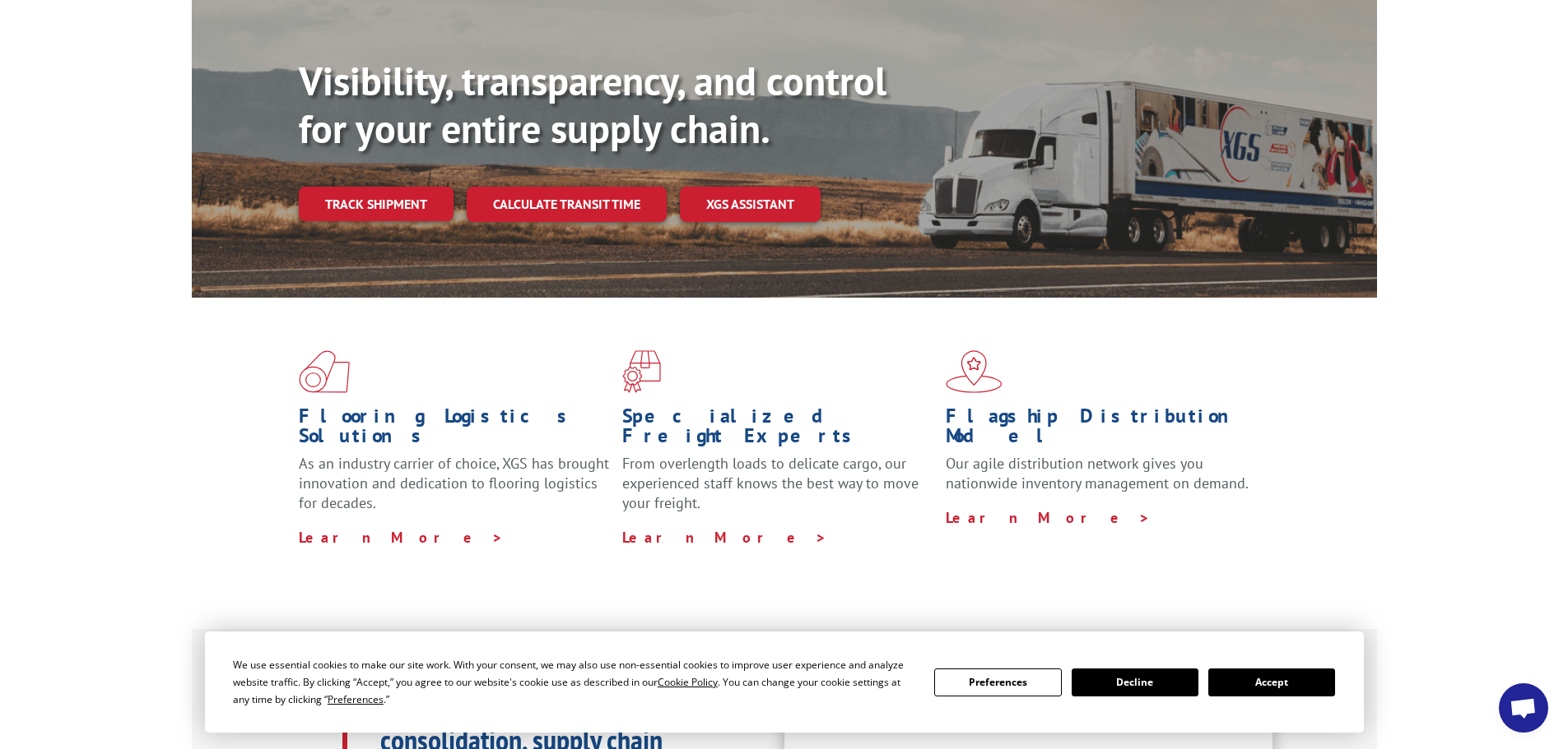
drag, startPoint x: 367, startPoint y: 170, endPoint x: 372, endPoint y: 208, distance: 38.3
click at [368, 187] on link "Track shipment" at bounding box center [375, 204] width 154 height 35
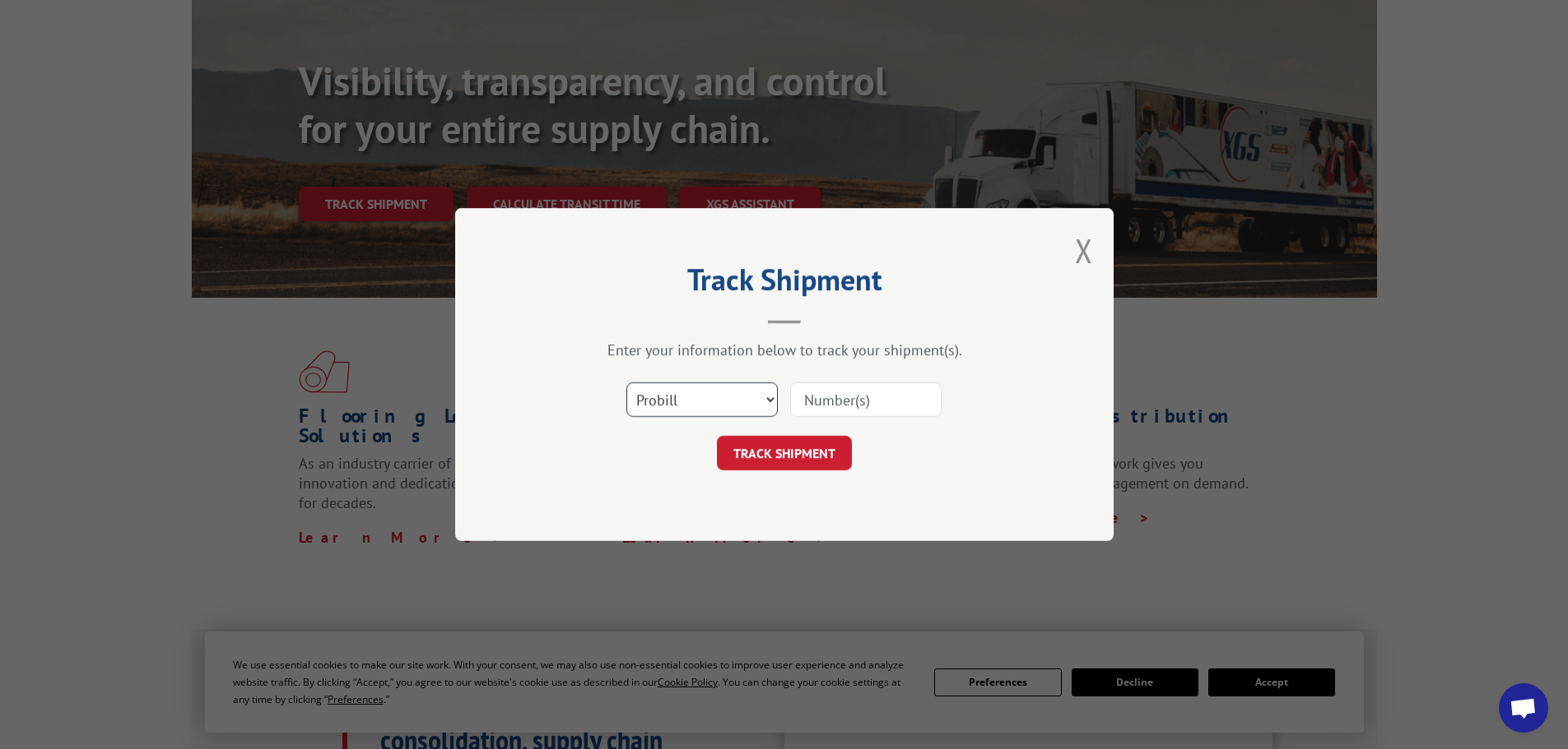
drag, startPoint x: 767, startPoint y: 395, endPoint x: 753, endPoint y: 402, distance: 15.7
click at [760, 399] on select "Select category... Probill BOL PO" at bounding box center [703, 400] width 152 height 35
select select "bol"
click at [627, 383] on select "Select category... Probill BOL PO" at bounding box center [703, 400] width 152 height 35
click at [857, 394] on input at bounding box center [866, 400] width 152 height 35
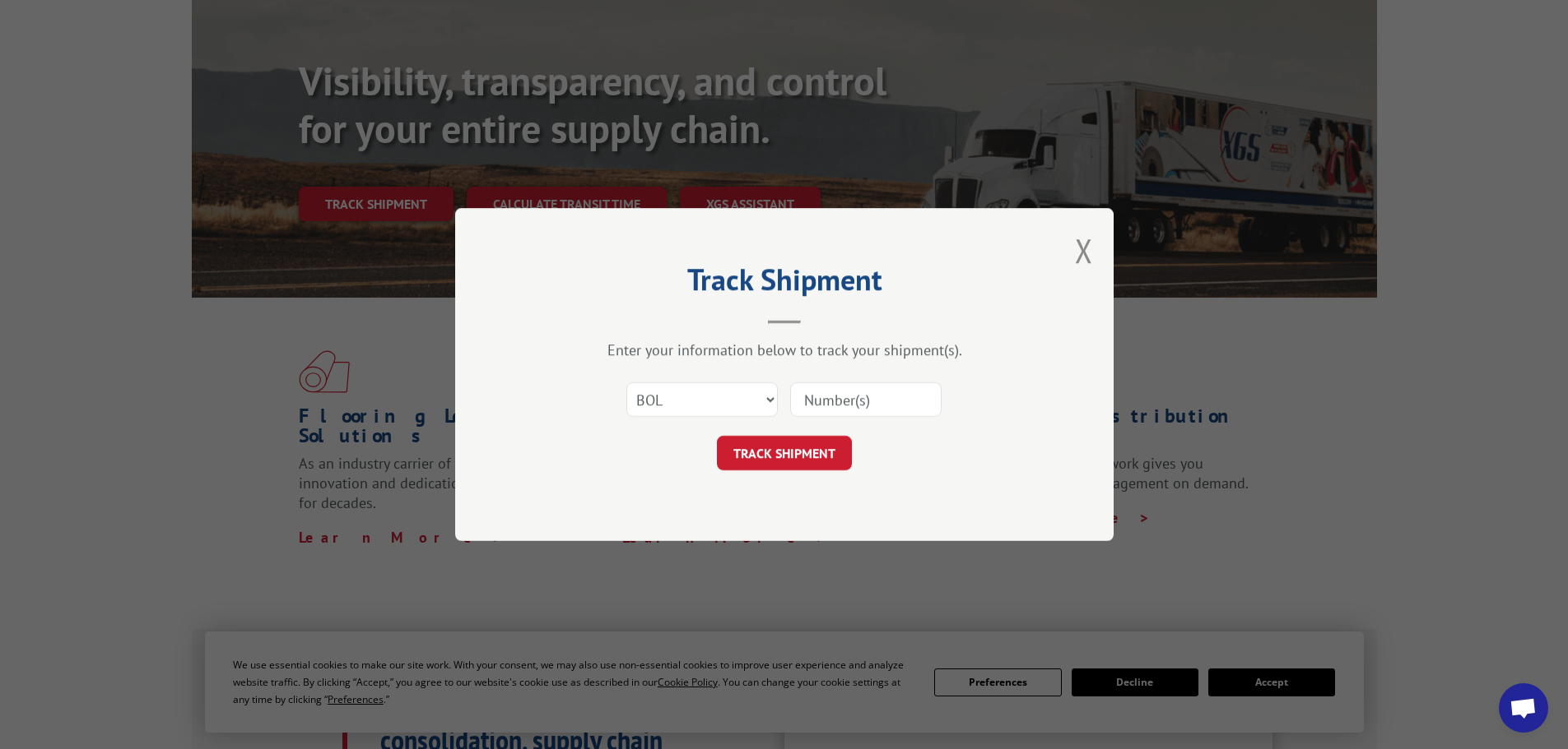
paste input "7079768"
type input "7079768"
click at [786, 455] on button "TRACK SHIPMENT" at bounding box center [784, 453] width 135 height 35
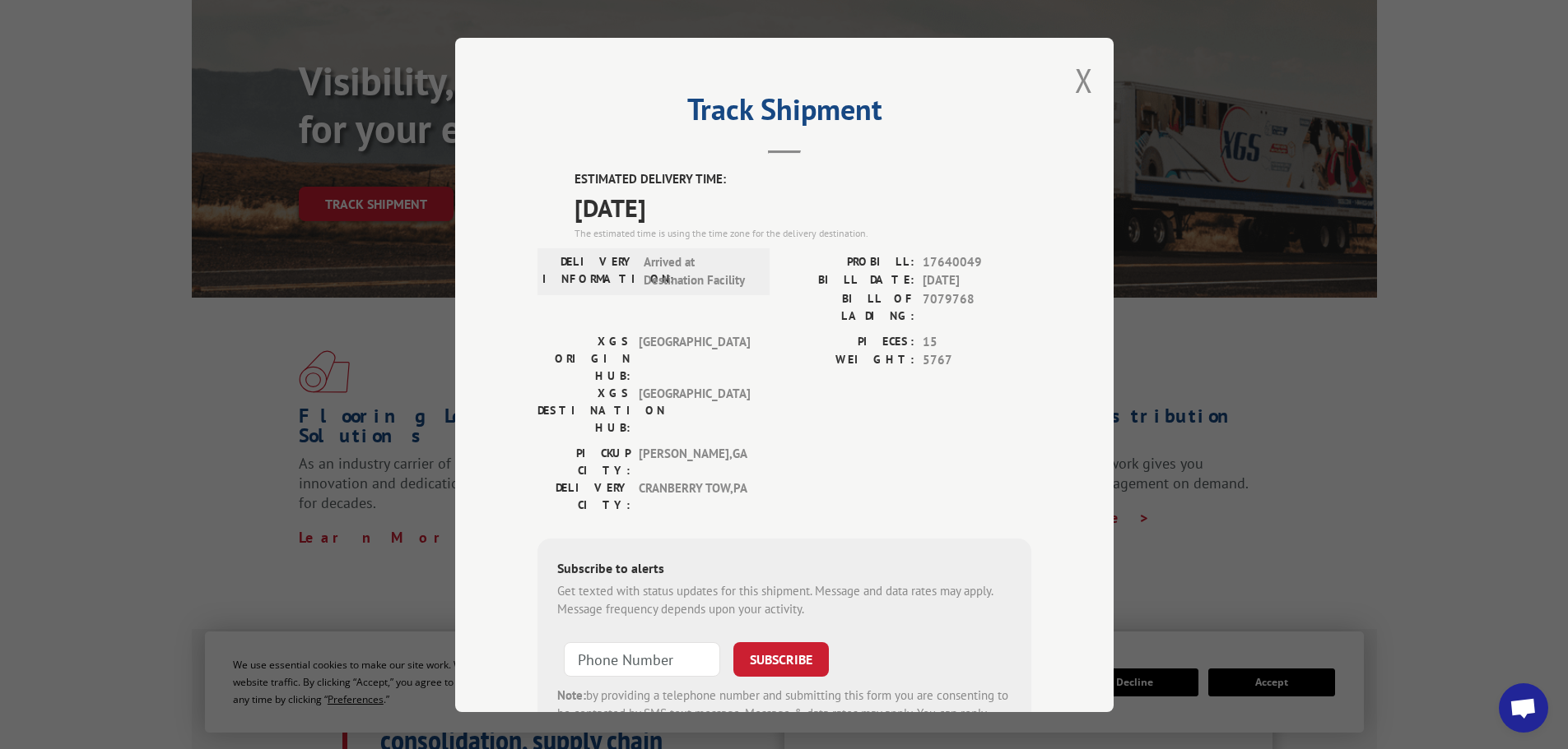
click at [1065, 88] on div "Track Shipment ESTIMATED DELIVERY TIME: [DATE] The estimated time is using the …" at bounding box center [784, 375] width 658 height 675
click at [1091, 76] on div "Track Shipment ESTIMATED DELIVERY TIME: [DATE] The estimated time is using the …" at bounding box center [784, 375] width 658 height 675
click at [1081, 76] on button "Close modal" at bounding box center [1084, 80] width 18 height 43
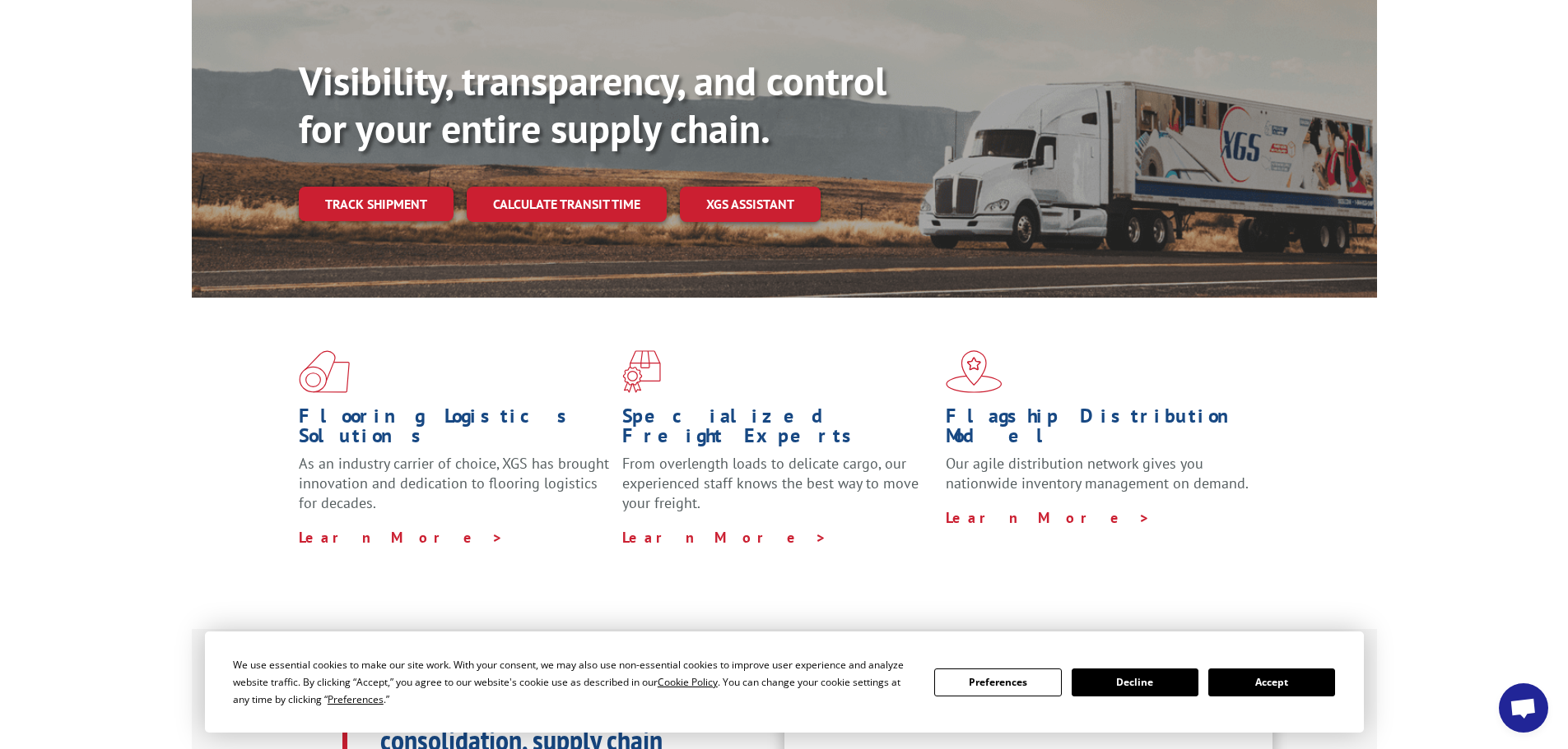
click at [373, 187] on link "Track shipment" at bounding box center [375, 204] width 154 height 35
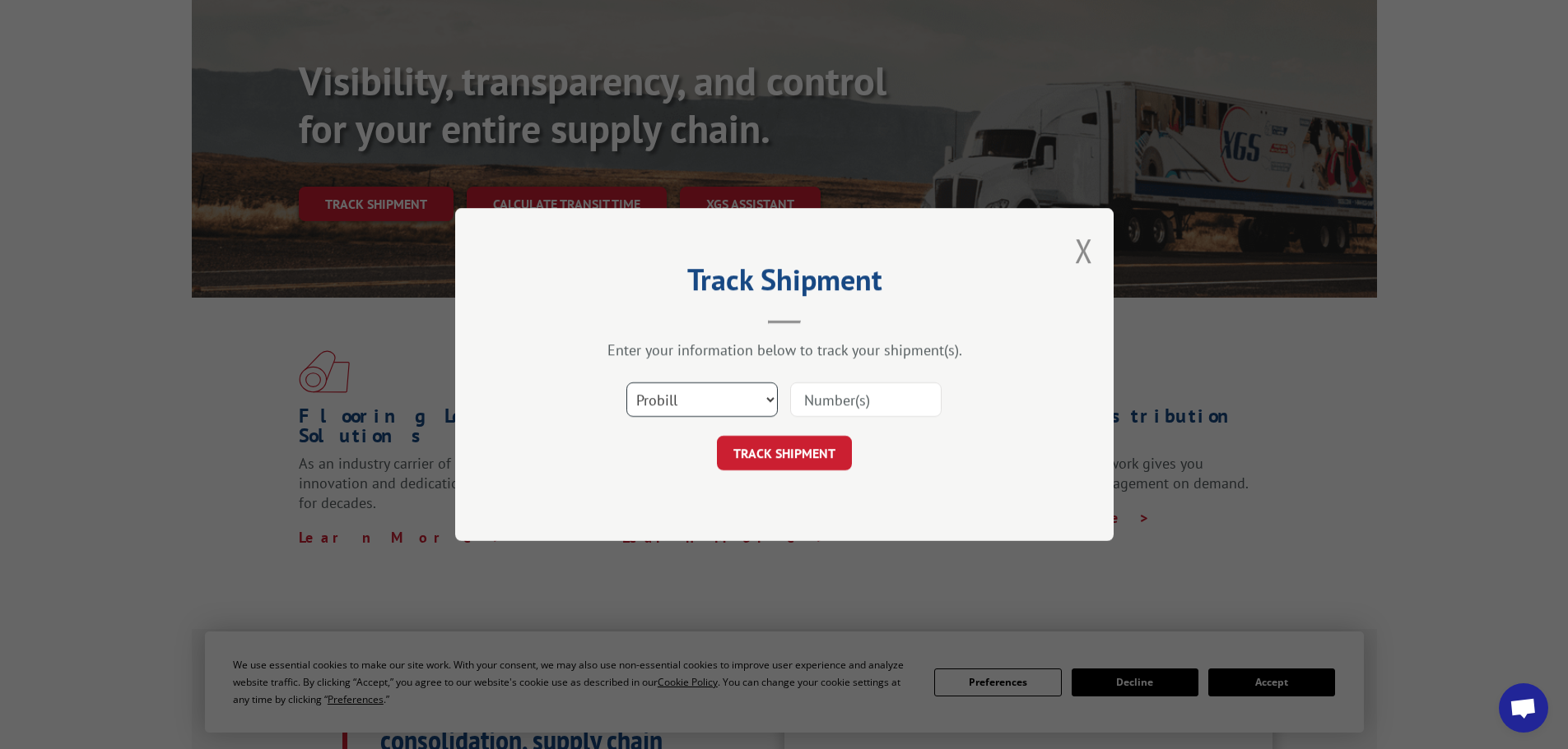
click at [657, 399] on select "Select category... Probill BOL PO" at bounding box center [703, 400] width 152 height 35
select select "bol"
click at [627, 383] on select "Select category... Probill BOL PO" at bounding box center [703, 400] width 152 height 35
click at [858, 408] on input at bounding box center [866, 400] width 152 height 35
paste input "5633256"
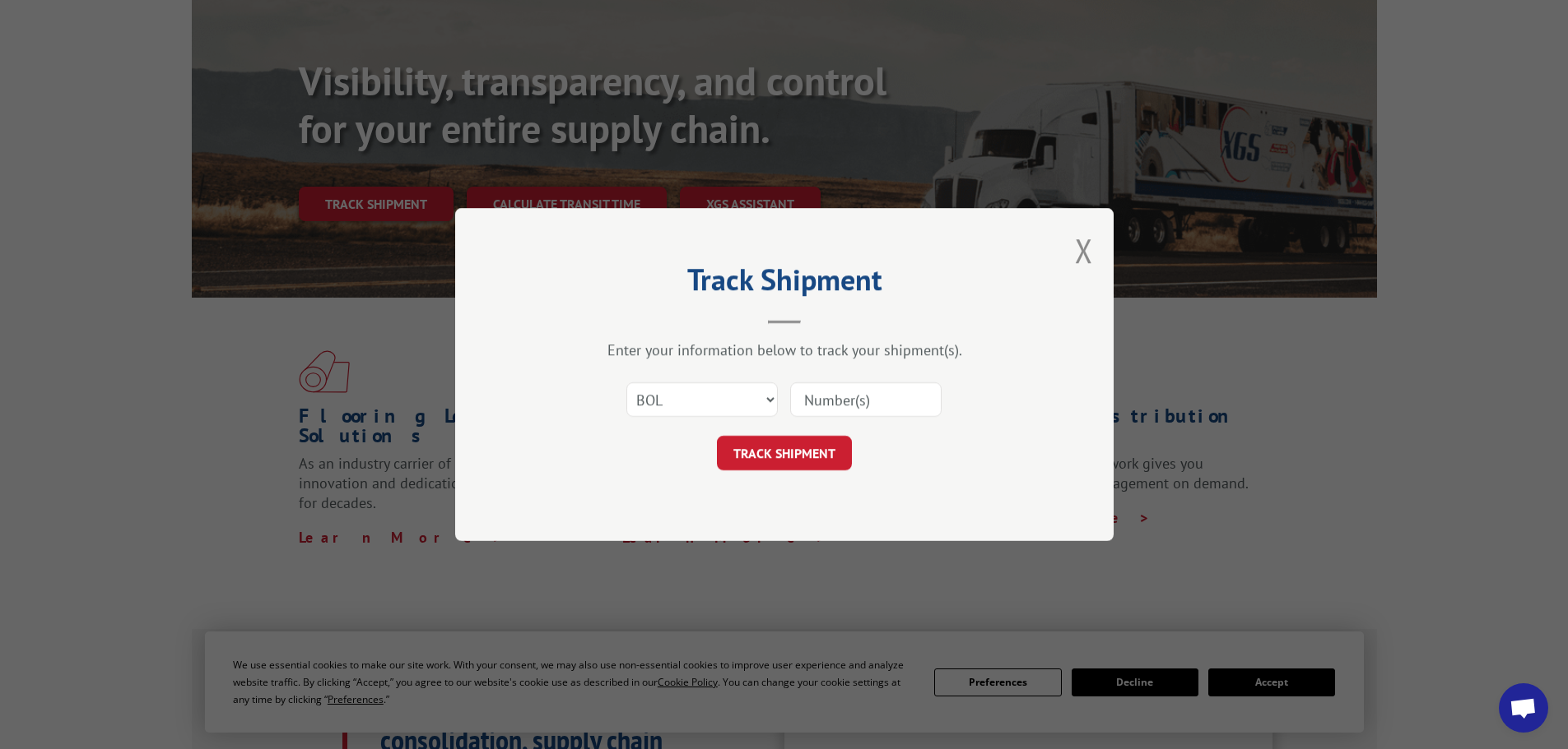
type input "5633256"
click button "TRACK SHIPMENT" at bounding box center [784, 453] width 135 height 35
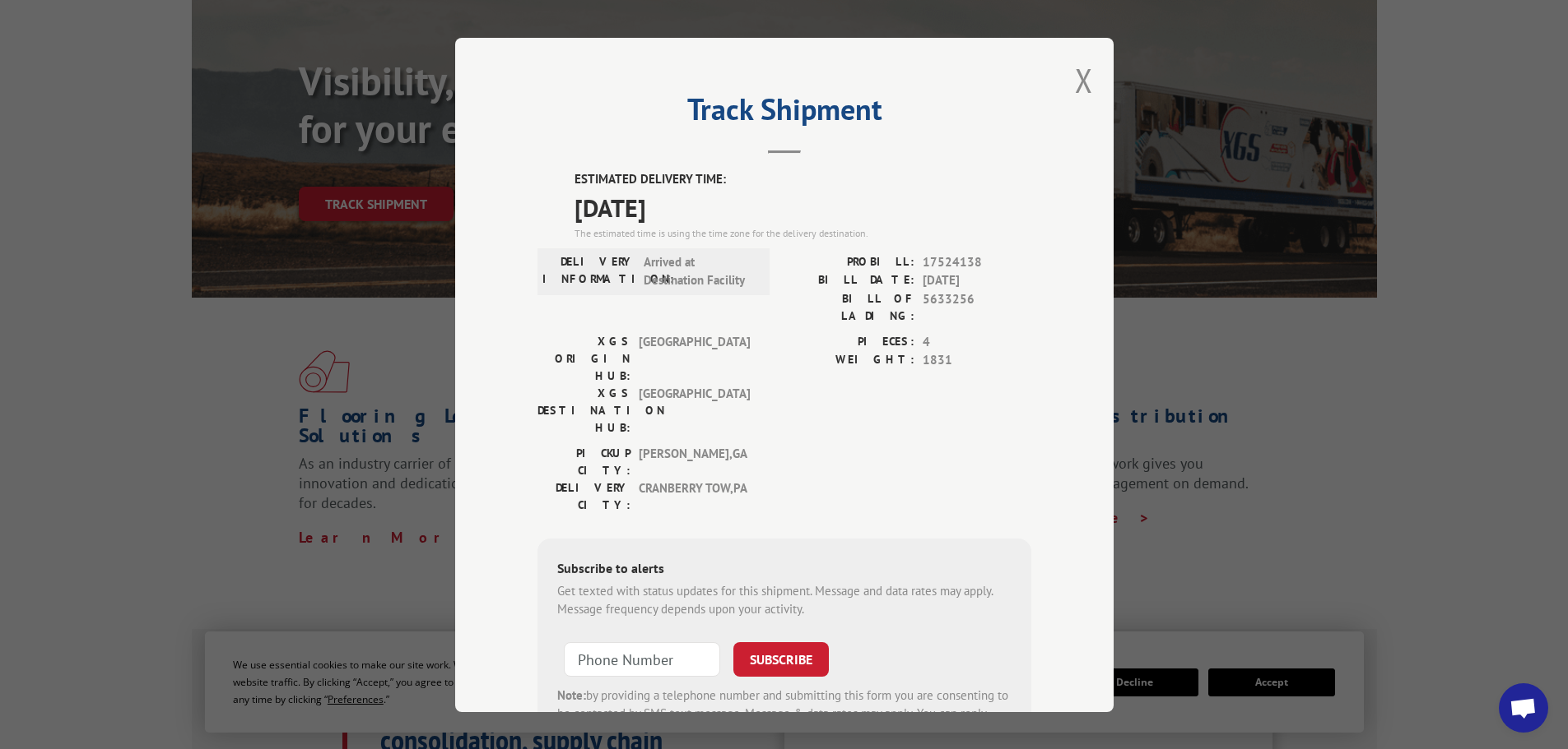
click at [1082, 66] on button "Close modal" at bounding box center [1084, 80] width 18 height 43
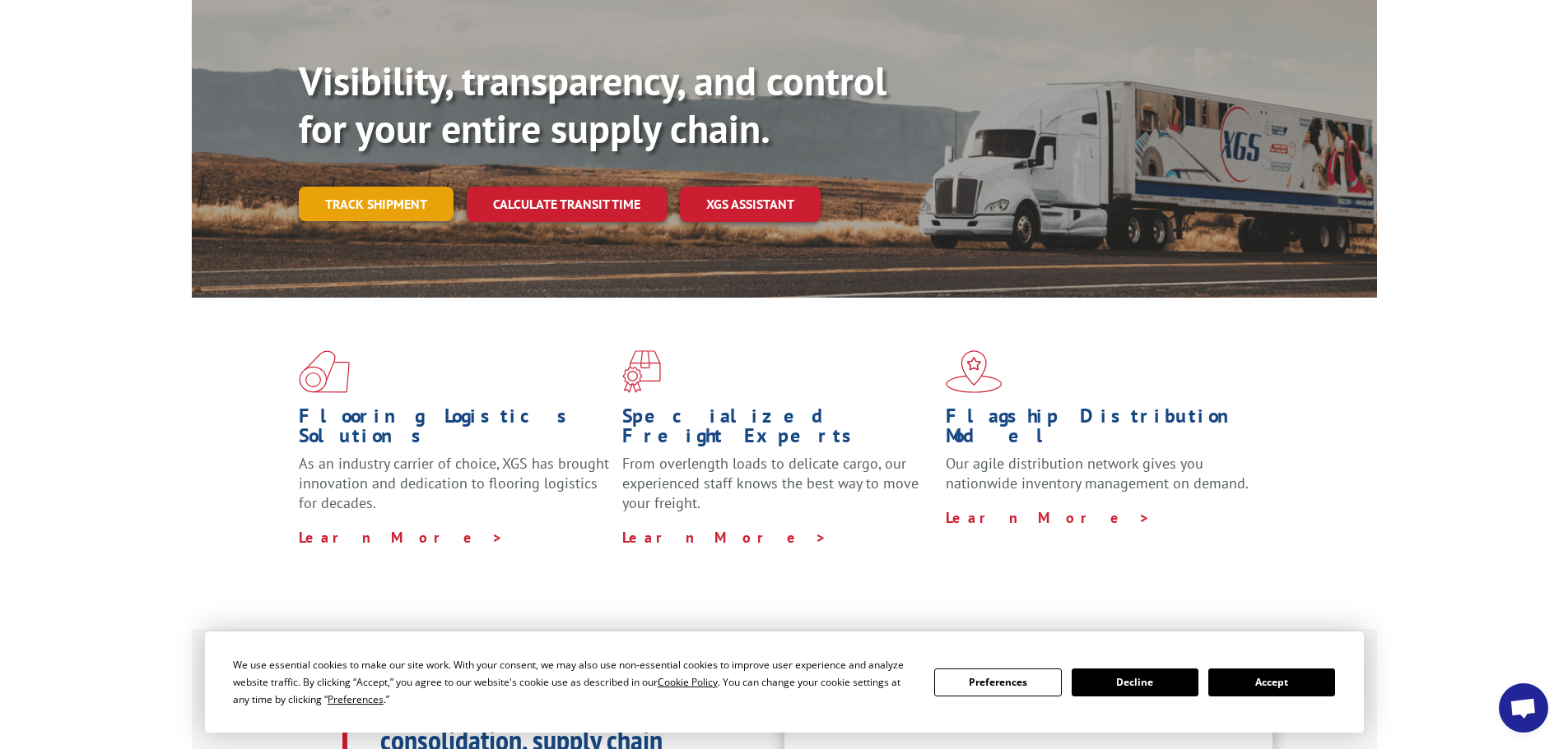
click at [360, 187] on link "Track shipment" at bounding box center [375, 204] width 154 height 35
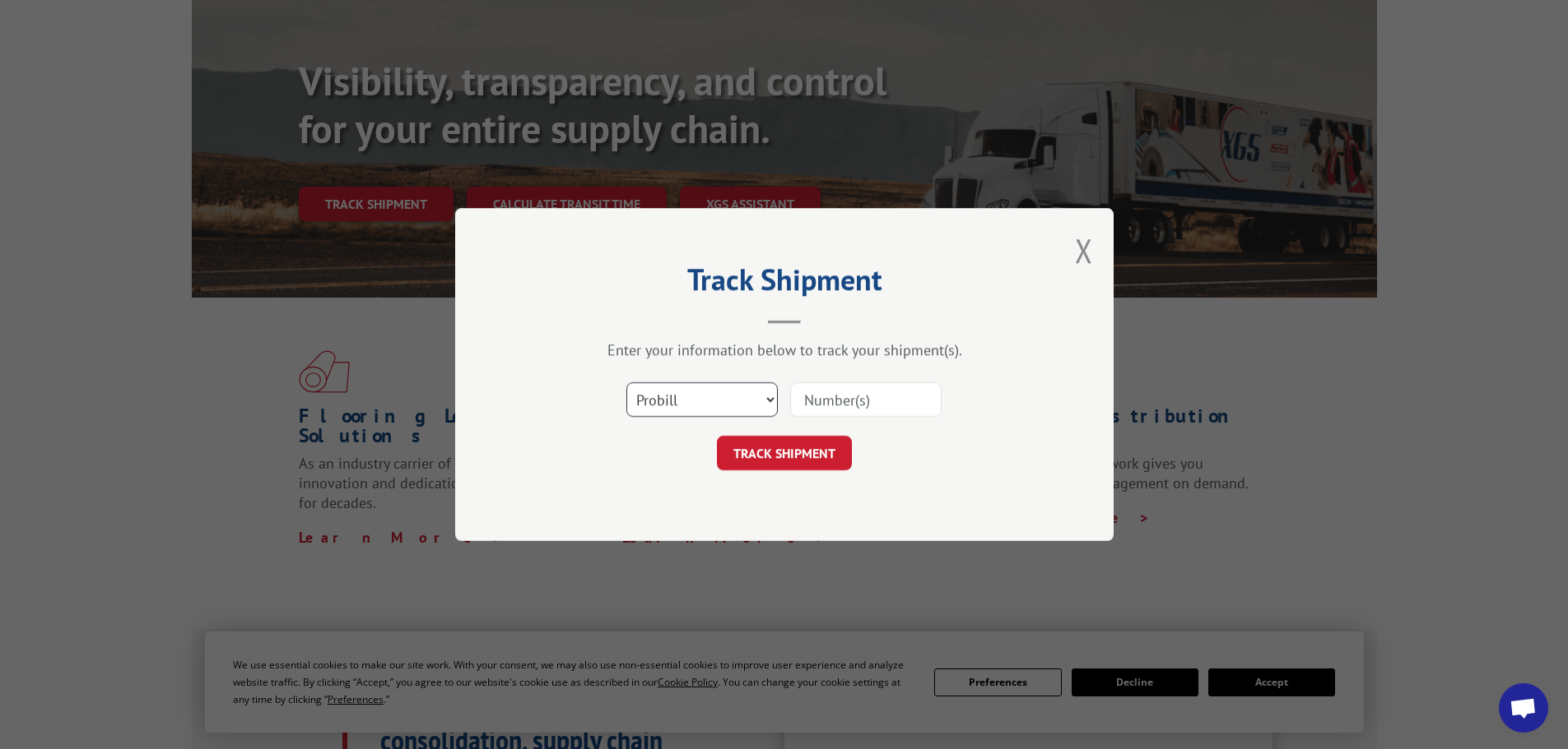
drag, startPoint x: 689, startPoint y: 396, endPoint x: 680, endPoint y: 415, distance: 21.0
click at [689, 396] on select "Select category... Probill BOL PO" at bounding box center [703, 400] width 152 height 35
select select "bol"
click at [627, 383] on select "Select category... Probill BOL PO" at bounding box center [703, 400] width 152 height 35
click at [848, 403] on input at bounding box center [866, 400] width 152 height 35
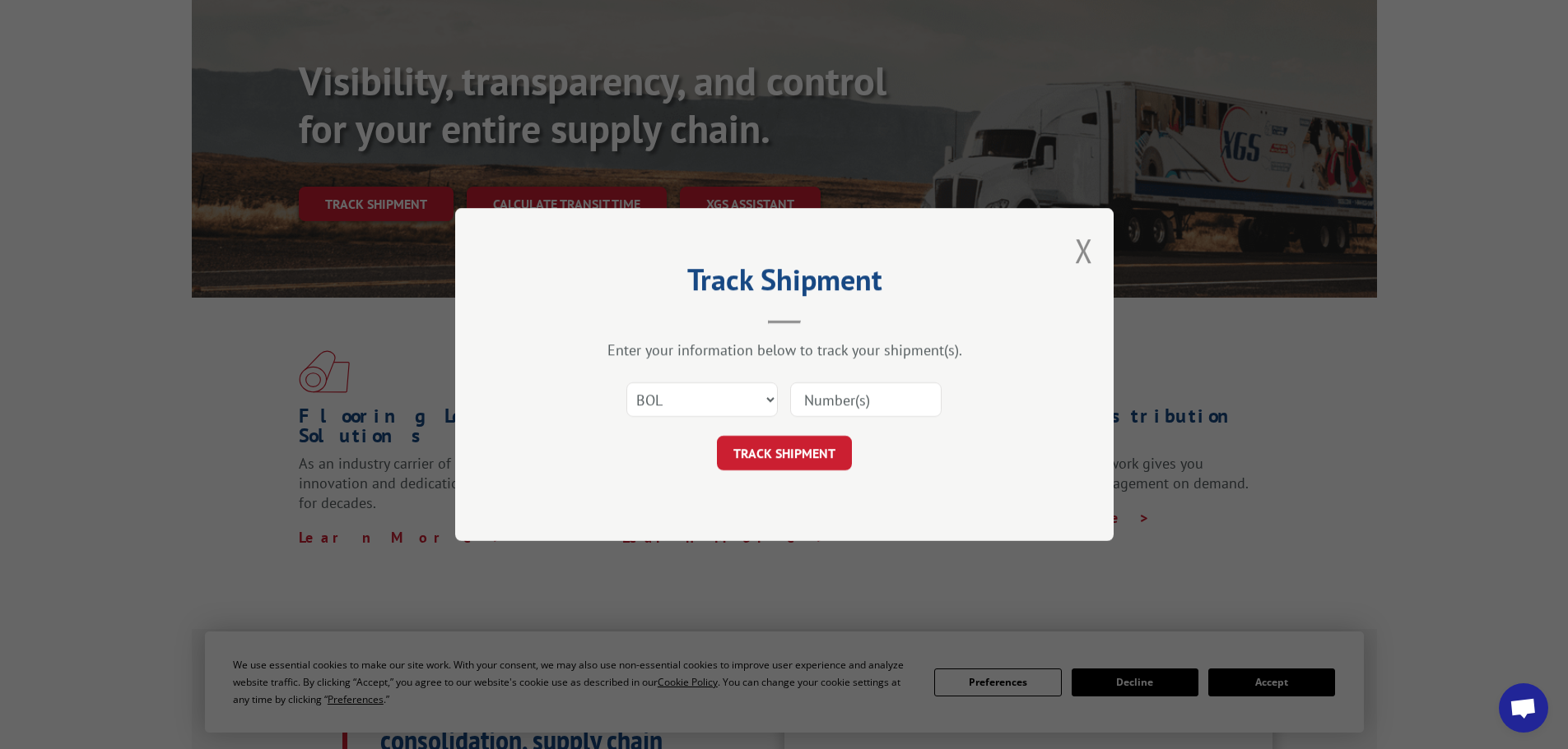
paste input "7078341"
type input "7078341"
click button "TRACK SHIPMENT" at bounding box center [784, 453] width 135 height 35
